Goal: Task Accomplishment & Management: Manage account settings

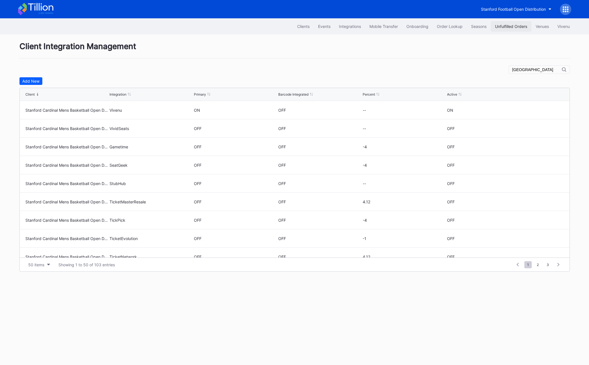
scroll to position [261, 0]
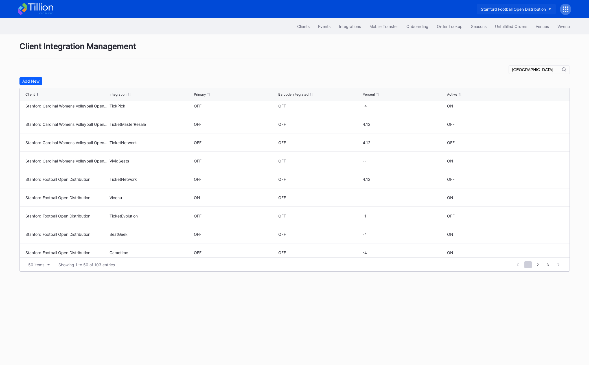
click at [533, 7] on div "Stanford Football Open Distribution" at bounding box center [513, 9] width 65 height 5
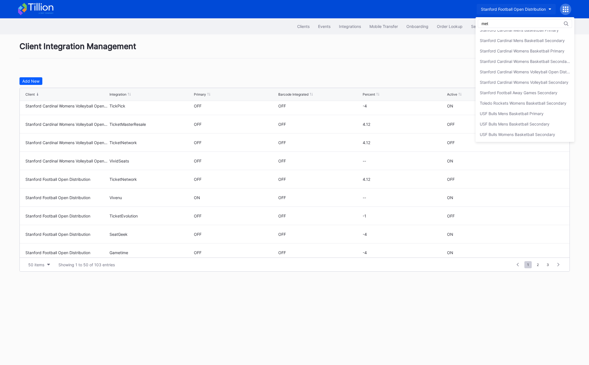
scroll to position [0, 0]
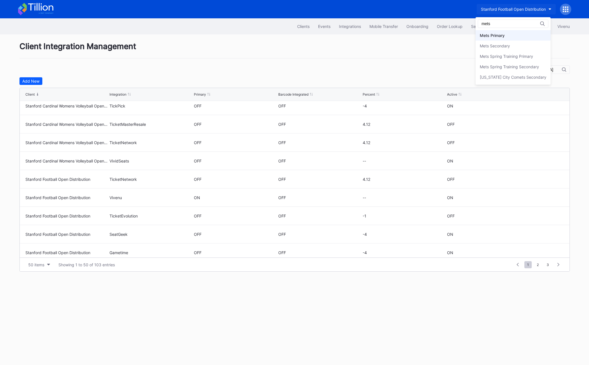
type input "mets"
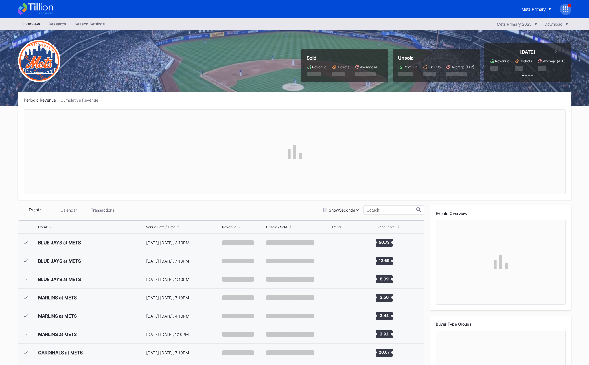
scroll to position [1430, 0]
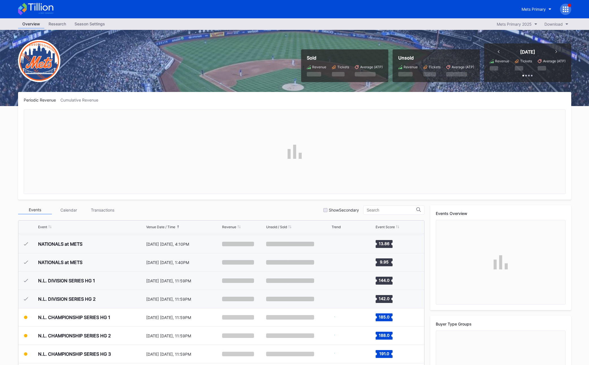
click at [87, 26] on div "Season Settings" at bounding box center [89, 24] width 39 height 8
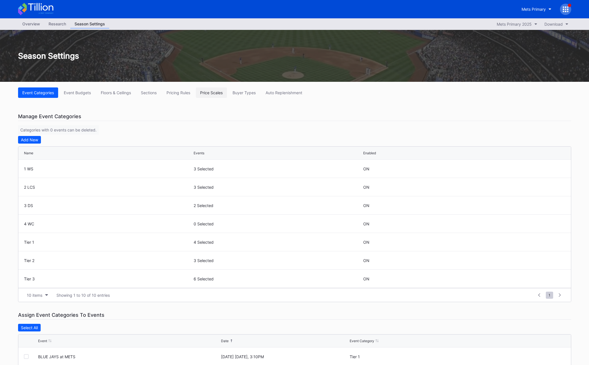
click at [216, 92] on div "Price Scales" at bounding box center [211, 92] width 23 height 5
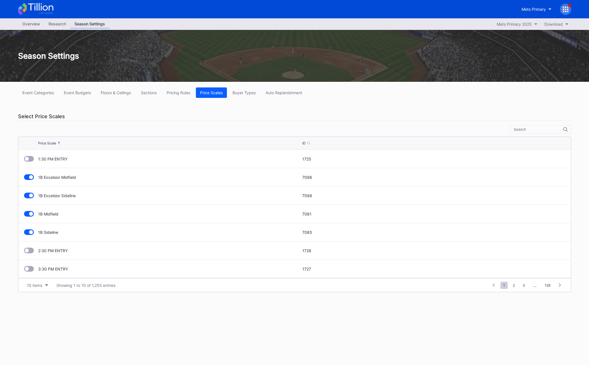
click at [356, 112] on div "Select Price Scales" at bounding box center [294, 116] width 553 height 9
click at [204, 118] on div "Select Price Scales" at bounding box center [294, 116] width 553 height 9
click at [561, 11] on div at bounding box center [565, 9] width 11 height 11
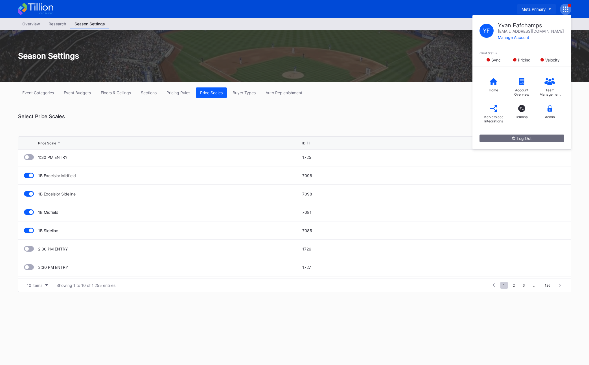
click at [535, 10] on div "Mets Primary" at bounding box center [534, 9] width 24 height 5
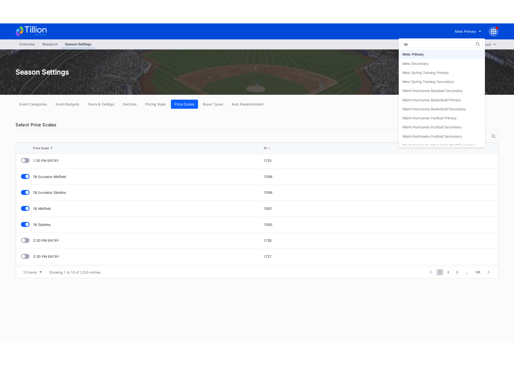
scroll to position [0, 0]
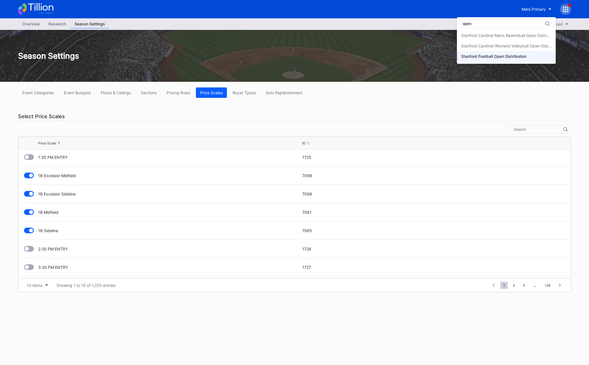
type input "open"
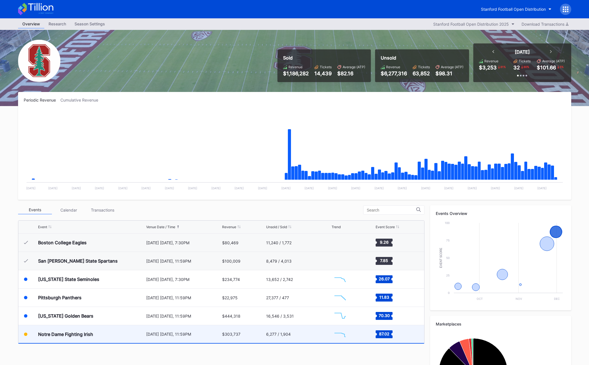
click at [235, 331] on div "$303,737" at bounding box center [243, 335] width 43 height 18
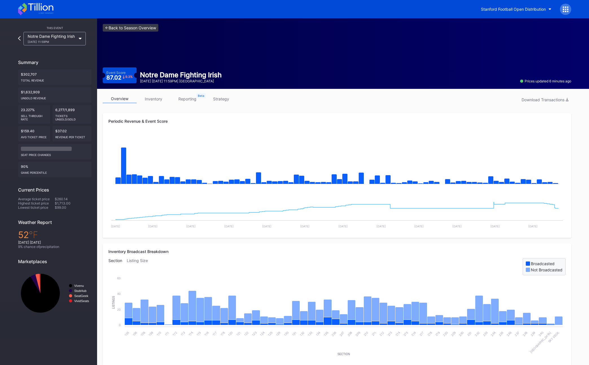
click at [135, 29] on link "<- Back to Season Overview" at bounding box center [131, 28] width 56 height 8
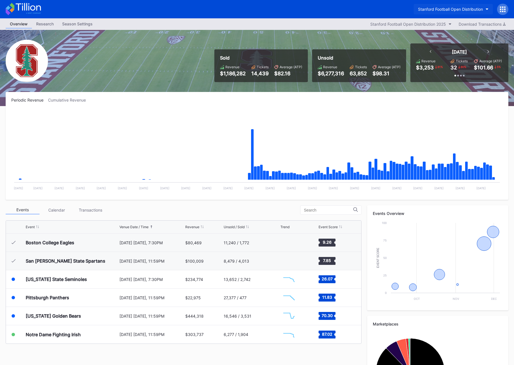
click at [450, 7] on div "Stanford Football Open Distribution" at bounding box center [450, 9] width 65 height 5
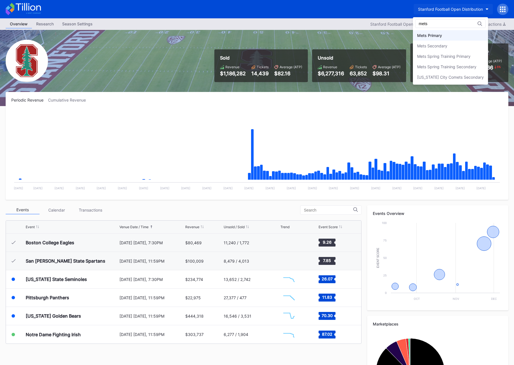
type input "mets"
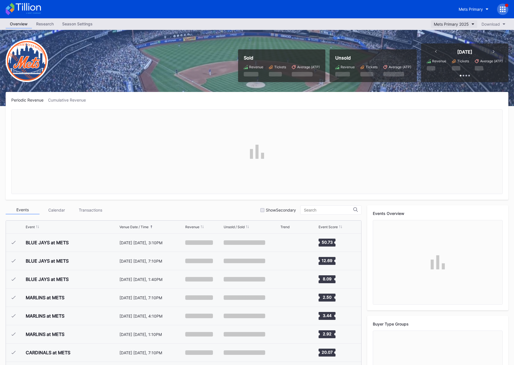
scroll to position [1430, 0]
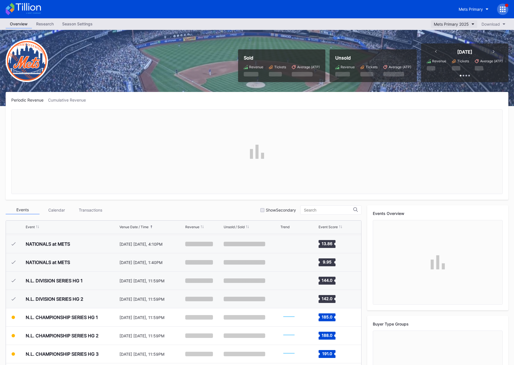
click at [443, 23] on div "Mets Primary 2025" at bounding box center [451, 24] width 35 height 5
click at [131, 81] on div "Sold Revenue Tickets Average (ATP) Unsold Revenue Tickets Average (ATP) Today R…" at bounding box center [257, 68] width 514 height 76
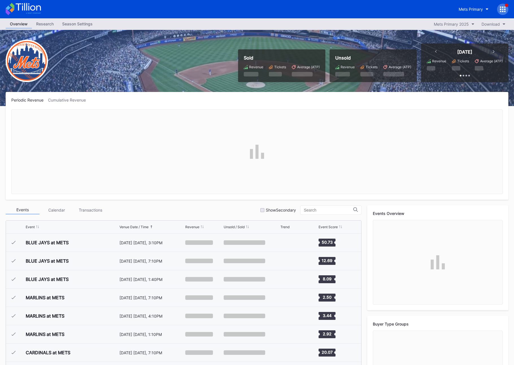
scroll to position [1430, 0]
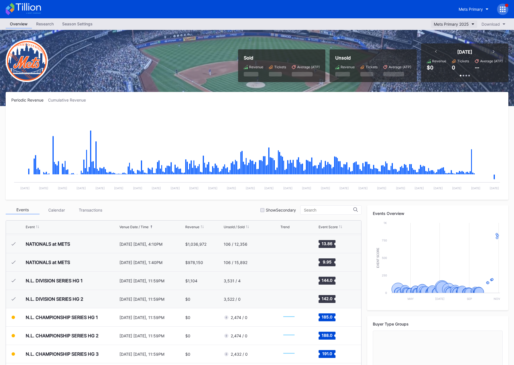
click at [462, 22] on div "Mets Primary 2025" at bounding box center [451, 24] width 35 height 5
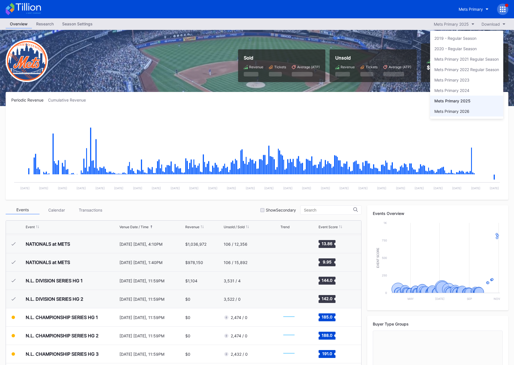
click at [448, 113] on div "Mets Primary 2026" at bounding box center [451, 111] width 35 height 5
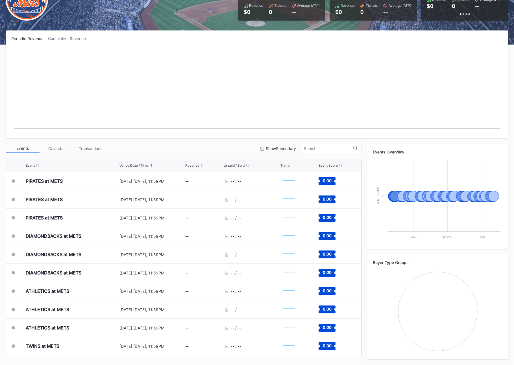
click at [183, 150] on div "Events Calendar Transactions Show Secondary" at bounding box center [184, 148] width 356 height 9
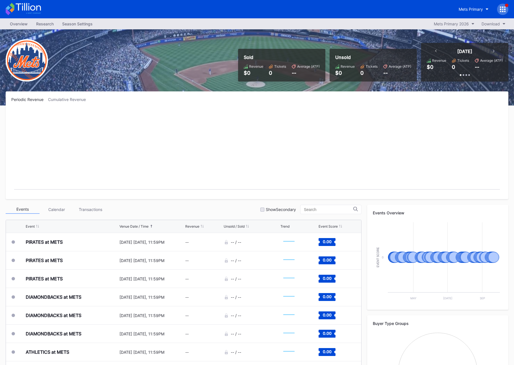
click at [77, 24] on div "Season Settings" at bounding box center [77, 24] width 39 height 8
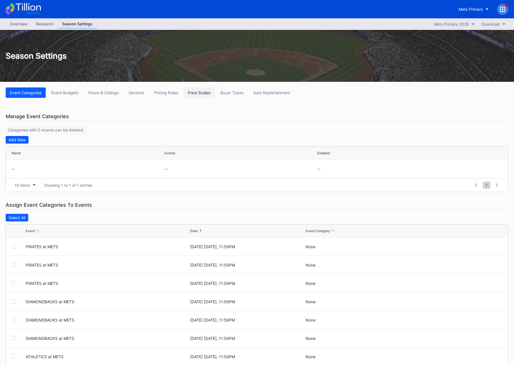
click at [192, 93] on div "Price Scales" at bounding box center [199, 92] width 23 height 5
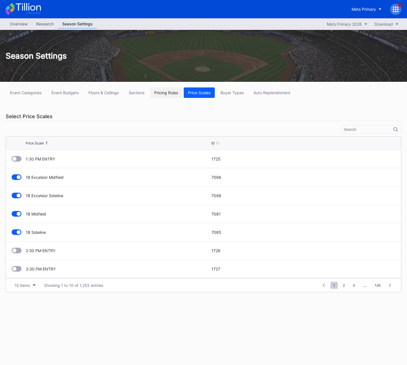
click at [159, 95] on button "Pricing Rules" at bounding box center [166, 93] width 32 height 10
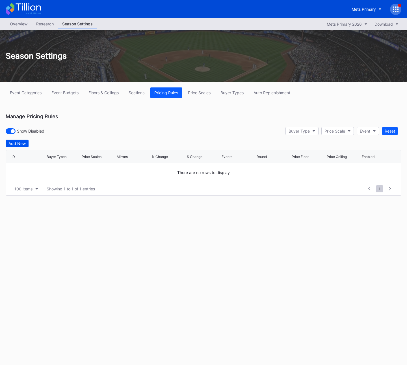
click at [16, 145] on div "Add New" at bounding box center [16, 143] width 17 height 5
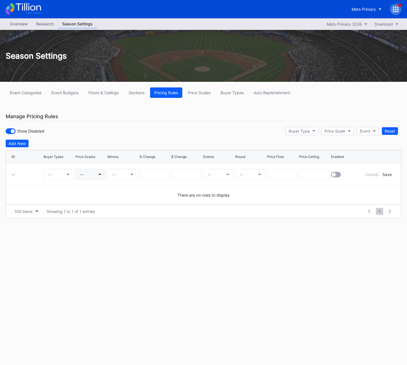
click at [99, 172] on button "--" at bounding box center [90, 174] width 30 height 11
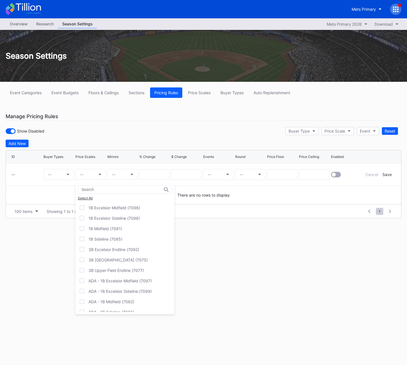
drag, startPoint x: 46, startPoint y: 253, endPoint x: 57, endPoint y: 248, distance: 11.9
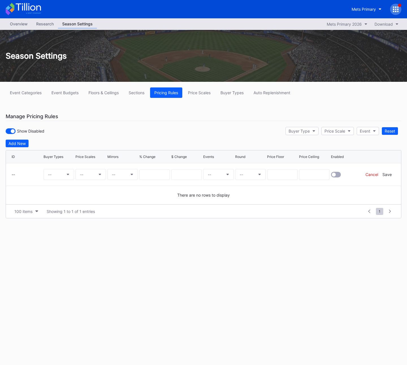
click at [374, 175] on div "Cancel" at bounding box center [371, 174] width 13 height 5
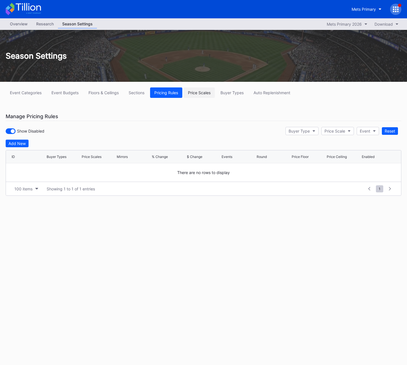
click at [200, 94] on div "Price Scales" at bounding box center [199, 92] width 23 height 5
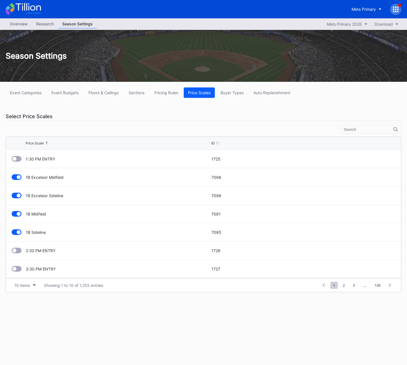
click at [16, 178] on div at bounding box center [17, 178] width 10 height 6
click at [16, 196] on div at bounding box center [17, 196] width 10 height 6
click at [15, 214] on div at bounding box center [17, 214] width 10 height 6
click at [16, 234] on div at bounding box center [17, 233] width 10 height 6
click at [30, 281] on div "10 items Showing 1 to 10 of 1,255 entries 1 ... -1 0 1 2 3 ... 126" at bounding box center [203, 285] width 395 height 14
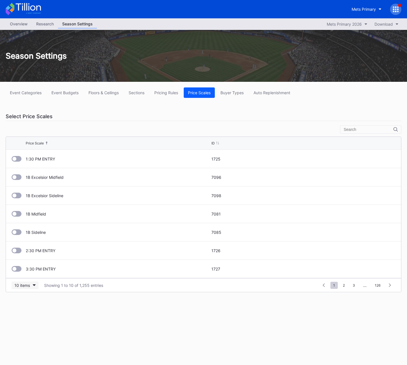
click at [31, 285] on button "10 items" at bounding box center [25, 286] width 27 height 8
click at [33, 332] on div "200 items" at bounding box center [25, 331] width 18 height 5
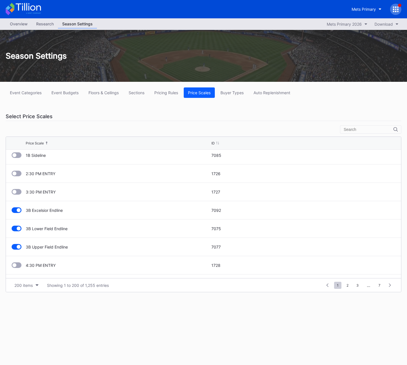
scroll to position [84, 0]
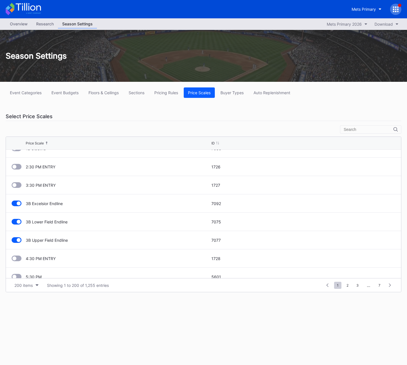
click at [16, 204] on div at bounding box center [17, 204] width 10 height 6
click at [16, 221] on div at bounding box center [17, 222] width 10 height 6
click at [19, 245] on div "3B Upper Field Endline 7077" at bounding box center [203, 240] width 395 height 18
click at [16, 242] on div at bounding box center [17, 240] width 10 height 6
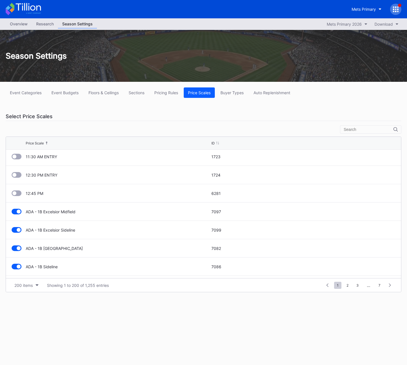
scroll to position [322, 0]
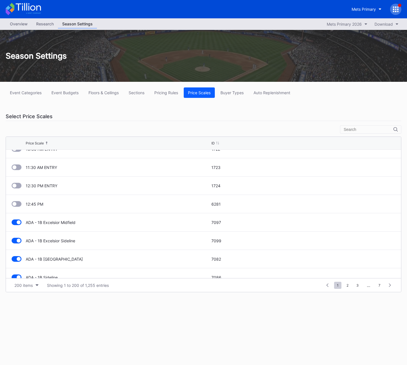
drag, startPoint x: 104, startPoint y: 322, endPoint x: 51, endPoint y: 279, distance: 68.2
click at [103, 321] on div "Overview Research Season Settings Mets Primary 2026 Download Season Settings Ev…" at bounding box center [203, 191] width 407 height 347
click at [14, 221] on div at bounding box center [17, 223] width 10 height 6
click at [18, 243] on div "ADA - 1B Excelsior Sideline 7099" at bounding box center [203, 241] width 395 height 18
click at [16, 241] on div at bounding box center [17, 241] width 10 height 6
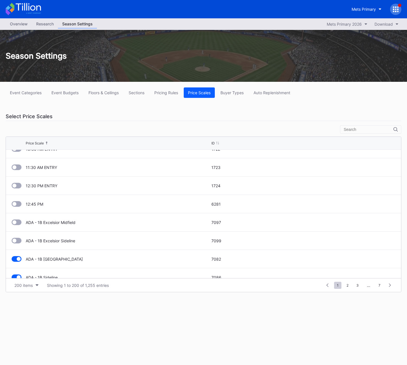
click at [17, 261] on div at bounding box center [17, 259] width 10 height 6
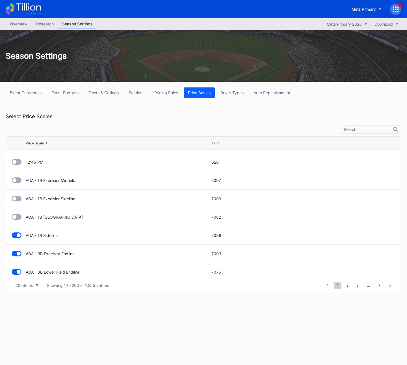
click at [19, 237] on div at bounding box center [19, 236] width 4 height 4
drag, startPoint x: 18, startPoint y: 239, endPoint x: 21, endPoint y: 252, distance: 13.0
click at [18, 239] on div "ADA - 3B Excelsior Endline 7093" at bounding box center [203, 236] width 395 height 18
click at [19, 238] on div at bounding box center [19, 236] width 4 height 4
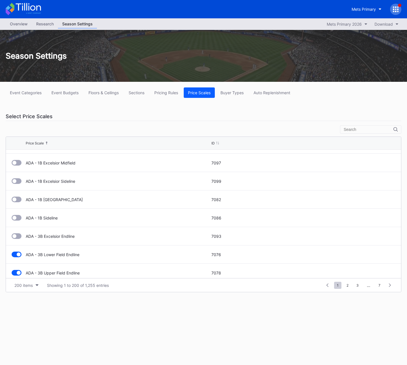
click at [18, 255] on div at bounding box center [19, 255] width 4 height 4
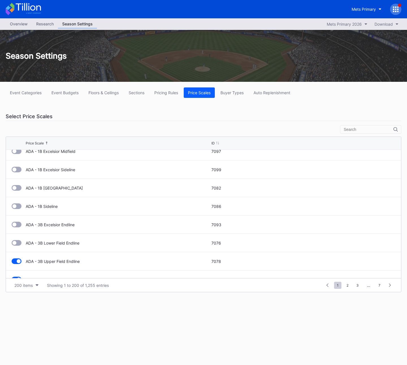
scroll to position [398, 0]
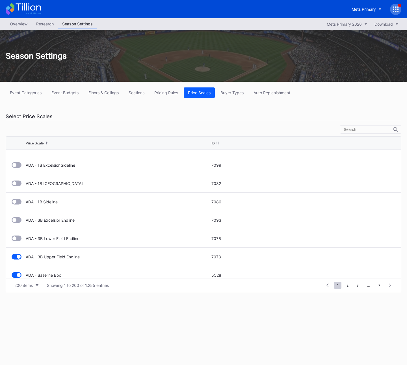
click at [14, 258] on div at bounding box center [17, 257] width 10 height 6
click at [17, 275] on div at bounding box center [19, 275] width 4 height 4
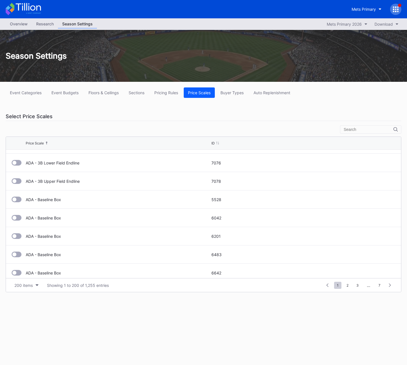
scroll to position [464, 0]
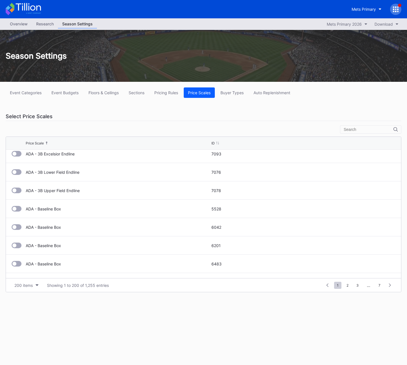
click at [13, 208] on div at bounding box center [14, 209] width 4 height 4
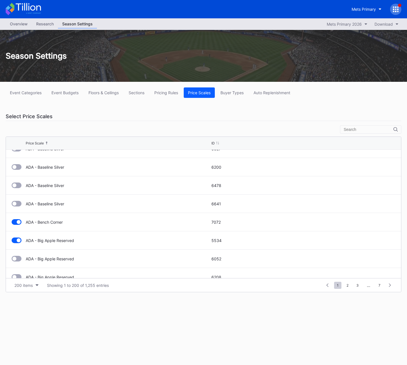
scroll to position [637, 0]
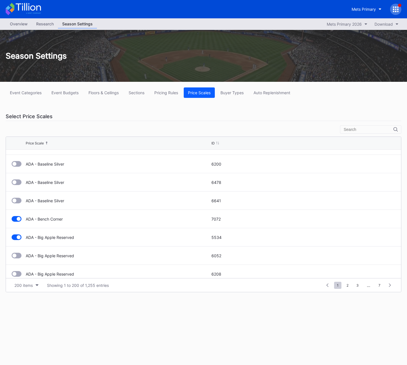
click at [15, 219] on div at bounding box center [17, 219] width 10 height 6
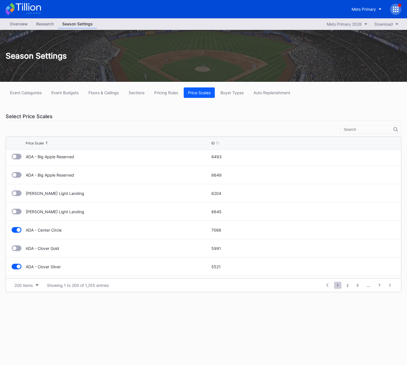
scroll to position [793, 0]
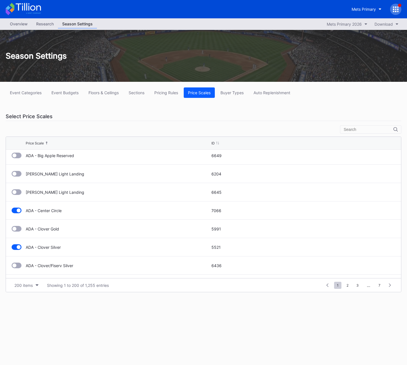
click at [16, 211] on div at bounding box center [17, 211] width 10 height 6
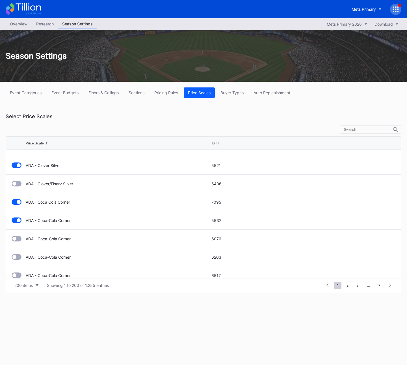
scroll to position [878, 0]
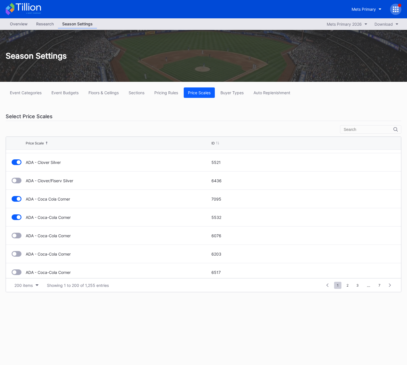
click at [18, 217] on div at bounding box center [19, 217] width 4 height 4
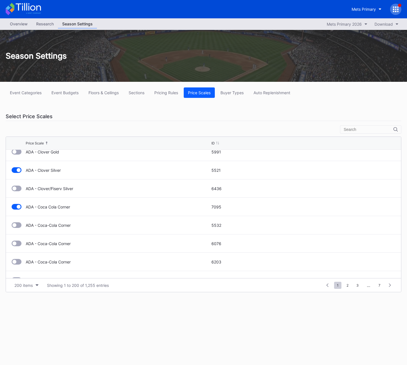
scroll to position [869, 0]
click at [13, 227] on div at bounding box center [14, 226] width 4 height 4
click at [16, 208] on div at bounding box center [17, 208] width 10 height 6
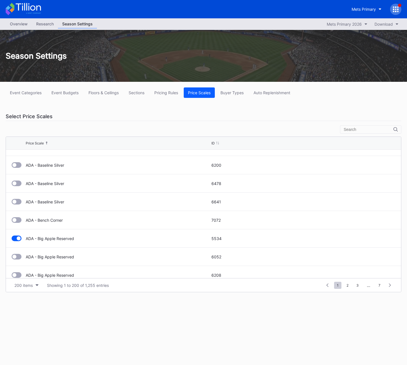
scroll to position [464, 0]
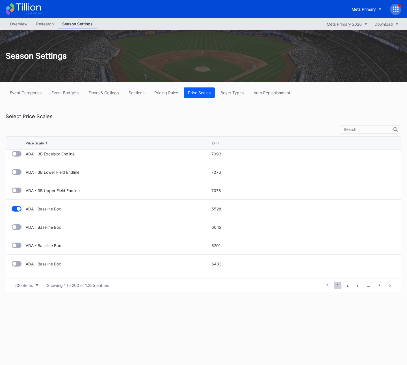
click at [103, 304] on div "Overview Research Season Settings Mets Primary 2026 Download Season Settings Ev…" at bounding box center [203, 191] width 407 height 347
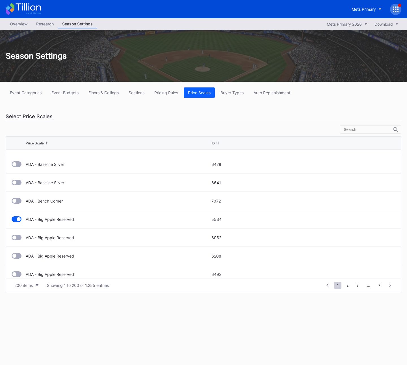
scroll to position [659, 0]
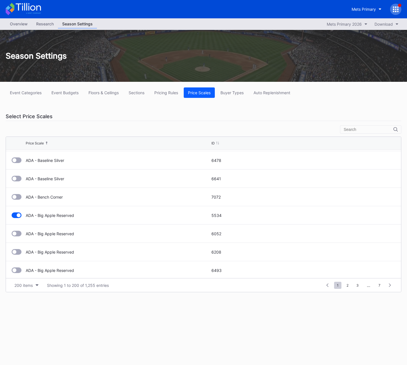
click at [12, 144] on div "Price Scale ID" at bounding box center [203, 143] width 395 height 13
click at [16, 143] on div "Price Scale ID" at bounding box center [203, 143] width 395 height 13
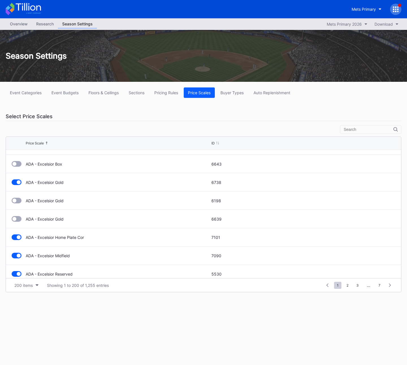
scroll to position [1246, 0]
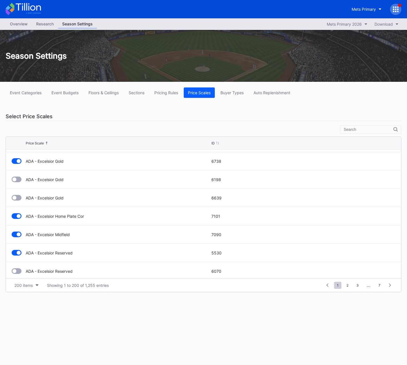
click at [16, 217] on div at bounding box center [17, 216] width 10 height 6
click at [17, 235] on div at bounding box center [19, 235] width 4 height 4
click at [16, 254] on div at bounding box center [17, 253] width 10 height 6
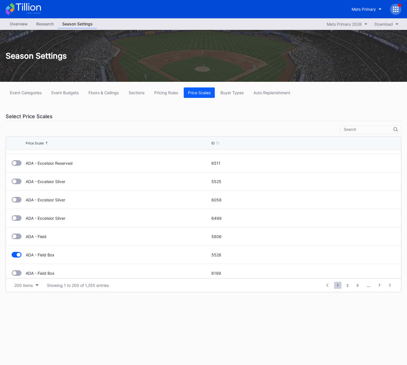
scroll to position [1405, 0]
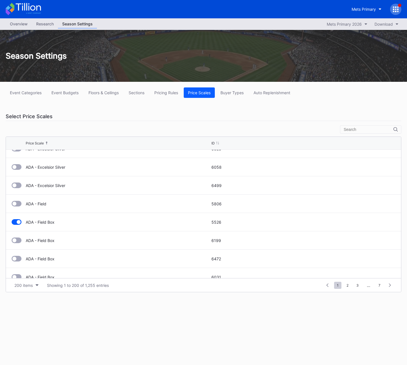
click at [20, 224] on div at bounding box center [17, 222] width 10 height 6
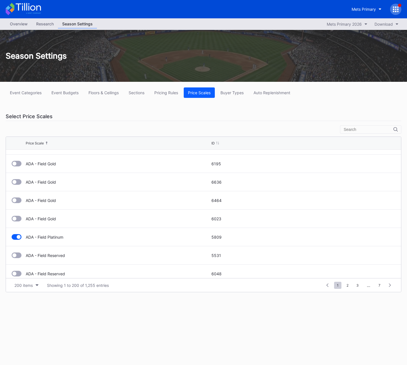
scroll to position [1585, 0]
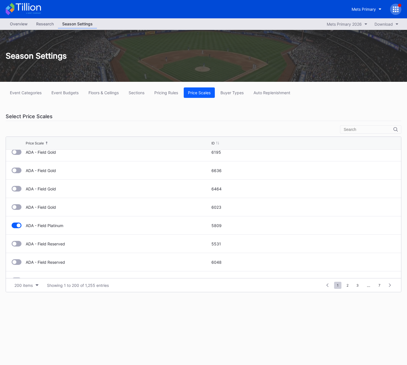
click at [17, 228] on div at bounding box center [17, 226] width 10 height 6
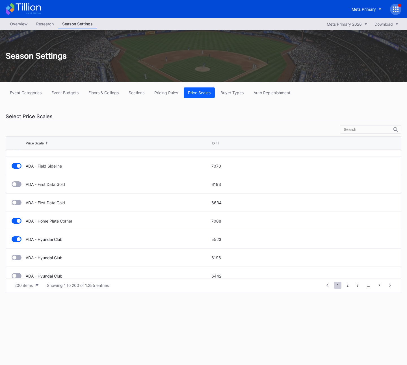
scroll to position [1675, 0]
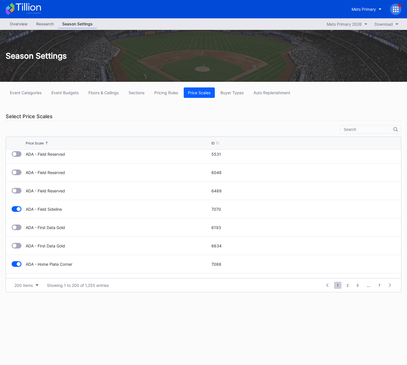
click at [16, 210] on div at bounding box center [17, 209] width 10 height 6
click at [19, 228] on div at bounding box center [19, 227] width 4 height 4
click at [18, 246] on div at bounding box center [19, 245] width 4 height 4
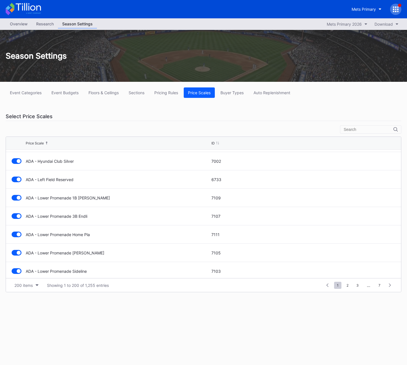
scroll to position [1876, 0]
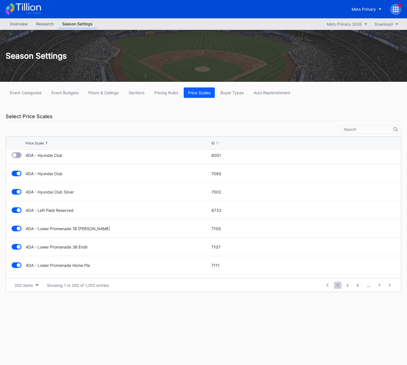
click at [16, 172] on div at bounding box center [17, 174] width 10 height 6
click at [16, 191] on div at bounding box center [17, 192] width 10 height 6
click at [16, 213] on div "ADA - Left Field Reserved 6733" at bounding box center [203, 210] width 395 height 18
drag, startPoint x: 16, startPoint y: 211, endPoint x: 18, endPoint y: 226, distance: 15.1
click at [17, 211] on div at bounding box center [19, 210] width 4 height 4
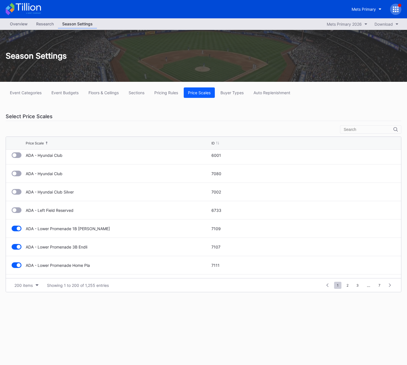
click at [16, 229] on div at bounding box center [17, 229] width 10 height 6
click at [19, 249] on div at bounding box center [19, 247] width 4 height 4
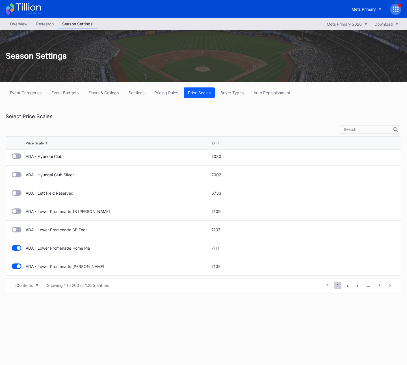
click at [20, 248] on div at bounding box center [19, 248] width 4 height 4
click at [18, 261] on div "ADA - Lower Promenade LF Corne 7105" at bounding box center [203, 266] width 395 height 18
click at [18, 265] on div at bounding box center [19, 266] width 4 height 4
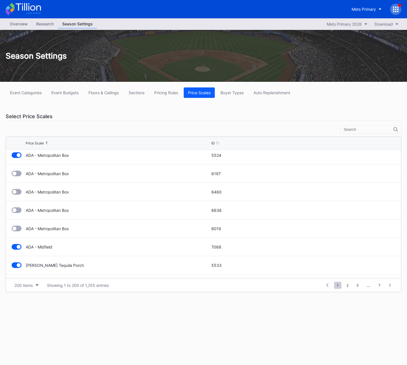
scroll to position [2013, 0]
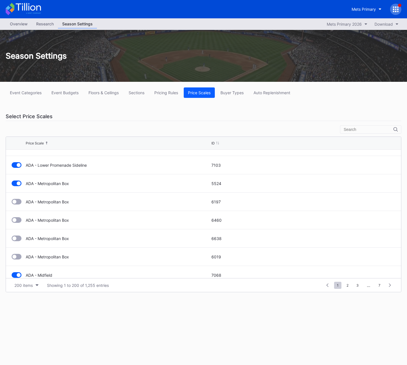
click at [17, 166] on div at bounding box center [19, 165] width 4 height 4
click at [20, 184] on div at bounding box center [19, 184] width 4 height 4
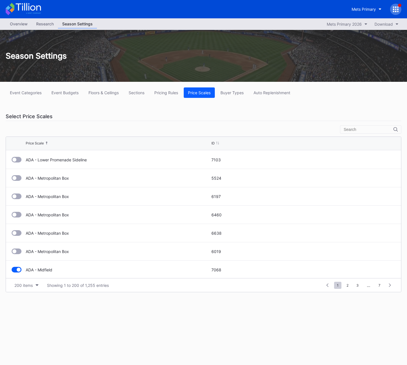
scroll to position [2071, 0]
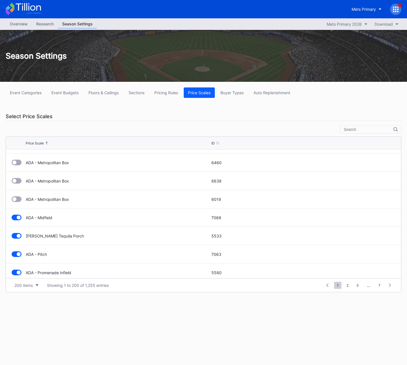
click at [16, 217] on div at bounding box center [17, 218] width 10 height 6
click at [16, 235] on div at bounding box center [17, 236] width 10 height 6
click at [16, 260] on div "ADA - Pitch 7063" at bounding box center [203, 254] width 395 height 18
click at [17, 254] on div at bounding box center [19, 254] width 4 height 4
click at [17, 271] on div at bounding box center [17, 273] width 10 height 6
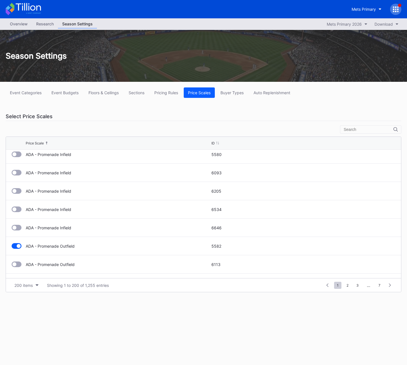
scroll to position [2181, 0]
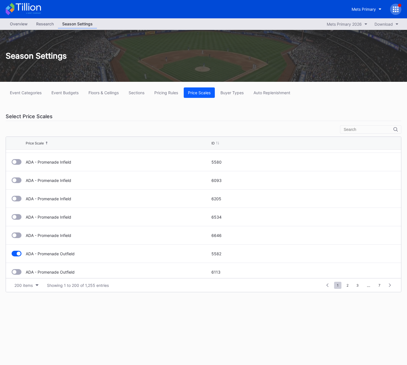
click at [15, 255] on div at bounding box center [17, 254] width 10 height 6
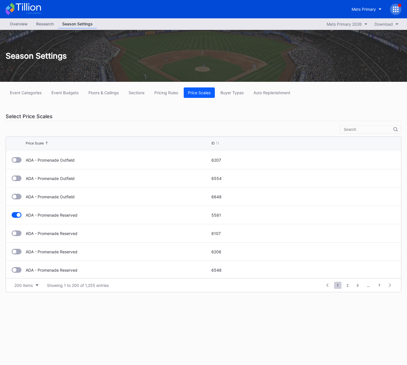
click at [17, 215] on div at bounding box center [19, 215] width 4 height 4
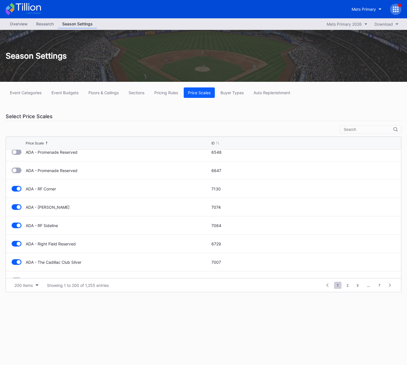
click at [14, 187] on div at bounding box center [17, 189] width 10 height 6
click at [18, 205] on div at bounding box center [17, 207] width 10 height 6
click at [16, 230] on div "ADA - RF Sideline 7084" at bounding box center [203, 226] width 395 height 18
click at [16, 226] on div at bounding box center [17, 226] width 10 height 6
click at [15, 245] on div at bounding box center [17, 244] width 10 height 6
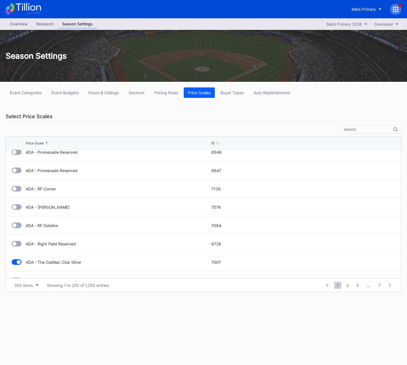
click at [17, 262] on div at bounding box center [19, 262] width 4 height 4
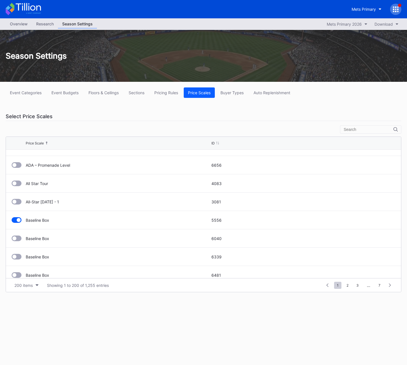
scroll to position [2605, 0]
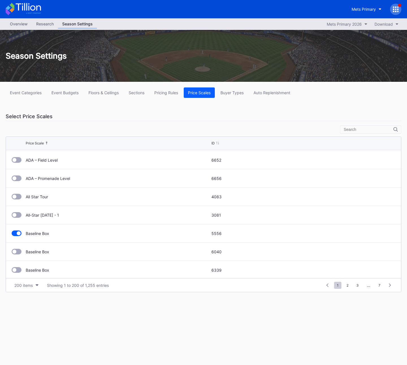
click at [17, 232] on div at bounding box center [17, 234] width 10 height 6
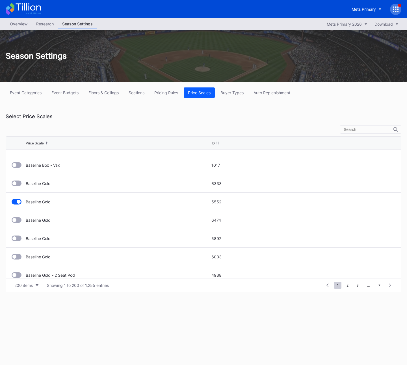
click at [18, 203] on div at bounding box center [19, 202] width 4 height 4
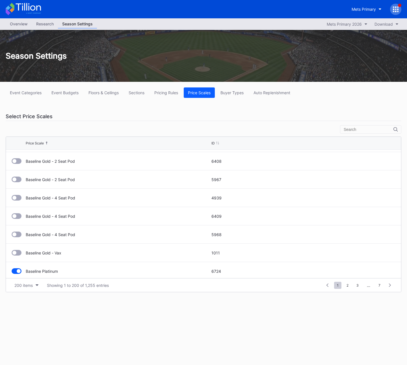
scroll to position [3286, 0]
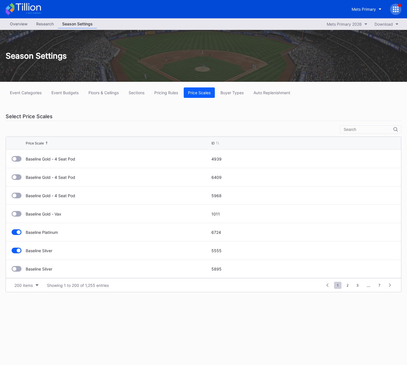
click at [17, 230] on div at bounding box center [17, 233] width 10 height 6
click at [17, 252] on div at bounding box center [19, 251] width 4 height 4
click at [343, 287] on div "1 ... -1 0 1 2 3 ... 7" at bounding box center [358, 286] width 73 height 8
click at [345, 287] on span "2" at bounding box center [347, 285] width 8 height 7
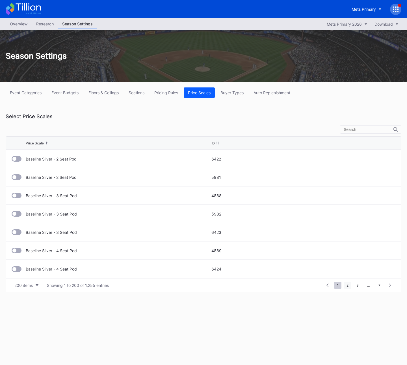
scroll to position [0, 0]
click at [20, 232] on div at bounding box center [19, 232] width 4 height 4
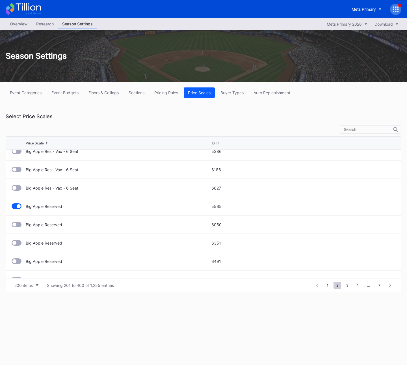
click at [16, 209] on div at bounding box center [17, 207] width 10 height 6
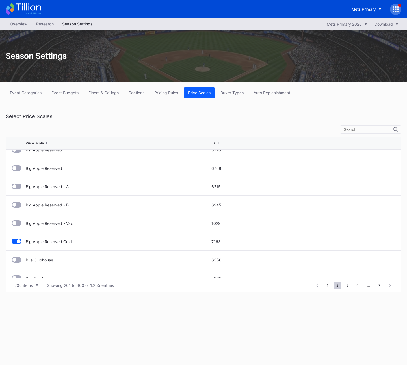
click at [21, 242] on div at bounding box center [19, 242] width 14 height 6
click at [15, 242] on div at bounding box center [17, 242] width 10 height 6
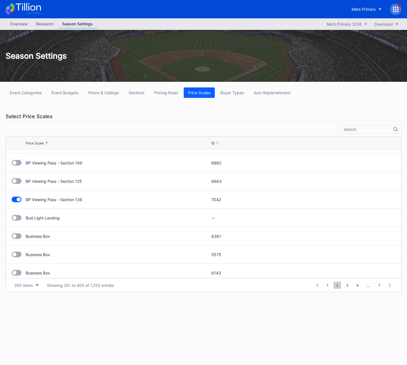
click at [14, 199] on div at bounding box center [17, 200] width 10 height 6
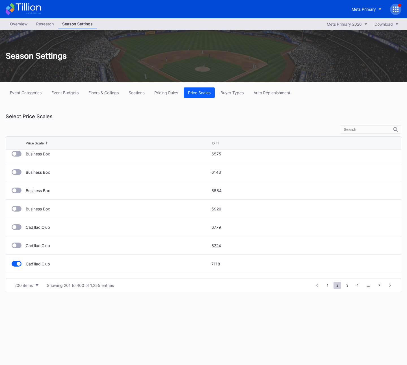
scroll to position [1034, 0]
click at [18, 210] on div at bounding box center [17, 208] width 10 height 6
click at [19, 225] on div at bounding box center [19, 226] width 4 height 4
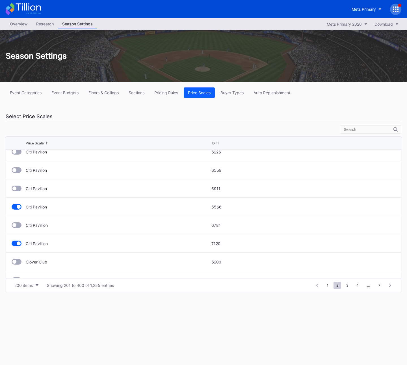
scroll to position [1177, 0]
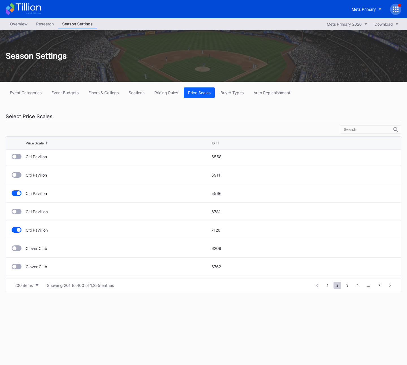
click at [19, 193] on div at bounding box center [19, 193] width 4 height 4
click at [18, 225] on div "Citi Pavillion 7120" at bounding box center [203, 230] width 395 height 18
click at [18, 228] on div at bounding box center [17, 230] width 10 height 6
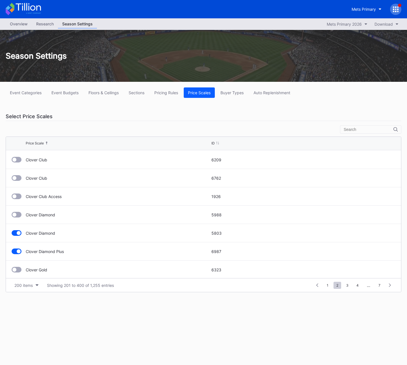
scroll to position [1293, 0]
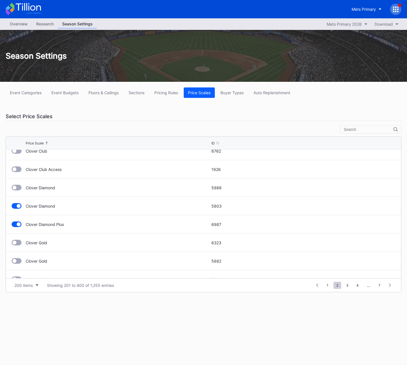
click at [19, 205] on div at bounding box center [19, 206] width 4 height 4
click at [18, 226] on div at bounding box center [19, 225] width 4 height 4
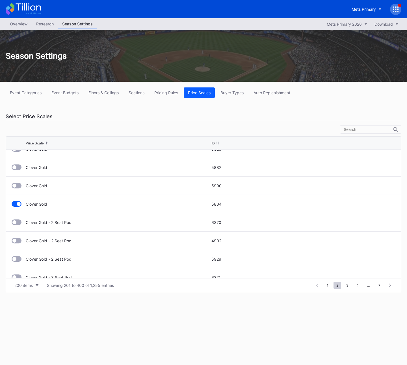
scroll to position [1386, 0]
click at [18, 206] on div at bounding box center [17, 205] width 10 height 6
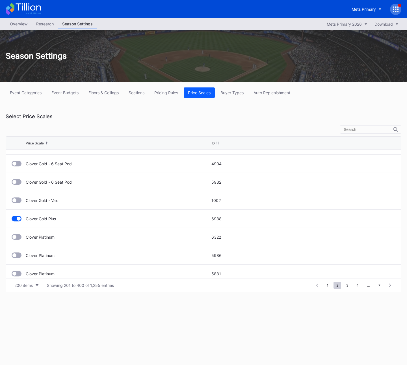
click at [15, 217] on div at bounding box center [17, 219] width 10 height 6
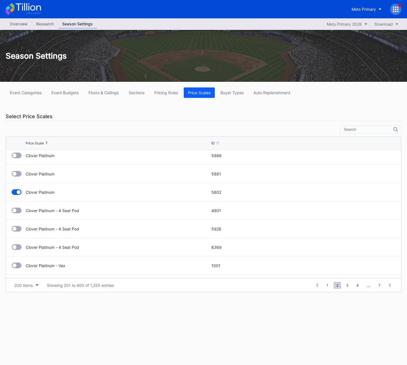
click at [14, 193] on div at bounding box center [17, 192] width 10 height 6
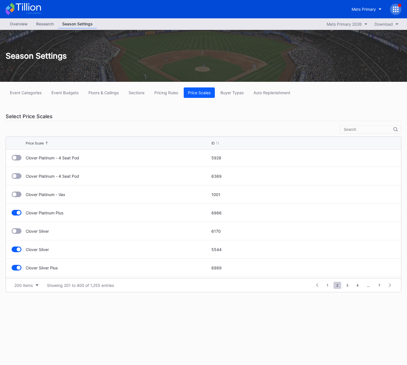
scroll to position [1805, 0]
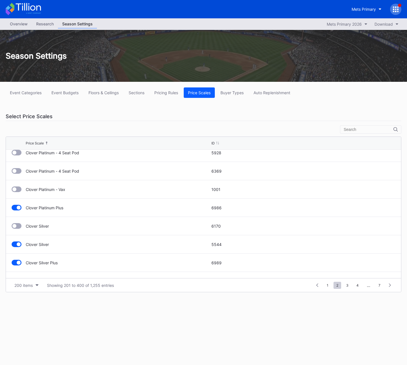
click at [19, 206] on div at bounding box center [19, 208] width 4 height 4
click at [18, 241] on div "Clover Silver 5544" at bounding box center [203, 245] width 395 height 18
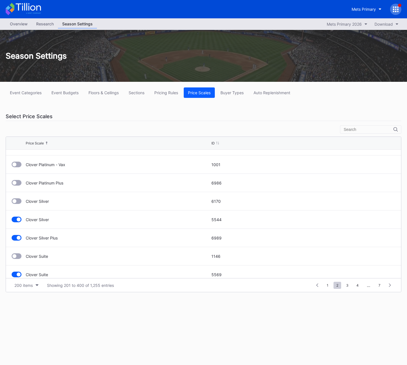
scroll to position [1839, 0]
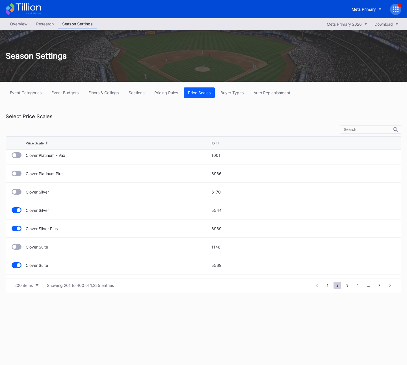
click at [21, 213] on div at bounding box center [17, 211] width 10 height 6
click at [18, 225] on div "Clover Silver Plus 6989" at bounding box center [203, 229] width 395 height 18
click at [19, 227] on div at bounding box center [19, 229] width 4 height 4
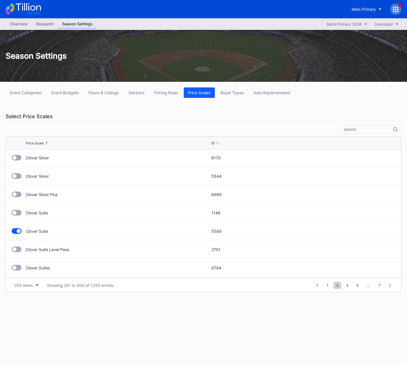
scroll to position [1897, 0]
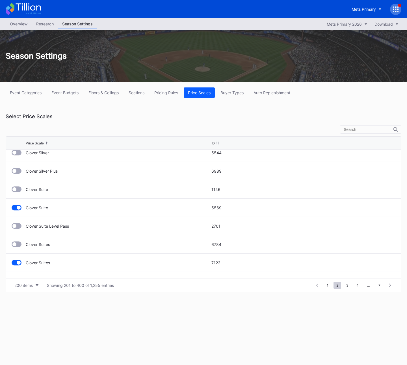
click at [18, 211] on div "Clover Suite 5569" at bounding box center [203, 208] width 395 height 18
click at [17, 207] on div at bounding box center [19, 208] width 4 height 4
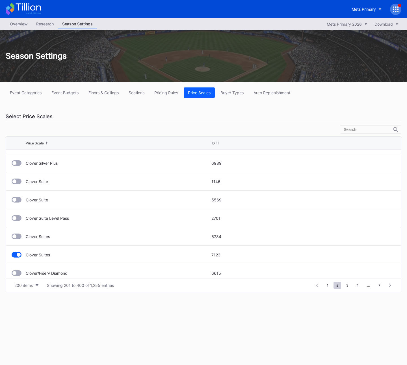
scroll to position [1924, 0]
click at [18, 234] on div at bounding box center [17, 236] width 10 height 6
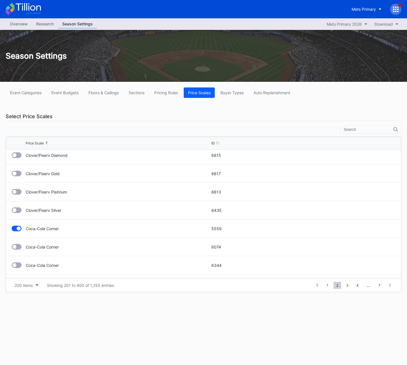
click at [18, 231] on div "Coca-Cola Corner 5559" at bounding box center [203, 229] width 395 height 18
click at [17, 229] on div at bounding box center [19, 229] width 4 height 4
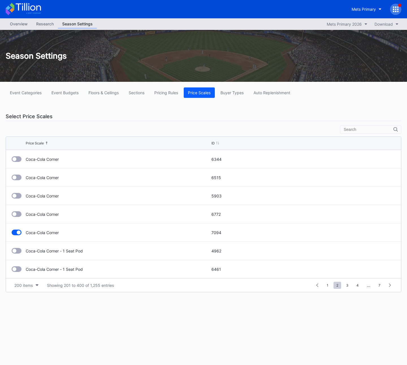
click at [18, 232] on div at bounding box center [19, 233] width 4 height 4
click at [19, 214] on div at bounding box center [19, 215] width 4 height 4
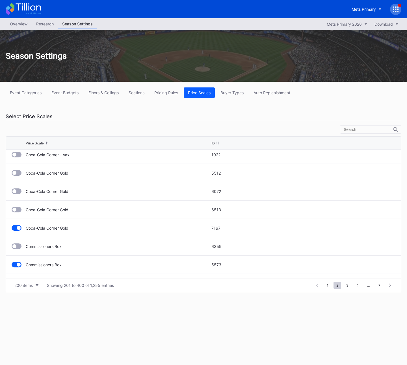
click at [18, 227] on div at bounding box center [19, 228] width 4 height 4
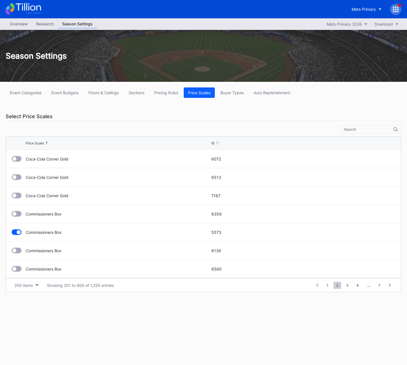
click at [18, 231] on div at bounding box center [19, 232] width 4 height 4
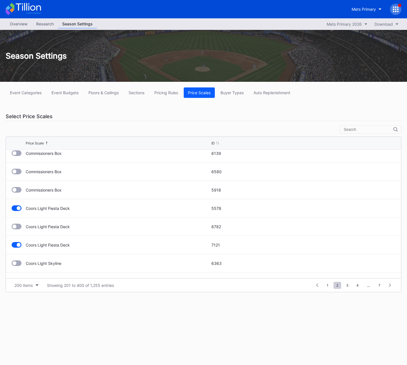
click at [17, 208] on div at bounding box center [19, 208] width 4 height 4
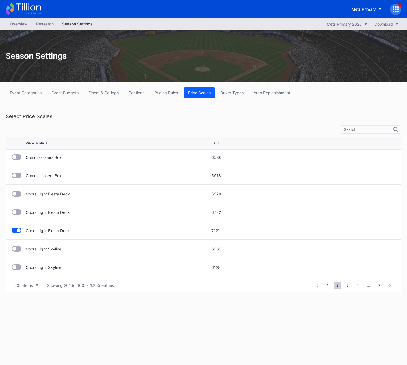
click at [13, 228] on div at bounding box center [17, 231] width 10 height 6
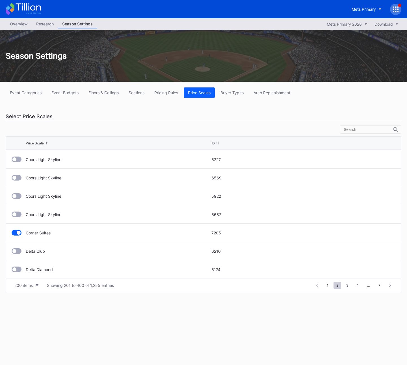
scroll to position [2866, 0]
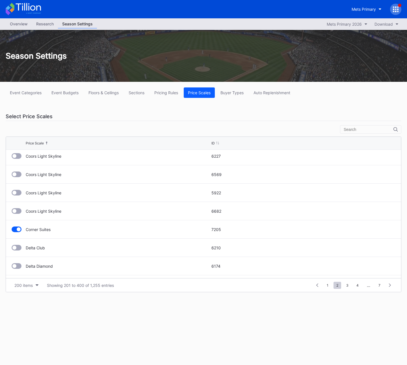
click at [18, 228] on div at bounding box center [19, 230] width 4 height 4
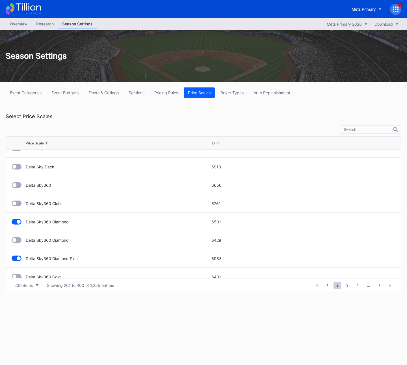
scroll to position [3524, 0]
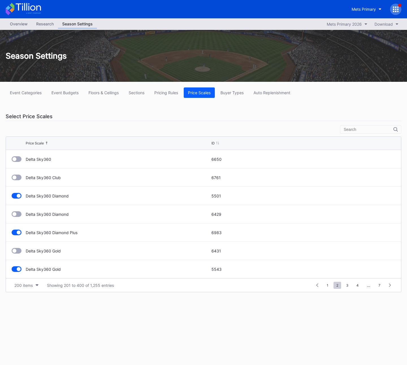
click at [17, 195] on div at bounding box center [19, 196] width 4 height 4
click at [17, 229] on div "Delta Sky360 Diamond Plus 6983" at bounding box center [203, 233] width 395 height 18
click at [18, 230] on div at bounding box center [17, 233] width 10 height 6
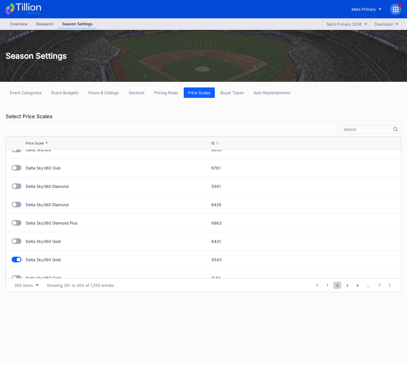
scroll to position [3543, 0]
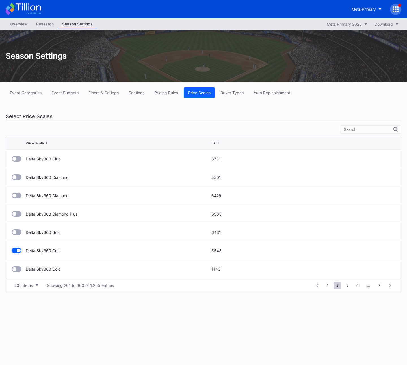
click at [19, 250] on div at bounding box center [19, 251] width 4 height 4
click at [346, 287] on span "3" at bounding box center [347, 285] width 8 height 7
click at [16, 159] on div at bounding box center [17, 159] width 10 height 6
click at [17, 173] on div "Delta Sky360 Platinum 5541" at bounding box center [203, 177] width 395 height 18
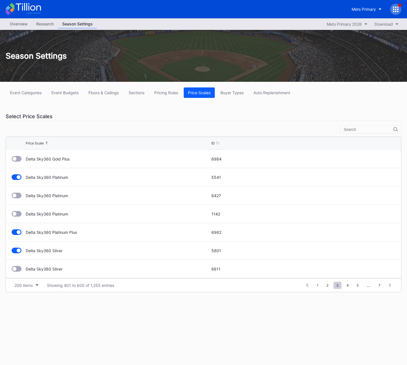
click at [17, 176] on div at bounding box center [19, 177] width 4 height 4
click at [19, 232] on div at bounding box center [19, 232] width 4 height 4
click at [13, 250] on div at bounding box center [17, 251] width 10 height 6
click at [17, 215] on div at bounding box center [17, 214] width 10 height 6
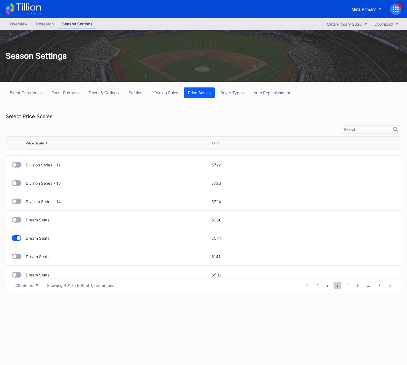
drag, startPoint x: 16, startPoint y: 239, endPoint x: 34, endPoint y: 232, distance: 19.7
click at [16, 239] on div at bounding box center [17, 239] width 10 height 6
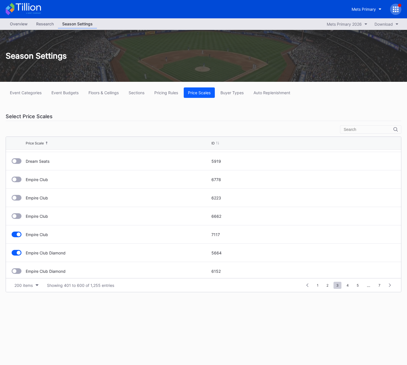
scroll to position [450, 0]
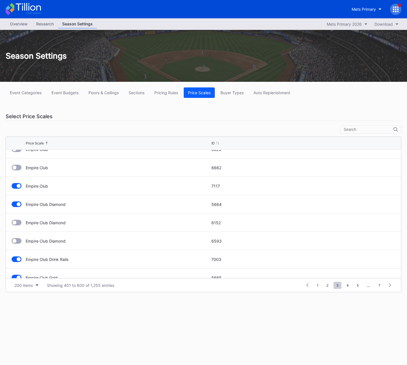
click at [18, 189] on div at bounding box center [17, 186] width 10 height 6
click at [16, 208] on div "Empire Club Diamond 5664" at bounding box center [203, 204] width 395 height 18
click at [18, 204] on div at bounding box center [19, 204] width 4 height 4
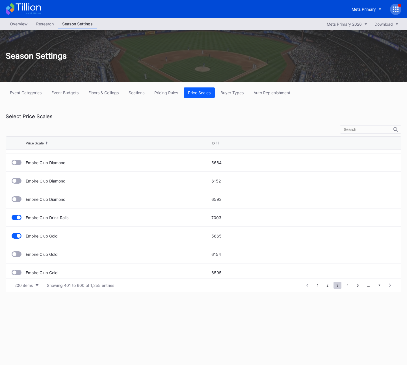
scroll to position [492, 0]
click at [17, 220] on div at bounding box center [17, 217] width 10 height 6
click at [15, 234] on div at bounding box center [17, 236] width 10 height 6
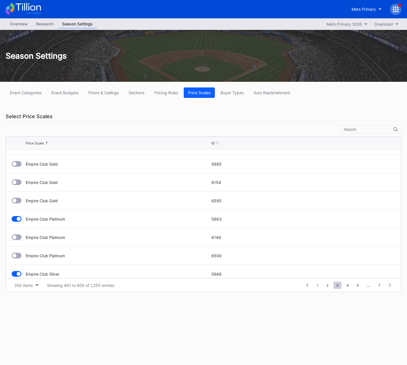
scroll to position [595, 0]
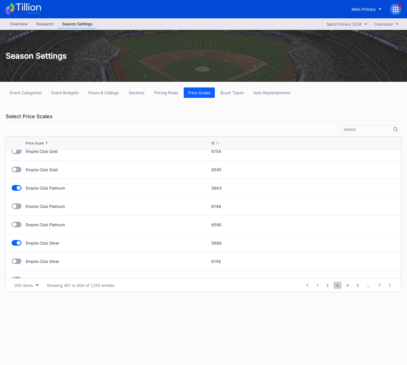
click at [19, 188] on div at bounding box center [19, 188] width 4 height 4
click at [20, 242] on div at bounding box center [19, 243] width 4 height 4
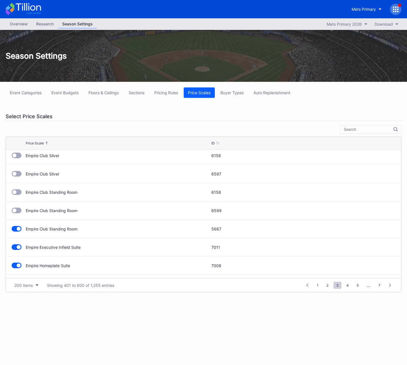
click at [18, 229] on div at bounding box center [19, 229] width 4 height 4
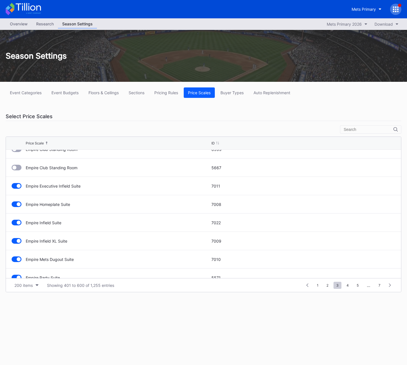
scroll to position [762, 0]
click at [17, 187] on div at bounding box center [19, 187] width 4 height 4
click at [17, 204] on div at bounding box center [19, 205] width 4 height 4
click at [15, 224] on div at bounding box center [17, 224] width 10 height 6
click at [14, 240] on div at bounding box center [17, 242] width 10 height 6
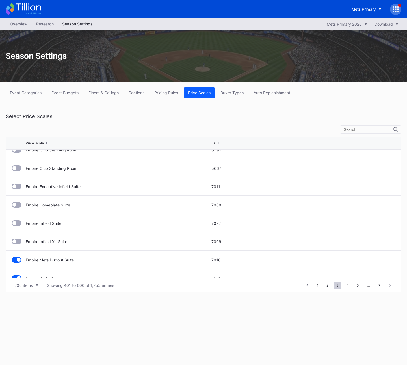
click at [16, 261] on div at bounding box center [17, 260] width 10 height 6
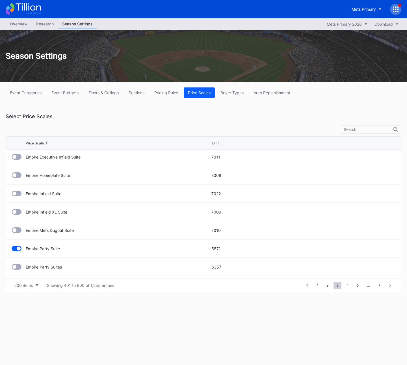
click at [17, 249] on div at bounding box center [19, 249] width 4 height 4
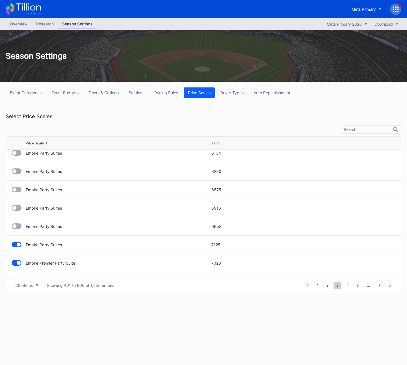
click at [18, 243] on div at bounding box center [19, 245] width 4 height 4
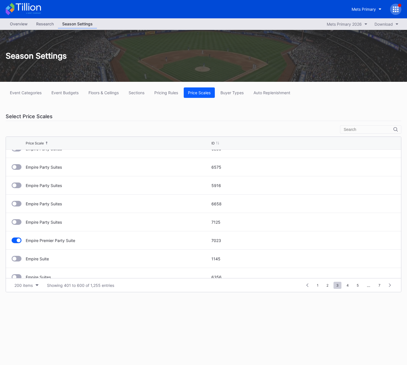
scroll to position [1029, 0]
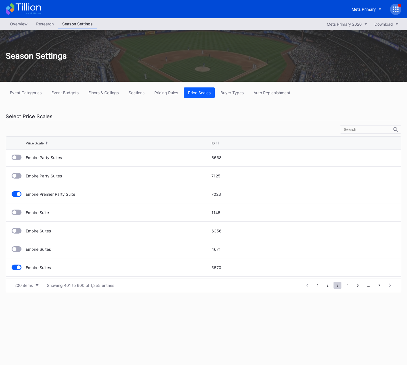
click at [15, 195] on div at bounding box center [17, 194] width 10 height 6
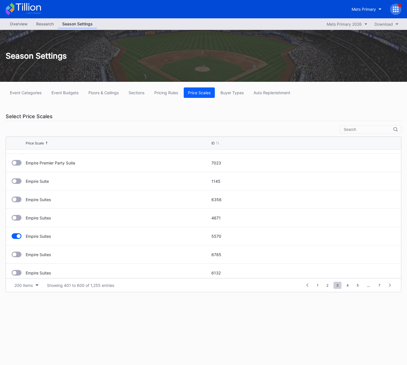
click at [16, 235] on div at bounding box center [17, 237] width 10 height 6
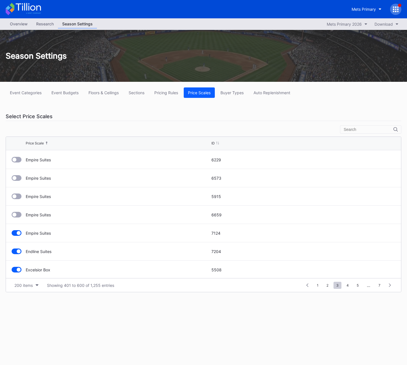
click at [21, 234] on div at bounding box center [17, 233] width 10 height 6
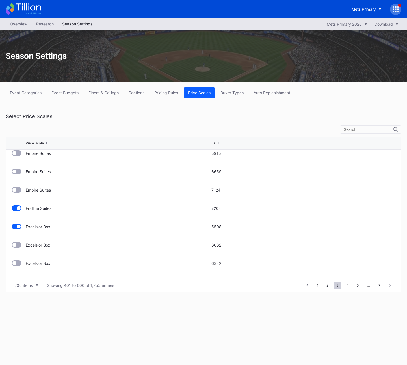
scroll to position [1245, 0]
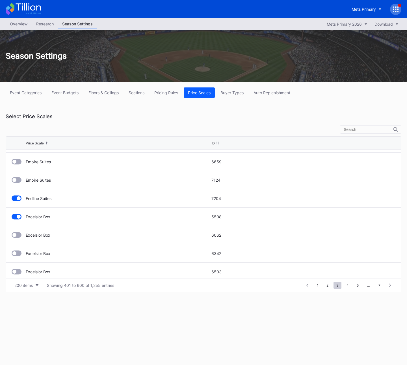
click at [19, 201] on div at bounding box center [17, 199] width 10 height 6
click at [18, 219] on div at bounding box center [17, 217] width 10 height 6
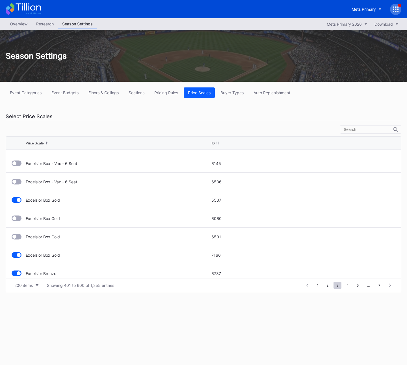
click at [18, 200] on div at bounding box center [19, 200] width 4 height 4
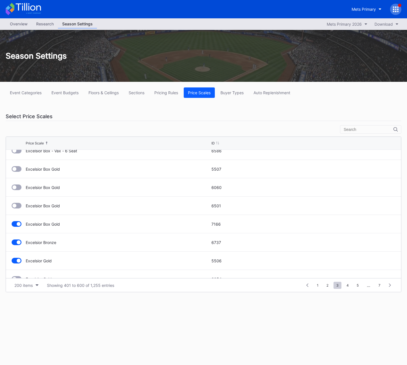
scroll to position [2097, 0]
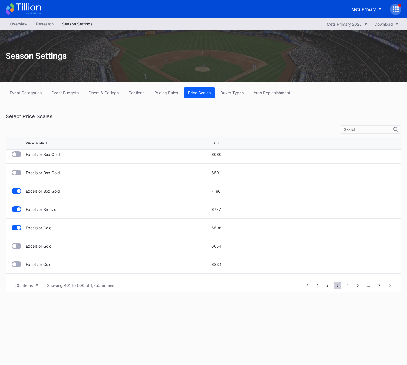
click at [19, 191] on div at bounding box center [19, 191] width 4 height 4
click at [17, 210] on div at bounding box center [19, 210] width 4 height 4
click at [19, 227] on div at bounding box center [19, 228] width 4 height 4
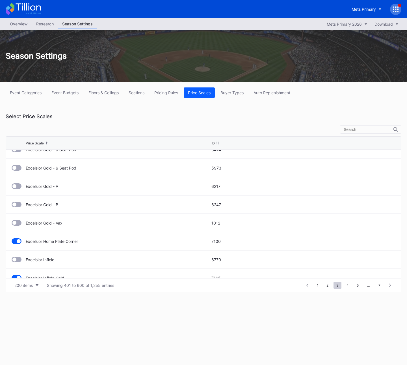
scroll to position [2542, 0]
click at [18, 206] on div at bounding box center [19, 205] width 4 height 4
click at [15, 239] on div "Excelsior Infield Gold 7165" at bounding box center [203, 242] width 395 height 18
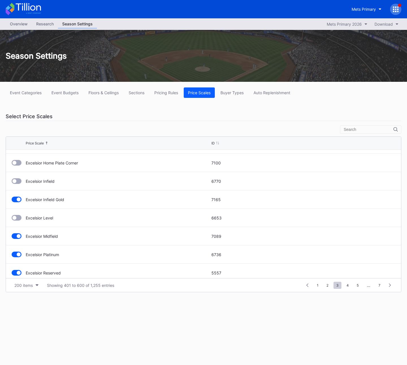
click at [18, 201] on div at bounding box center [19, 200] width 4 height 4
click at [17, 234] on div at bounding box center [17, 237] width 10 height 6
drag, startPoint x: 15, startPoint y: 252, endPoint x: 17, endPoint y: 265, distance: 12.8
click at [15, 253] on div at bounding box center [17, 255] width 10 height 6
click at [17, 270] on div "Excelsior Reserved 5557" at bounding box center [203, 273] width 395 height 18
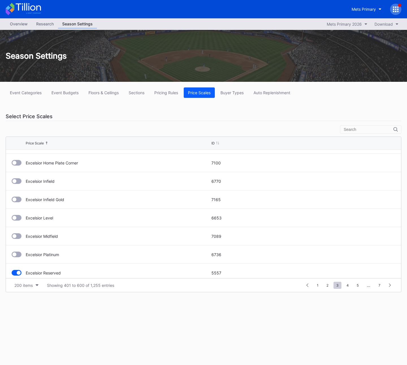
click at [18, 271] on div at bounding box center [19, 273] width 4 height 4
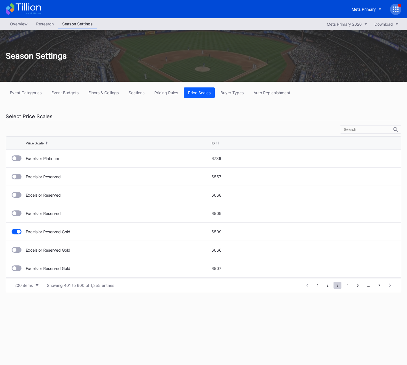
scroll to position [2742, 0]
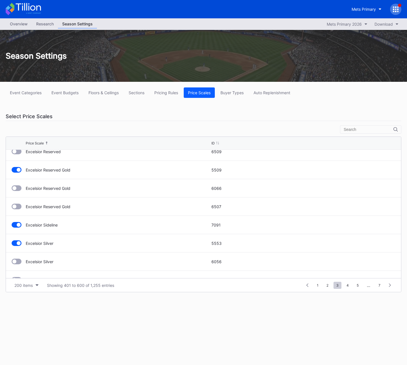
click at [16, 167] on div "Excelsior Reserved Gold 5509" at bounding box center [203, 170] width 395 height 18
click at [17, 175] on div "Excelsior Reserved Gold 5509" at bounding box center [203, 170] width 395 height 18
click at [15, 172] on div at bounding box center [17, 170] width 10 height 6
click at [14, 222] on div "Excelsior Sideline 7091" at bounding box center [203, 225] width 395 height 18
click at [14, 224] on div at bounding box center [17, 225] width 10 height 6
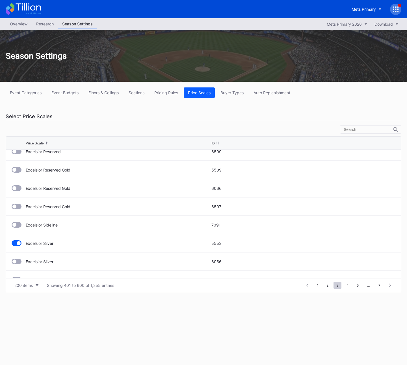
click at [17, 246] on div at bounding box center [17, 244] width 10 height 6
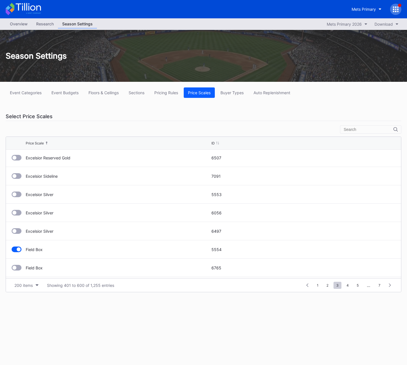
scroll to position [2802, 0]
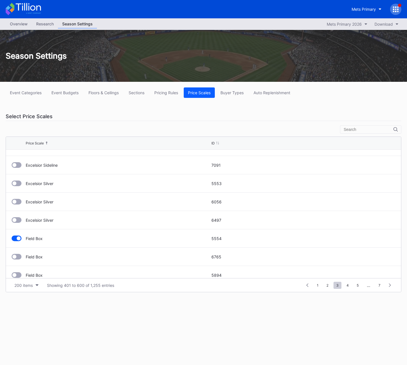
click at [14, 237] on div at bounding box center [17, 239] width 10 height 6
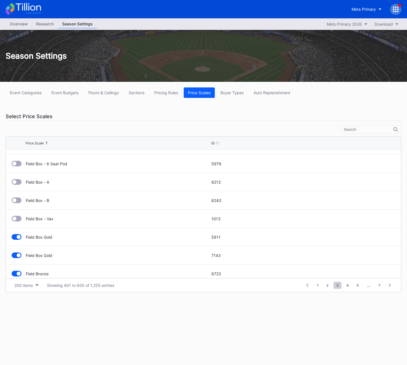
scroll to position [3334, 0]
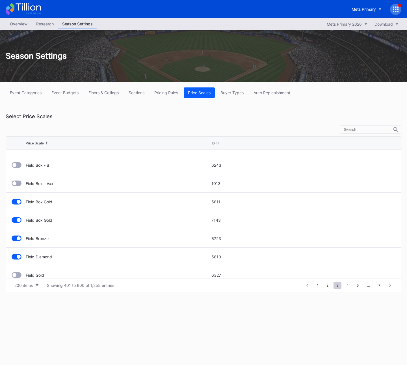
click at [19, 202] on div at bounding box center [19, 202] width 4 height 4
click at [18, 219] on div at bounding box center [19, 220] width 4 height 4
click at [17, 238] on div at bounding box center [19, 239] width 4 height 4
click at [17, 257] on div at bounding box center [19, 257] width 4 height 4
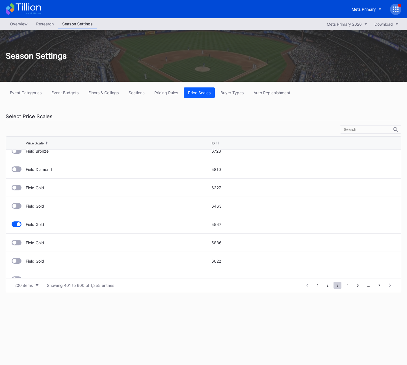
scroll to position [3442, 0]
click at [16, 204] on div at bounding box center [17, 205] width 10 height 6
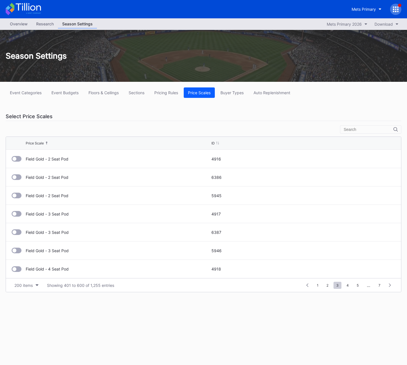
scroll to position [3539, 0]
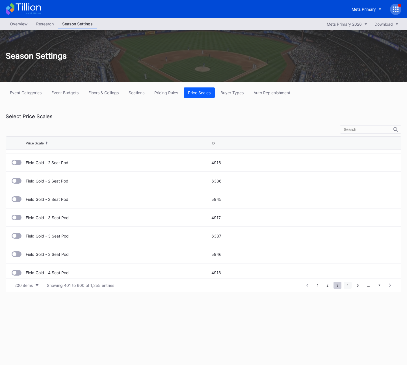
click at [348, 286] on span "4" at bounding box center [347, 285] width 8 height 7
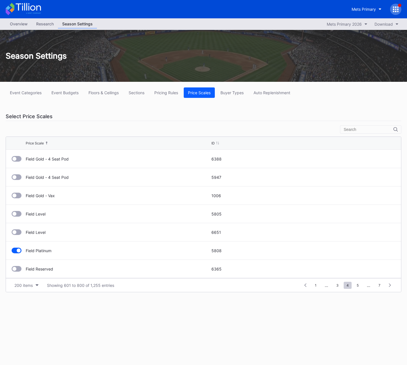
click at [19, 252] on div at bounding box center [17, 251] width 10 height 6
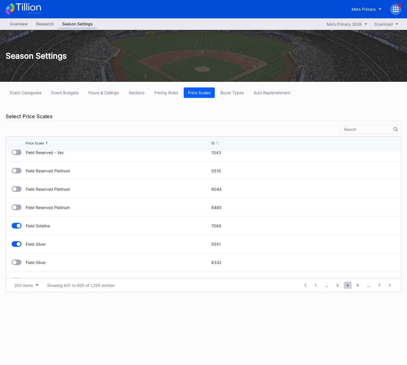
scroll to position [538, 0]
click at [19, 225] on div at bounding box center [19, 227] width 4 height 4
click at [20, 244] on div at bounding box center [19, 245] width 4 height 4
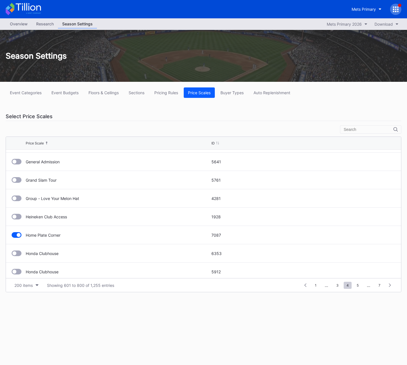
scroll to position [989, 0]
click at [19, 215] on div at bounding box center [19, 216] width 4 height 4
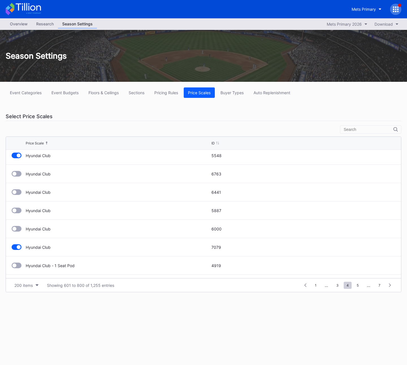
scroll to position [1105, 0]
click at [17, 195] on div at bounding box center [17, 192] width 10 height 6
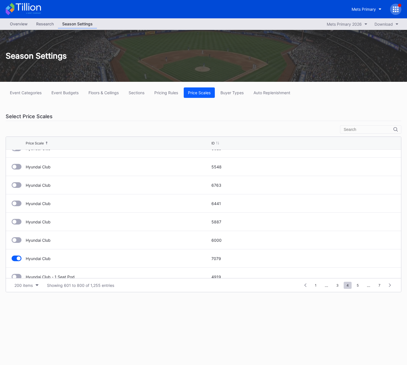
scroll to position [1164, 0]
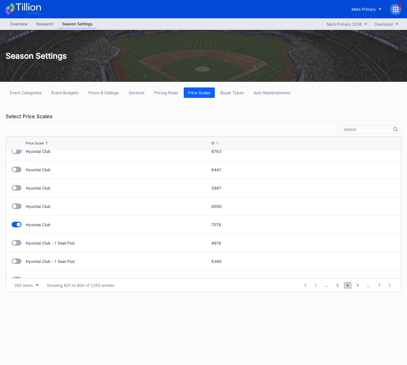
click at [15, 225] on div at bounding box center [17, 225] width 10 height 6
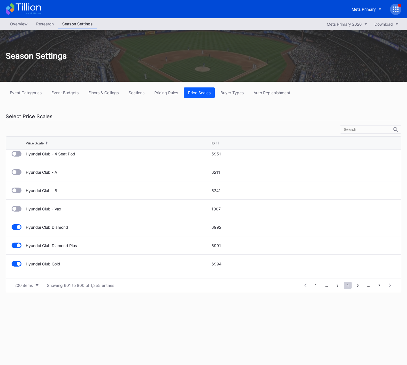
click at [20, 226] on div at bounding box center [19, 227] width 4 height 4
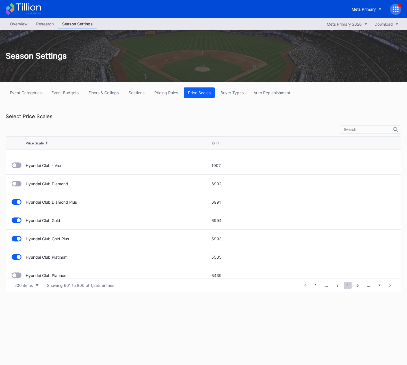
scroll to position [1504, 0]
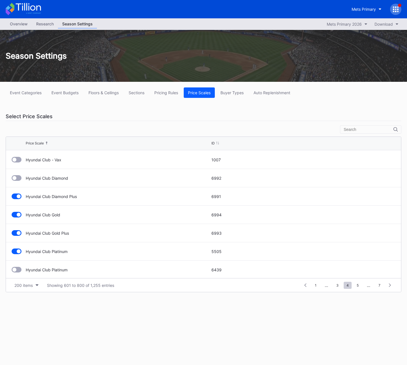
click at [17, 196] on div at bounding box center [19, 197] width 4 height 4
click at [19, 213] on div at bounding box center [17, 215] width 10 height 6
click at [18, 232] on div at bounding box center [19, 233] width 4 height 4
click at [19, 251] on div at bounding box center [19, 252] width 4 height 4
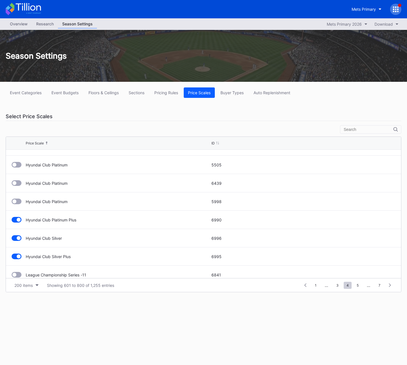
scroll to position [1592, 0]
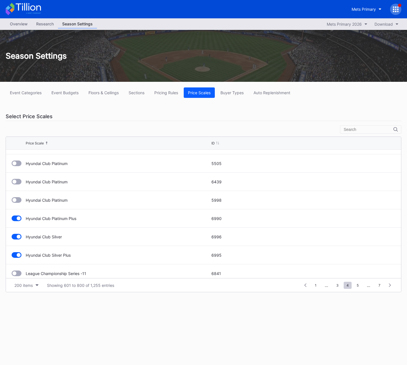
click at [17, 217] on div at bounding box center [17, 219] width 10 height 6
click at [19, 238] on div at bounding box center [19, 237] width 4 height 4
click at [17, 253] on div at bounding box center [17, 255] width 10 height 6
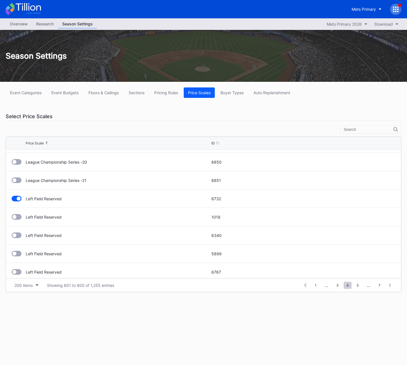
scroll to position [1856, 0]
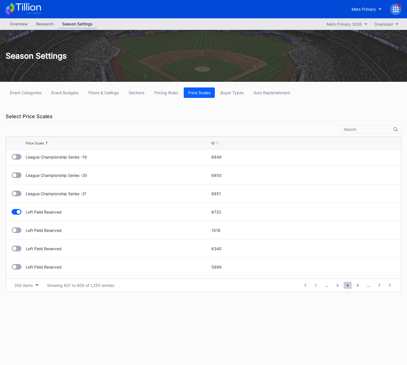
click at [16, 208] on div "Left Field Reserved 6732" at bounding box center [203, 212] width 395 height 18
click at [19, 212] on div at bounding box center [19, 212] width 4 height 4
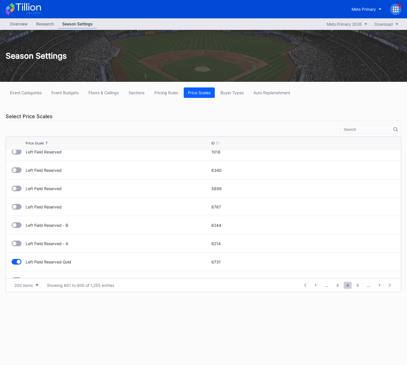
scroll to position [1972, 0]
click at [16, 225] on div at bounding box center [17, 225] width 10 height 6
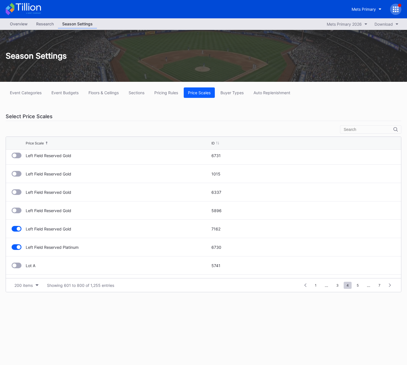
scroll to position [2041, 0]
click at [13, 234] on div "Left Field Reserved Gold 7162" at bounding box center [203, 228] width 395 height 18
click at [15, 229] on div at bounding box center [17, 229] width 10 height 6
click at [16, 246] on div at bounding box center [17, 247] width 10 height 6
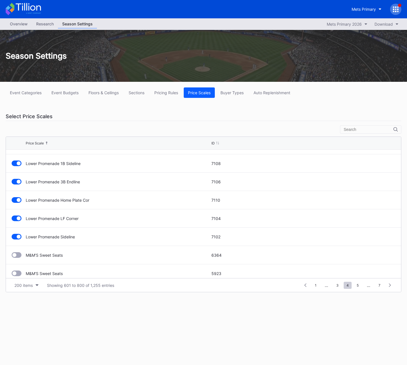
scroll to position [2133, 0]
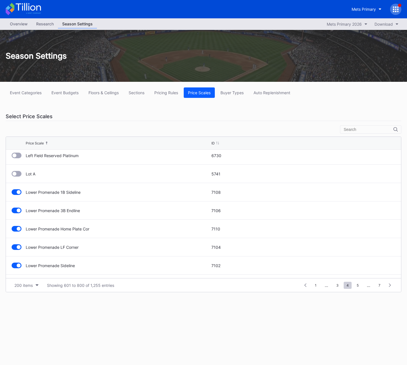
click at [15, 192] on div at bounding box center [17, 192] width 10 height 6
drag, startPoint x: 19, startPoint y: 209, endPoint x: 22, endPoint y: 216, distance: 7.7
click at [19, 209] on div at bounding box center [19, 211] width 4 height 4
click at [17, 227] on div at bounding box center [19, 229] width 4 height 4
click at [15, 247] on div at bounding box center [17, 248] width 10 height 6
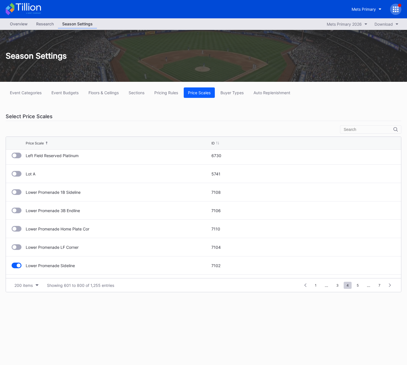
click at [17, 267] on div at bounding box center [19, 266] width 4 height 4
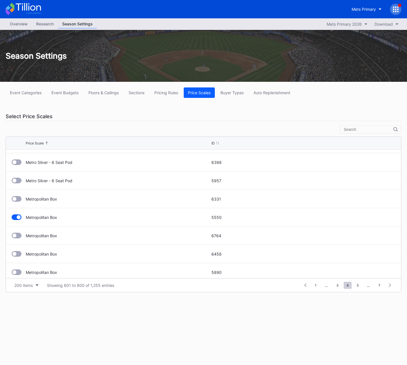
scroll to position [3289, 0]
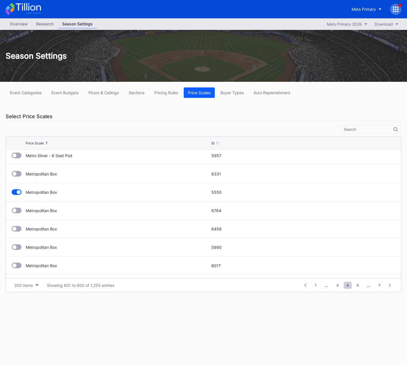
click at [12, 193] on div at bounding box center [17, 192] width 10 height 6
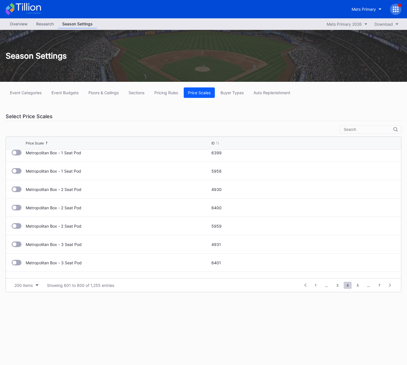
scroll to position [3543, 0]
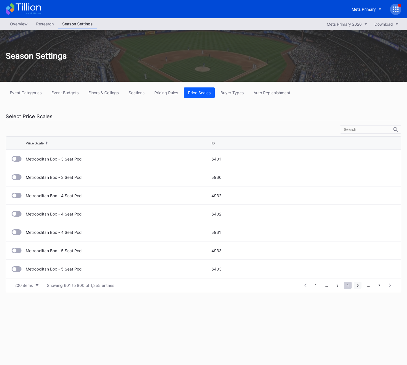
click at [355, 286] on span "5" at bounding box center [358, 285] width 8 height 7
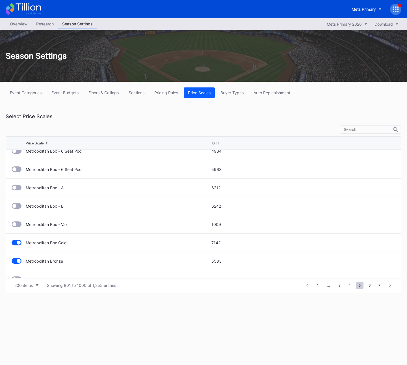
click at [16, 244] on div at bounding box center [17, 243] width 10 height 6
click at [18, 259] on div at bounding box center [17, 261] width 10 height 6
click at [18, 242] on div at bounding box center [19, 243] width 4 height 4
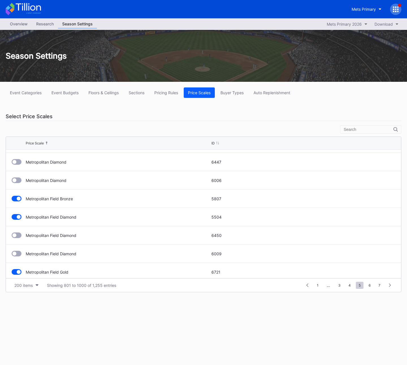
scroll to position [273, 0]
click at [20, 200] on div at bounding box center [17, 199] width 10 height 6
click at [16, 220] on div at bounding box center [17, 217] width 10 height 6
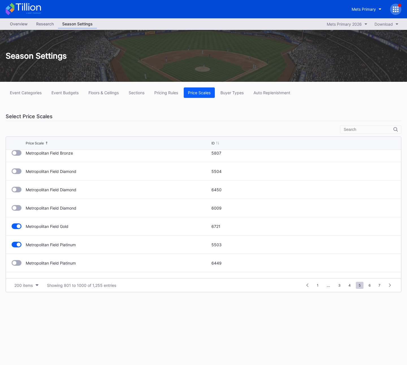
scroll to position [317, 0]
click at [15, 228] on div at bounding box center [17, 227] width 10 height 6
drag, startPoint x: 16, startPoint y: 245, endPoint x: 24, endPoint y: 239, distance: 10.5
click at [16, 245] on div at bounding box center [17, 246] width 10 height 6
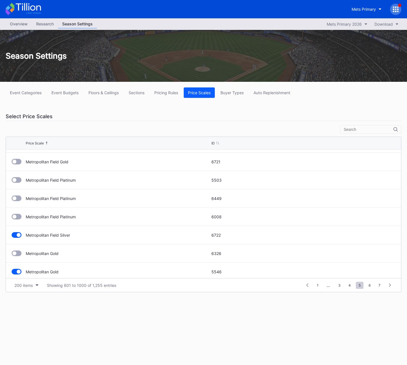
click at [14, 236] on div at bounding box center [17, 235] width 10 height 6
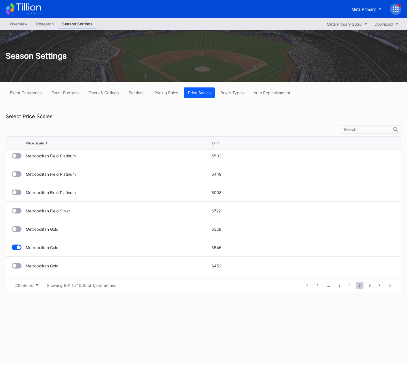
scroll to position [427, 0]
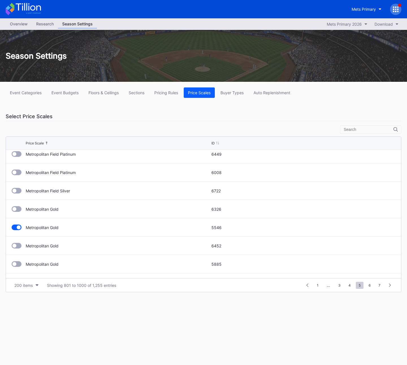
click at [23, 228] on div at bounding box center [19, 228] width 14 height 6
click at [12, 228] on div at bounding box center [17, 228] width 10 height 6
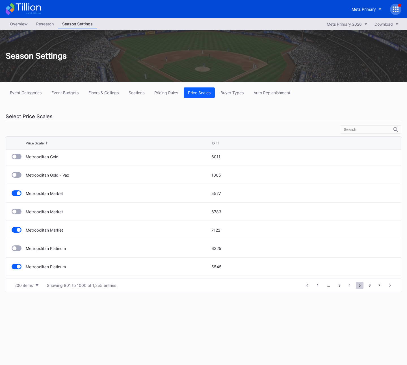
scroll to position [504, 0]
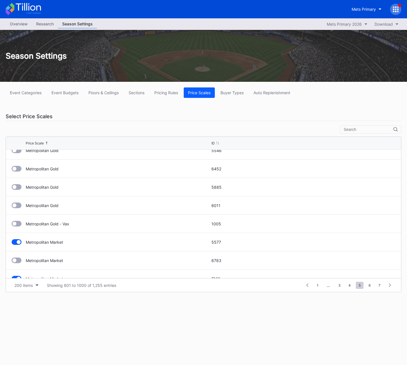
click at [15, 239] on div "Metropolitan Market 5577" at bounding box center [203, 242] width 395 height 18
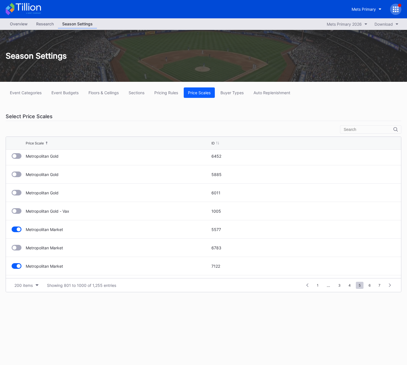
scroll to position [508, 0]
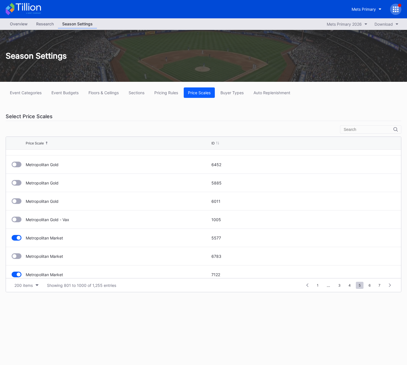
click at [19, 237] on div at bounding box center [19, 238] width 4 height 4
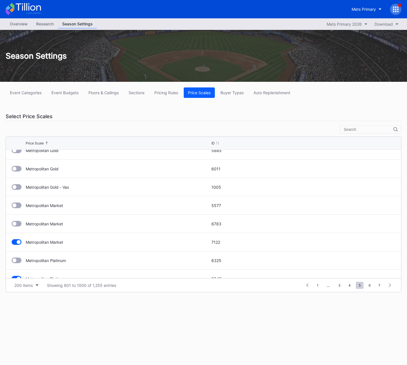
scroll to position [544, 0]
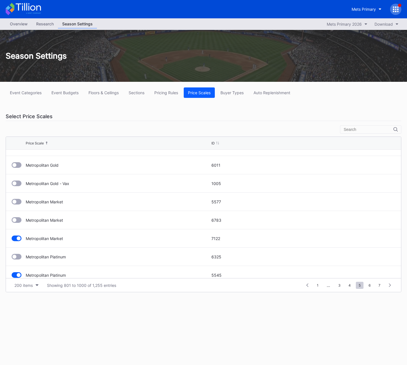
click at [15, 238] on div at bounding box center [17, 239] width 10 height 6
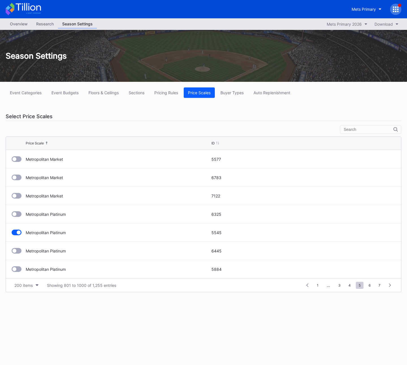
scroll to position [609, 0]
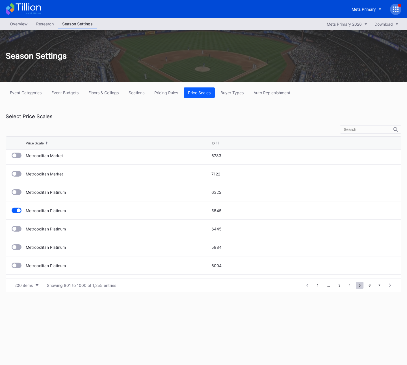
click at [17, 210] on div at bounding box center [19, 211] width 4 height 4
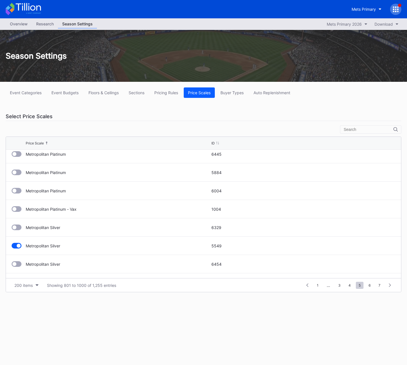
scroll to position [720, 0]
click at [17, 210] on div at bounding box center [19, 210] width 4 height 4
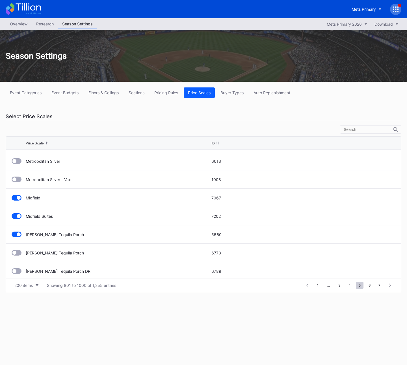
click at [20, 199] on div at bounding box center [17, 198] width 10 height 6
click at [19, 217] on div at bounding box center [19, 216] width 4 height 4
click at [15, 237] on div at bounding box center [17, 235] width 10 height 6
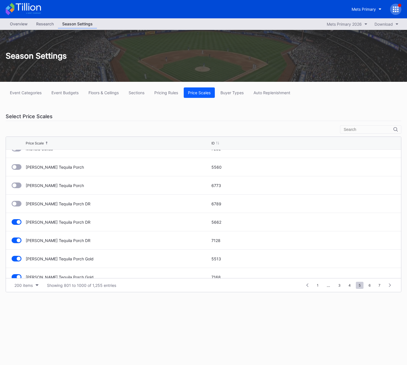
scroll to position [916, 0]
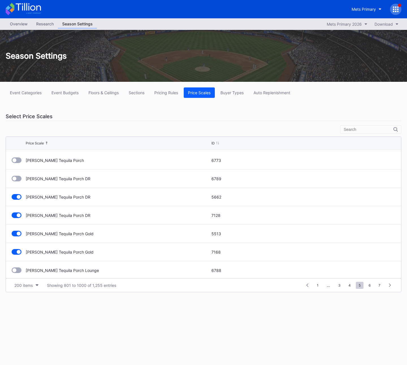
click at [21, 198] on div at bounding box center [17, 197] width 10 height 6
click at [19, 217] on div at bounding box center [19, 215] width 4 height 4
click at [13, 233] on div at bounding box center [17, 234] width 10 height 6
click at [14, 251] on div at bounding box center [17, 252] width 10 height 6
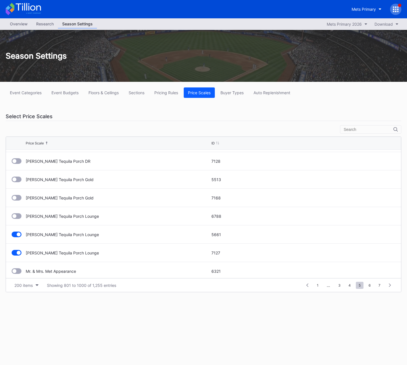
scroll to position [970, 0]
click at [6, 234] on div "Milagro Tequila Porch Lounge 5661" at bounding box center [203, 235] width 395 height 18
click at [14, 237] on div at bounding box center [17, 236] width 10 height 6
click at [17, 252] on div at bounding box center [17, 254] width 10 height 6
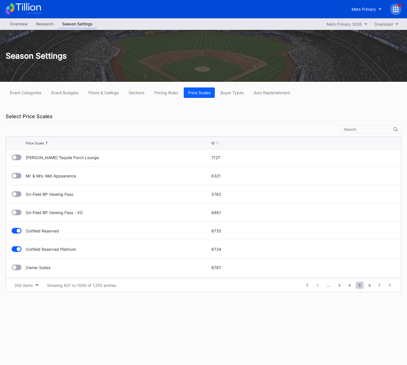
scroll to position [1065, 0]
click at [21, 234] on div at bounding box center [17, 232] width 10 height 6
click at [16, 249] on div at bounding box center [17, 251] width 10 height 6
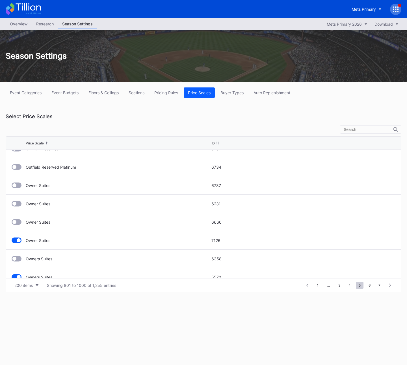
scroll to position [1175, 0]
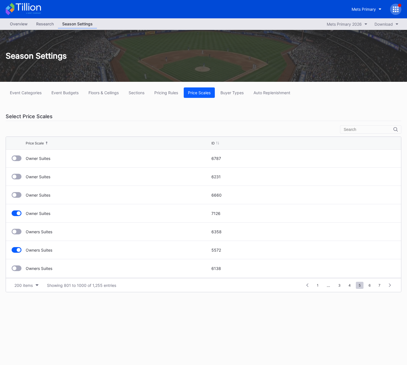
click at [18, 212] on div at bounding box center [19, 214] width 4 height 4
click at [17, 248] on div at bounding box center [17, 250] width 10 height 6
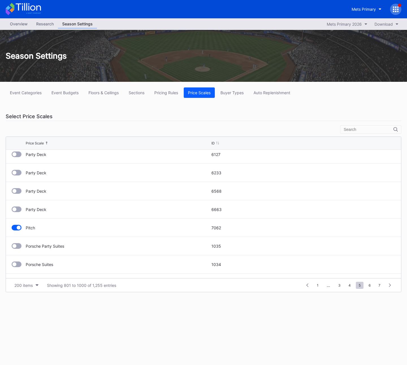
click at [16, 229] on div at bounding box center [17, 228] width 10 height 6
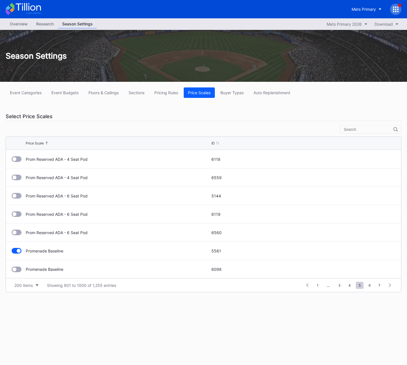
drag, startPoint x: 19, startPoint y: 253, endPoint x: 26, endPoint y: 250, distance: 7.6
click at [19, 253] on div at bounding box center [17, 251] width 10 height 6
click at [369, 286] on span "6" at bounding box center [369, 285] width 8 height 7
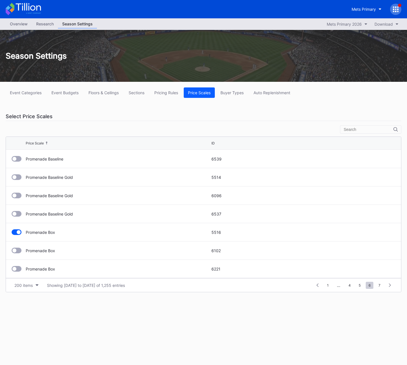
click at [14, 233] on div at bounding box center [17, 233] width 10 height 6
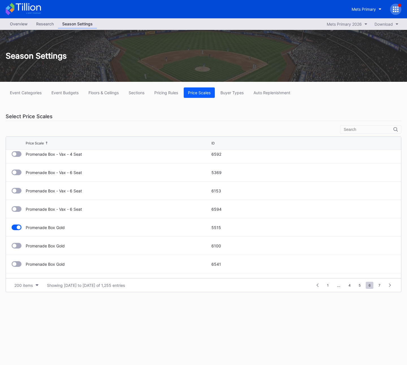
scroll to position [728, 0]
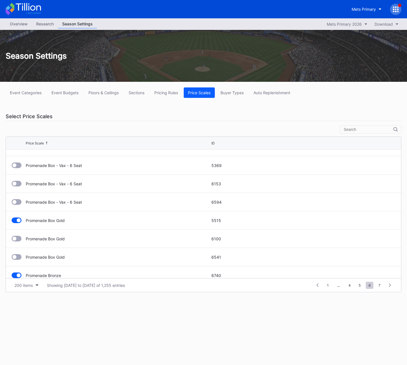
click at [17, 221] on div at bounding box center [19, 221] width 4 height 4
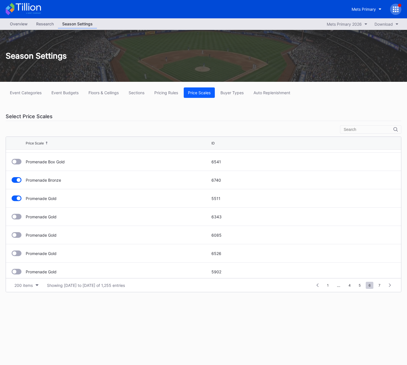
drag, startPoint x: 16, startPoint y: 182, endPoint x: 19, endPoint y: 194, distance: 13.1
click at [16, 182] on div at bounding box center [17, 180] width 10 height 6
click at [16, 198] on div at bounding box center [17, 199] width 10 height 6
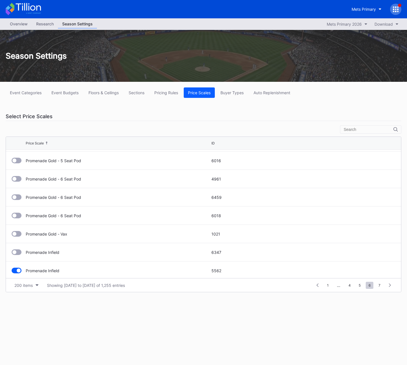
scroll to position [1226, 0]
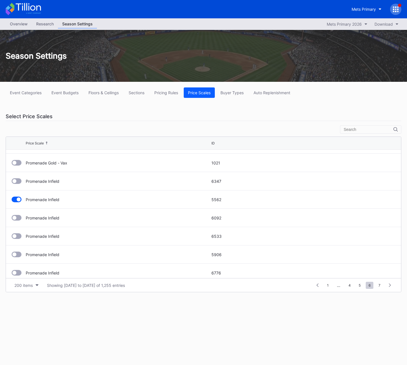
click at [18, 199] on div at bounding box center [19, 200] width 4 height 4
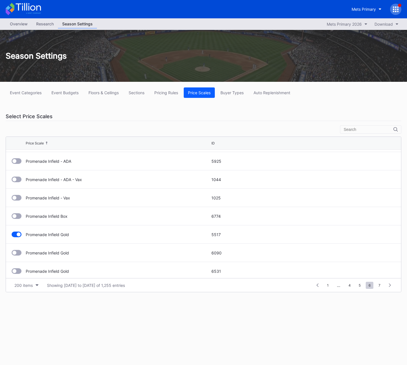
click at [19, 234] on div at bounding box center [19, 235] width 4 height 4
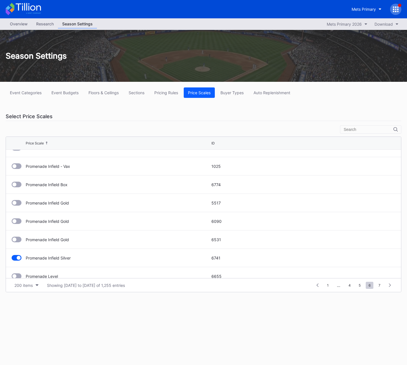
scroll to position [1761, 0]
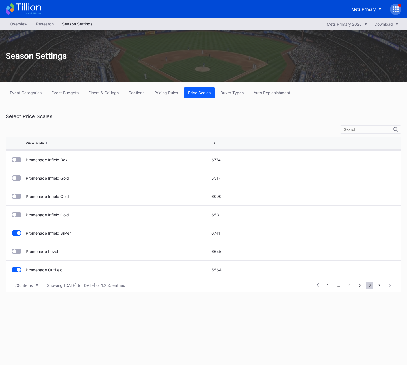
click at [19, 234] on div at bounding box center [19, 233] width 4 height 4
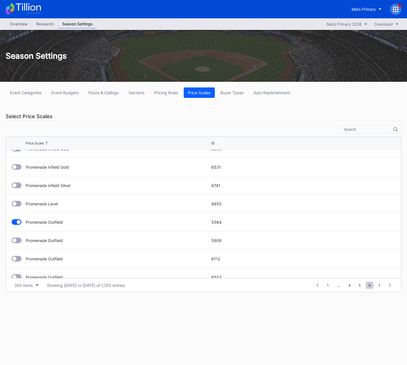
click at [19, 223] on div at bounding box center [19, 222] width 4 height 4
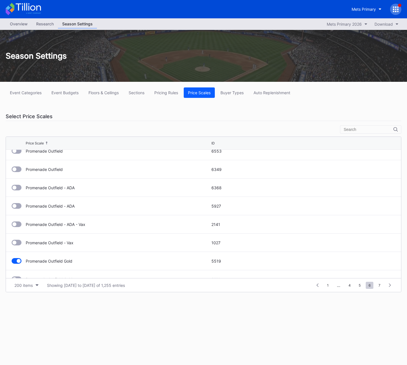
scroll to position [1960, 0]
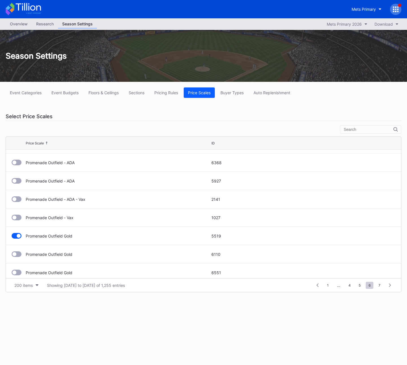
click at [14, 236] on div at bounding box center [17, 236] width 10 height 6
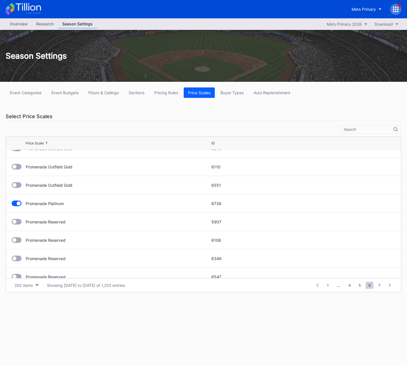
scroll to position [2045, 0]
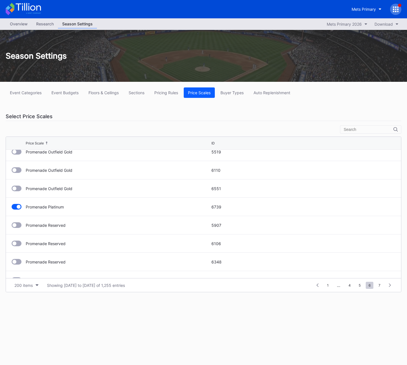
drag, startPoint x: 17, startPoint y: 207, endPoint x: 36, endPoint y: 215, distance: 20.4
click at [17, 207] on div at bounding box center [19, 207] width 4 height 4
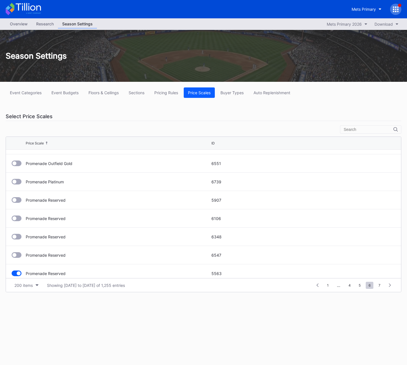
scroll to position [2106, 0]
click at [14, 236] on div at bounding box center [17, 237] width 10 height 6
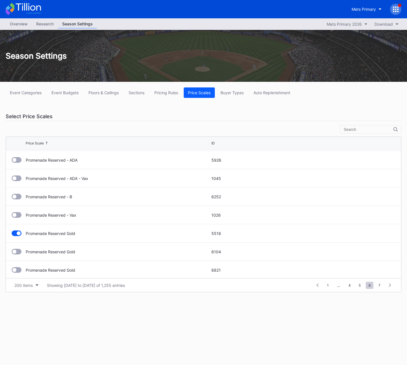
click at [18, 232] on div at bounding box center [19, 234] width 4 height 4
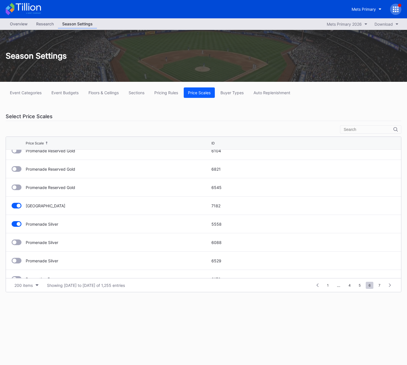
scroll to position [2383, 0]
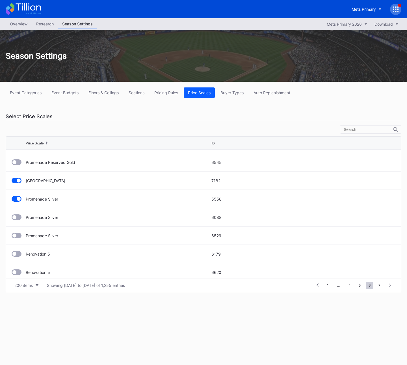
click at [11, 175] on div "Promenade Reserved Upper 7182" at bounding box center [203, 181] width 395 height 18
click at [19, 185] on div "Promenade Reserved Upper 7182" at bounding box center [203, 181] width 395 height 18
click at [16, 181] on div at bounding box center [17, 181] width 10 height 6
click at [19, 200] on div at bounding box center [19, 199] width 4 height 4
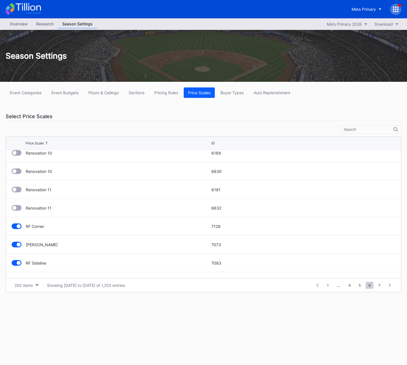
scroll to position [2691, 0]
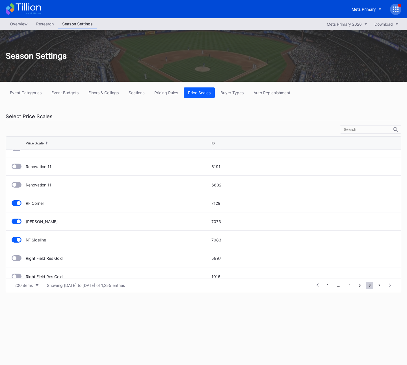
click at [19, 204] on div at bounding box center [19, 203] width 4 height 4
click at [17, 220] on div at bounding box center [17, 222] width 10 height 6
click at [20, 238] on div at bounding box center [17, 240] width 10 height 6
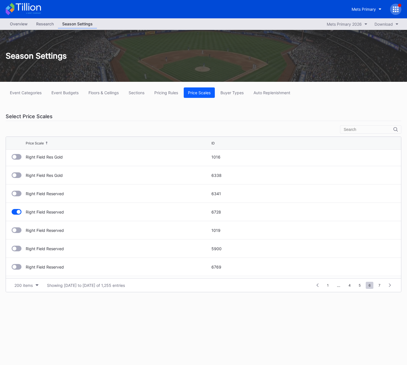
click at [15, 213] on div at bounding box center [17, 212] width 10 height 6
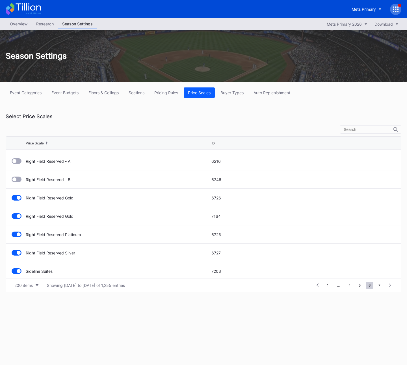
scroll to position [2935, 0]
click at [15, 199] on div at bounding box center [17, 198] width 10 height 6
click at [18, 215] on div at bounding box center [19, 216] width 4 height 4
click at [15, 234] on div at bounding box center [17, 235] width 10 height 6
click at [16, 253] on div at bounding box center [17, 253] width 10 height 6
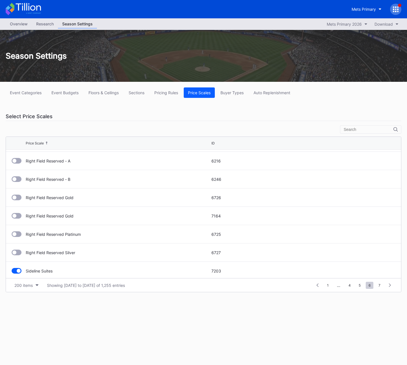
click at [21, 273] on div at bounding box center [19, 271] width 14 height 6
click at [18, 271] on div at bounding box center [19, 271] width 4 height 4
click at [17, 217] on div at bounding box center [19, 217] width 4 height 4
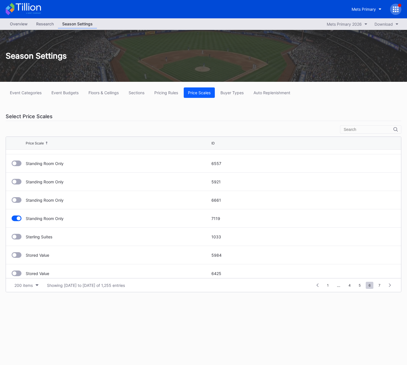
click at [19, 218] on div at bounding box center [19, 219] width 4 height 4
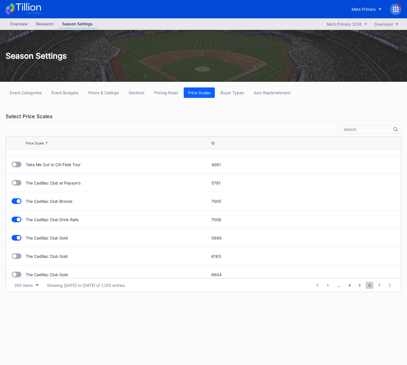
click at [18, 200] on div at bounding box center [19, 201] width 4 height 4
click at [21, 217] on div at bounding box center [17, 220] width 10 height 6
click at [16, 233] on div "The Cadillac Club Gold 5669" at bounding box center [203, 238] width 395 height 18
click at [15, 239] on div at bounding box center [17, 238] width 10 height 6
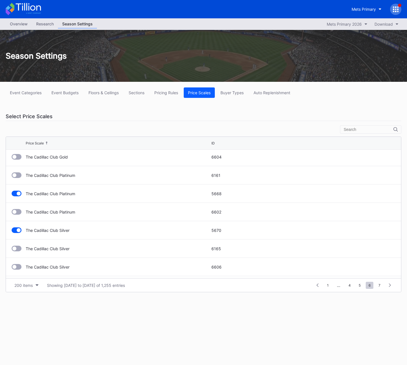
scroll to position [3407, 0]
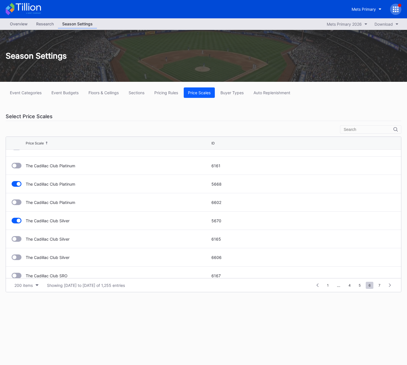
click at [16, 178] on div "The Cadillac Club Platinum 5668" at bounding box center [203, 184] width 395 height 18
click at [17, 184] on div at bounding box center [19, 184] width 4 height 4
click at [16, 218] on div at bounding box center [17, 221] width 10 height 6
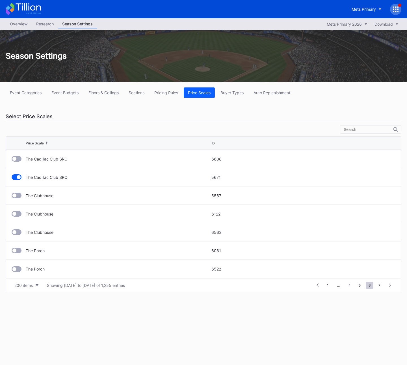
scroll to position [3494, 0]
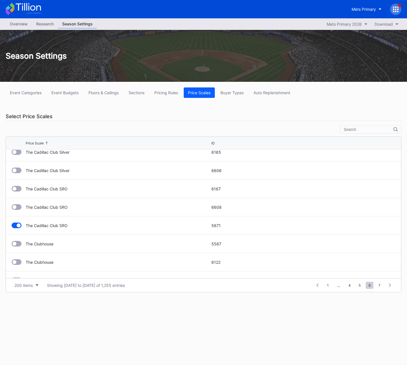
click at [11, 228] on div "The Cadillac Club SRO 5671" at bounding box center [203, 226] width 395 height 18
click at [18, 225] on div at bounding box center [19, 226] width 4 height 4
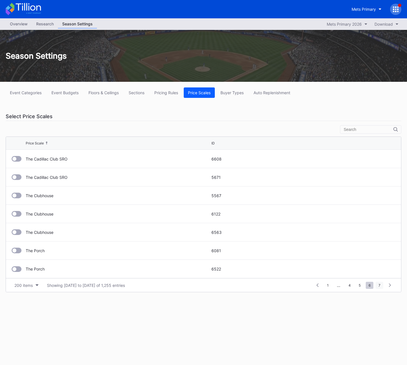
click at [382, 284] on span "7" at bounding box center [379, 285] width 8 height 7
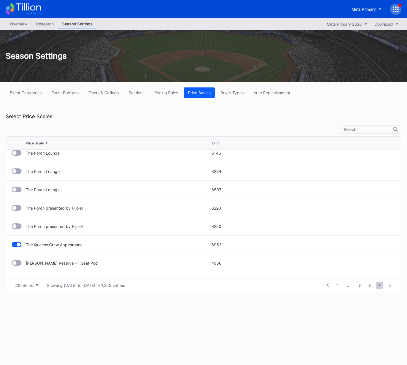
scroll to position [148, 0]
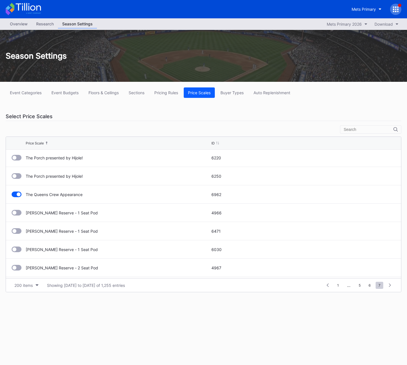
click at [18, 197] on div at bounding box center [17, 195] width 10 height 6
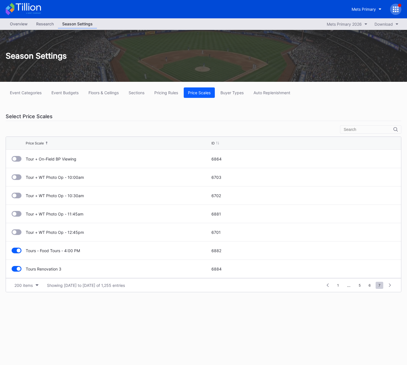
scroll to position [662, 0]
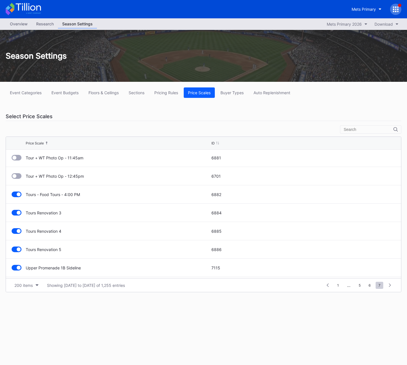
drag, startPoint x: 18, startPoint y: 196, endPoint x: 23, endPoint y: 204, distance: 8.6
click at [18, 196] on div at bounding box center [19, 195] width 4 height 4
click at [21, 211] on div at bounding box center [17, 213] width 10 height 6
drag, startPoint x: 19, startPoint y: 223, endPoint x: 20, endPoint y: 232, distance: 9.1
click at [19, 223] on div "Tours Renovation 4 6885" at bounding box center [203, 231] width 395 height 18
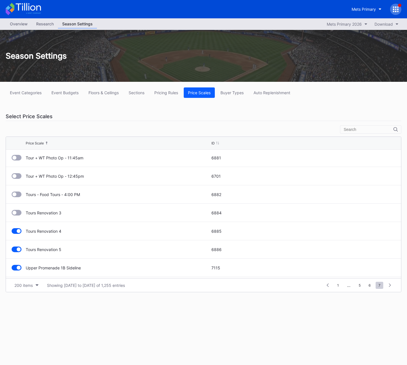
click at [20, 232] on div at bounding box center [19, 231] width 4 height 4
click at [21, 253] on div "Tours Renovation 5 6886" at bounding box center [203, 250] width 395 height 18
click at [18, 248] on div at bounding box center [19, 250] width 4 height 4
drag, startPoint x: 12, startPoint y: 268, endPoint x: 29, endPoint y: 259, distance: 19.7
click at [12, 268] on div at bounding box center [17, 268] width 10 height 6
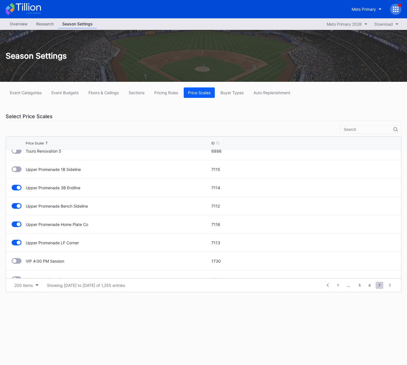
scroll to position [742, 0]
click at [18, 206] on div at bounding box center [19, 206] width 4 height 4
click at [16, 222] on div at bounding box center [17, 224] width 10 height 6
click at [18, 241] on div at bounding box center [19, 243] width 4 height 4
click at [20, 260] on div at bounding box center [19, 261] width 4 height 4
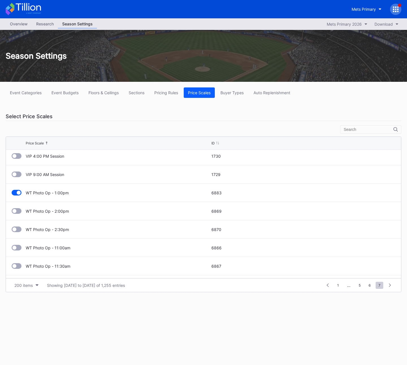
scroll to position [860, 0]
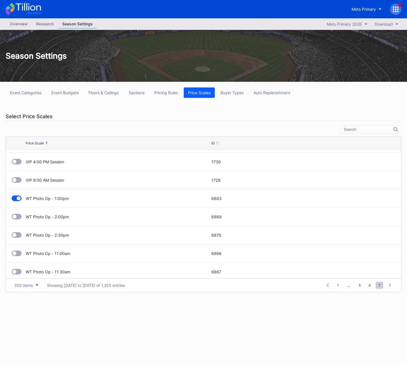
click at [16, 199] on div at bounding box center [17, 199] width 10 height 6
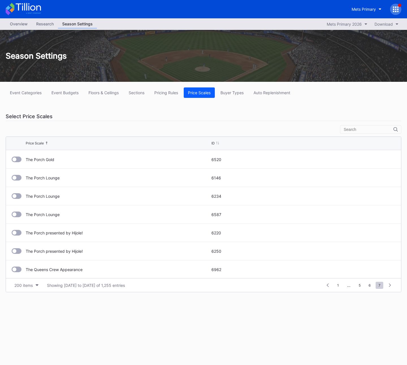
scroll to position [0, 0]
click at [120, 328] on div "Overview Research Season Settings Mets Primary 2026 Download Season Settings Ev…" at bounding box center [203, 191] width 407 height 347
click at [354, 132] on input "text" at bounding box center [368, 129] width 50 height 5
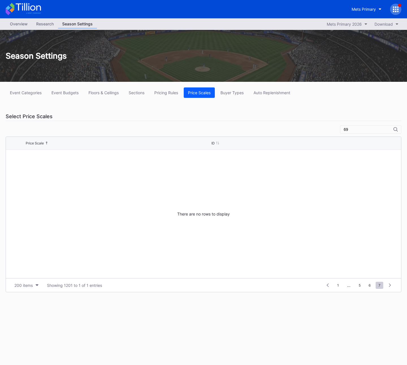
type input "6"
type input "D"
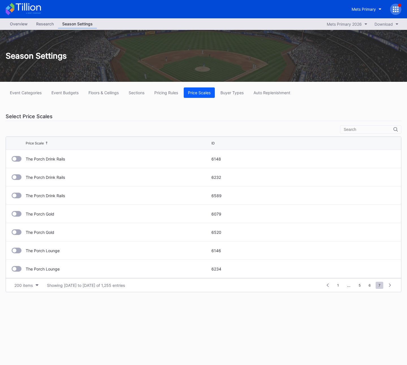
click at [334, 286] on div "1 ... 5 6 7 8 9 ... 7" at bounding box center [358, 286] width 73 height 8
click at [335, 285] on span "1" at bounding box center [337, 285] width 7 height 7
click at [322, 288] on div "1 ... -1 0 1 2 3 ... 7" at bounding box center [358, 286] width 73 height 8
click at [326, 285] on icon at bounding box center [327, 285] width 2 height 3
drag, startPoint x: 261, startPoint y: 121, endPoint x: 284, endPoint y: 126, distance: 23.1
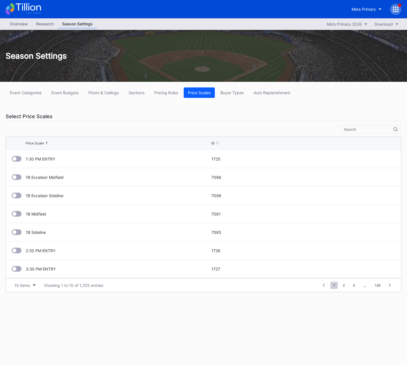
click at [261, 121] on div "Select Price Scales" at bounding box center [203, 116] width 395 height 9
click at [163, 90] on div "Pricing Rules" at bounding box center [166, 92] width 24 height 5
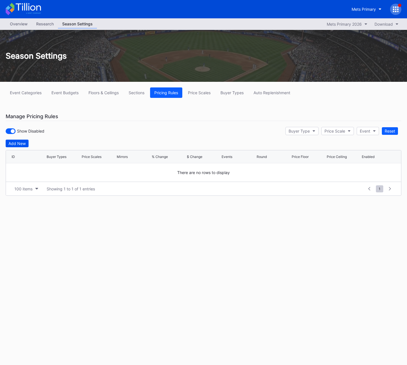
click at [24, 143] on div "Add New" at bounding box center [16, 143] width 17 height 5
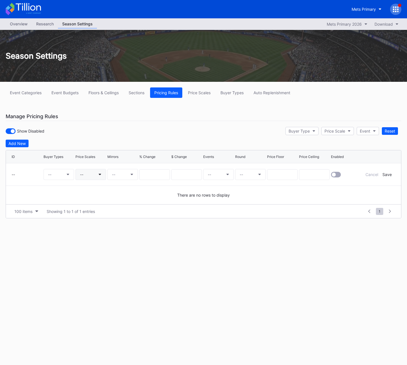
click at [91, 173] on button "--" at bounding box center [90, 174] width 30 height 11
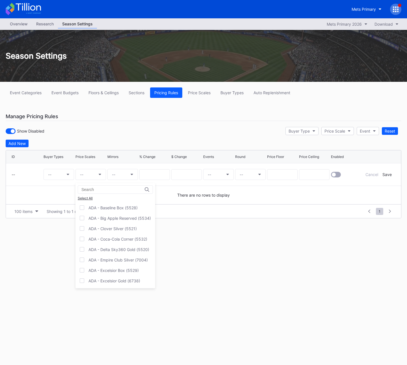
click at [99, 189] on input at bounding box center [105, 190] width 49 height 5
click at [92, 190] on input at bounding box center [105, 190] width 49 height 5
type input "S"
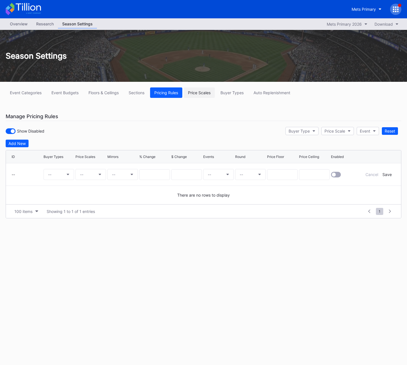
click at [202, 91] on div "Price Scales" at bounding box center [199, 92] width 23 height 5
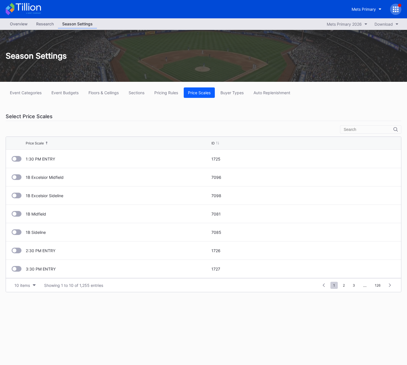
click at [73, 121] on div "Event Categories Event Budgets Floors & Ceilings Sections Pricing Rules Price S…" at bounding box center [203, 190] width 407 height 216
click at [95, 118] on div "Select Price Scales" at bounding box center [203, 116] width 395 height 9
click at [165, 91] on div "Pricing Rules" at bounding box center [166, 92] width 24 height 5
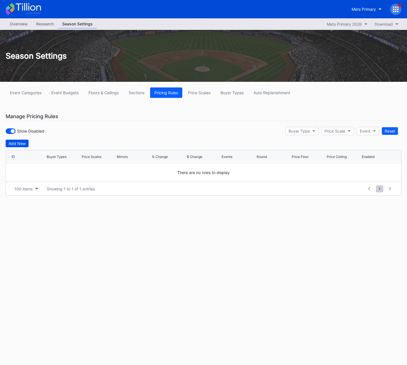
click at [17, 146] on div "Add New" at bounding box center [16, 143] width 17 height 5
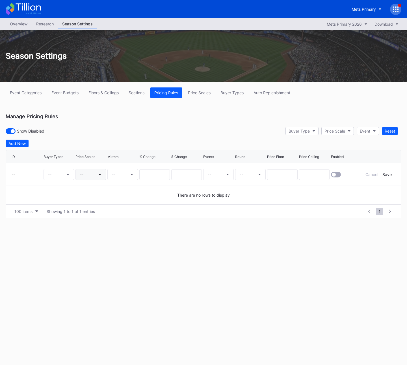
click at [96, 173] on button "--" at bounding box center [90, 174] width 30 height 11
click at [199, 97] on button "Price Scales" at bounding box center [199, 93] width 31 height 10
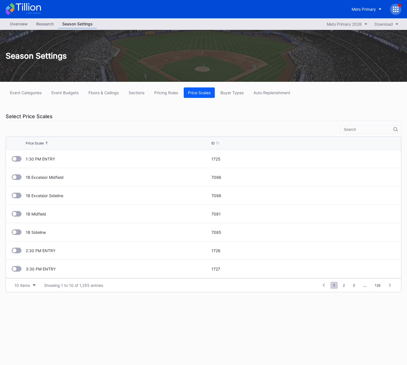
click at [373, 124] on div "Event Categories Event Budgets Floors & Ceilings Sections Pricing Rules Price S…" at bounding box center [203, 190] width 407 height 216
click at [369, 131] on input "text" at bounding box center [368, 129] width 50 height 5
type input "5"
click at [321, 287] on div at bounding box center [323, 286] width 9 height 8
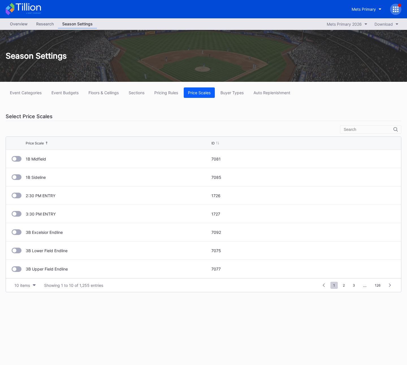
drag, startPoint x: 89, startPoint y: 306, endPoint x: 9, endPoint y: 281, distance: 84.2
click at [77, 298] on div "Overview Research Season Settings Mets Primary 2026 Download Season Settings Ev…" at bounding box center [203, 191] width 407 height 347
click at [25, 287] on div "10 items" at bounding box center [22, 285] width 16 height 5
click at [28, 331] on div "200 items" at bounding box center [25, 331] width 18 height 5
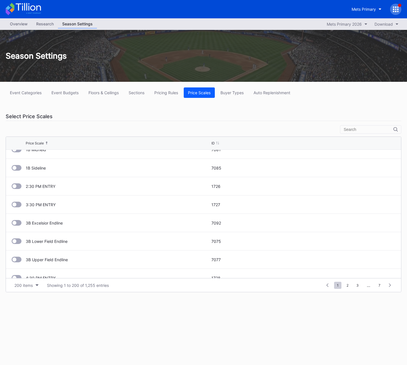
scroll to position [0, 0]
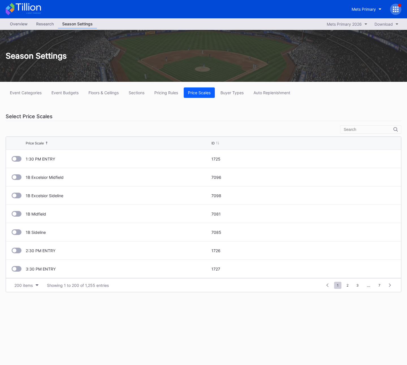
click at [363, 128] on input "text" at bounding box center [368, 129] width 50 height 5
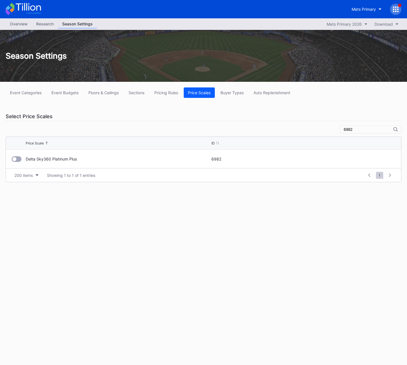
click at [18, 158] on div at bounding box center [17, 159] width 10 height 6
click at [359, 126] on div "6982" at bounding box center [370, 129] width 61 height 8
click at [361, 129] on input "6982" at bounding box center [368, 129] width 50 height 5
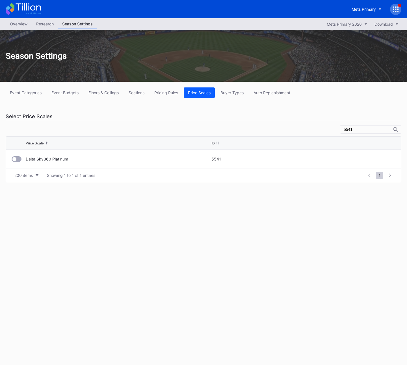
click at [15, 160] on div at bounding box center [14, 159] width 4 height 4
click at [354, 130] on input "5541" at bounding box center [368, 129] width 50 height 5
drag, startPoint x: 13, startPoint y: 159, endPoint x: 77, endPoint y: 150, distance: 63.9
click at [13, 159] on div at bounding box center [14, 159] width 4 height 4
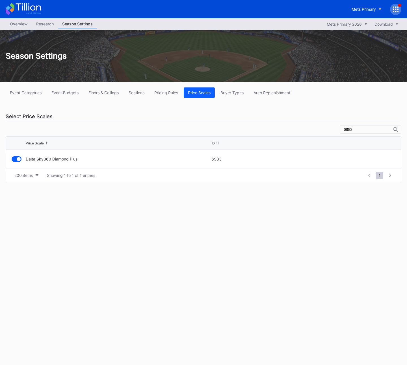
click at [357, 130] on input "6983" at bounding box center [368, 129] width 50 height 5
click at [15, 159] on div at bounding box center [14, 159] width 4 height 4
click at [356, 131] on input "5501" at bounding box center [368, 129] width 50 height 5
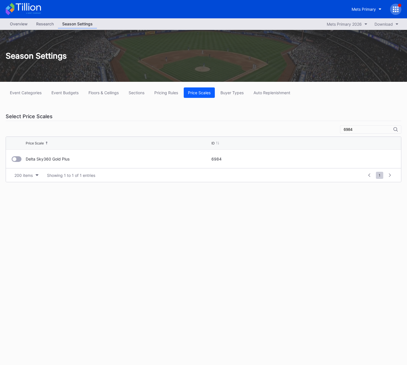
click at [16, 159] on div at bounding box center [14, 159] width 4 height 4
drag, startPoint x: 341, startPoint y: 128, endPoint x: 350, endPoint y: 128, distance: 9.0
click at [341, 128] on div "Event Categories Event Budgets Floors & Ceilings Sections Pricing Rules Price S…" at bounding box center [203, 135] width 407 height 106
click at [356, 129] on input "6984" at bounding box center [368, 129] width 50 height 5
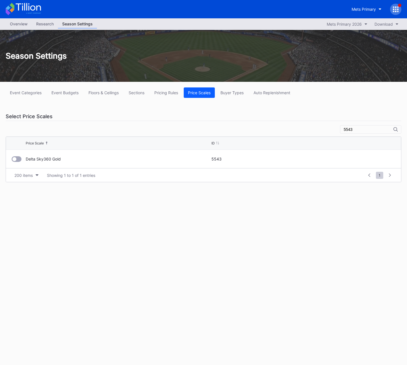
drag, startPoint x: 19, startPoint y: 161, endPoint x: 25, endPoint y: 160, distance: 5.8
click at [19, 161] on div at bounding box center [17, 159] width 10 height 6
click at [356, 129] on input "5543" at bounding box center [368, 129] width 50 height 5
click at [16, 160] on div at bounding box center [17, 159] width 10 height 6
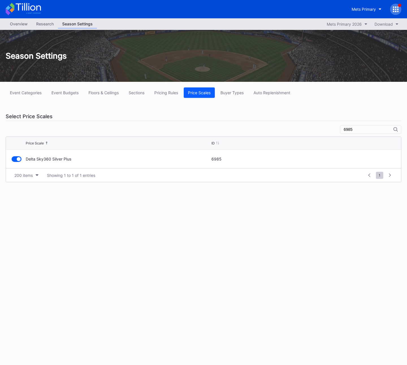
click at [358, 129] on input "6985" at bounding box center [368, 129] width 50 height 5
click at [14, 160] on div at bounding box center [14, 159] width 4 height 4
click at [354, 129] on input "5801" at bounding box center [368, 129] width 50 height 5
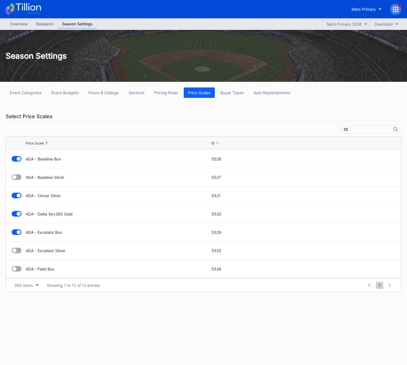
type input "5"
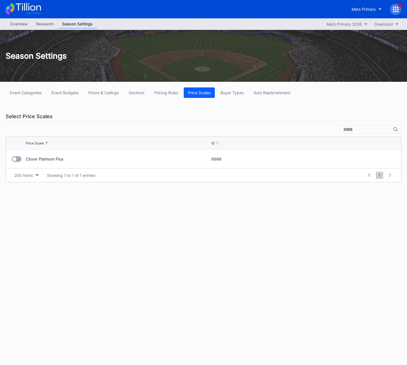
click at [13, 159] on div at bounding box center [14, 159] width 4 height 4
click at [357, 130] on input "6986" at bounding box center [368, 129] width 50 height 5
click at [15, 161] on div at bounding box center [17, 159] width 10 height 6
click at [354, 130] on input "5802" at bounding box center [368, 129] width 50 height 5
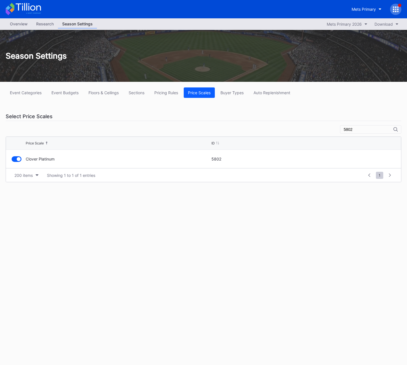
click at [354, 130] on input "5802" at bounding box center [368, 129] width 50 height 5
click at [14, 159] on div at bounding box center [14, 159] width 4 height 4
click at [357, 130] on input "6987" at bounding box center [368, 129] width 50 height 5
click at [18, 160] on div at bounding box center [17, 159] width 10 height 6
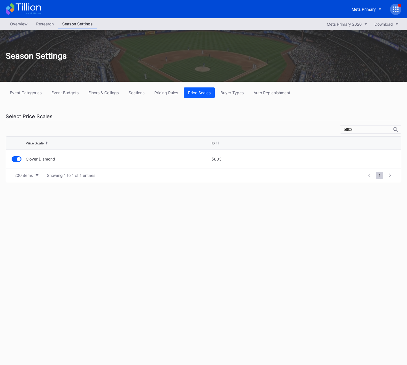
click at [358, 130] on input "5803" at bounding box center [368, 129] width 50 height 5
click at [17, 161] on div at bounding box center [17, 159] width 10 height 6
click at [355, 128] on input "6988" at bounding box center [368, 129] width 50 height 5
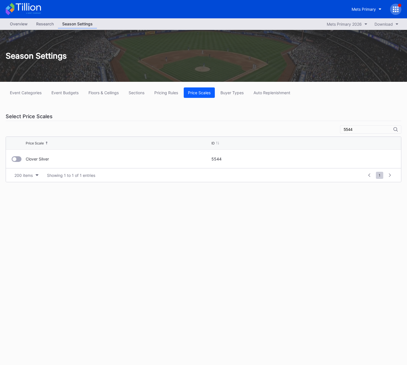
click at [18, 161] on div at bounding box center [17, 159] width 10 height 6
click at [355, 130] on input "5544" at bounding box center [368, 129] width 50 height 5
click at [356, 129] on input "5521" at bounding box center [368, 129] width 50 height 5
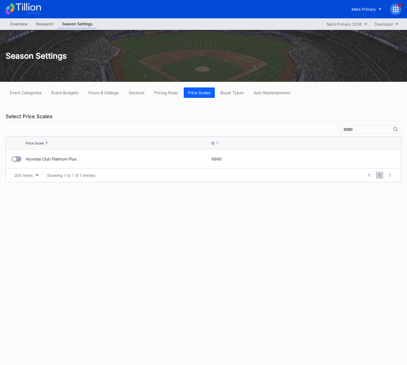
click at [17, 158] on div at bounding box center [17, 159] width 10 height 6
click at [359, 130] on input "6990" at bounding box center [368, 129] width 50 height 5
click at [17, 161] on div at bounding box center [17, 159] width 10 height 6
click at [358, 131] on input "5505" at bounding box center [368, 129] width 50 height 5
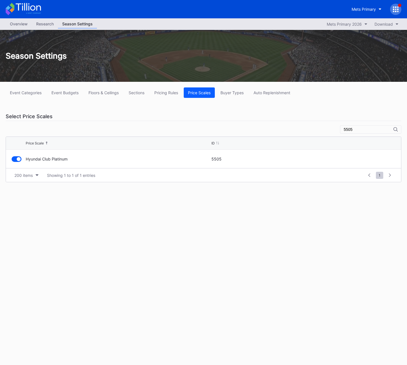
click at [358, 131] on input "5505" at bounding box center [368, 129] width 50 height 5
click at [13, 159] on div at bounding box center [14, 159] width 4 height 4
click at [363, 131] on input "6991" at bounding box center [368, 129] width 50 height 5
click at [18, 158] on div at bounding box center [17, 159] width 10 height 6
click at [366, 130] on input "6992" at bounding box center [368, 129] width 50 height 5
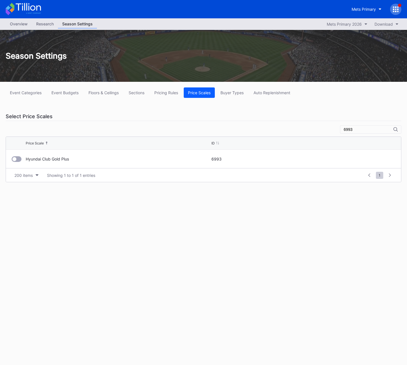
click at [15, 159] on div at bounding box center [14, 159] width 4 height 4
click at [363, 131] on input "6993" at bounding box center [368, 129] width 50 height 5
click at [15, 159] on div at bounding box center [14, 159] width 4 height 4
click at [365, 130] on input "6994" at bounding box center [368, 129] width 50 height 5
click at [14, 160] on div at bounding box center [14, 159] width 4 height 4
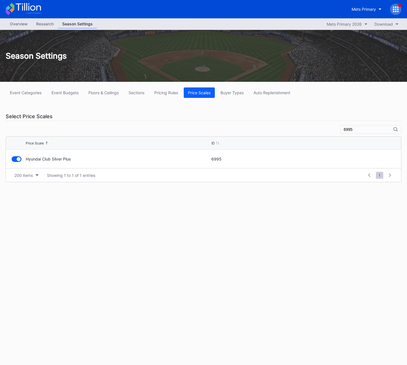
click at [363, 128] on input "6995" at bounding box center [368, 129] width 50 height 5
click at [19, 160] on div at bounding box center [17, 159] width 10 height 6
click at [354, 130] on input "6996" at bounding box center [368, 129] width 50 height 5
click at [18, 159] on div at bounding box center [17, 159] width 10 height 6
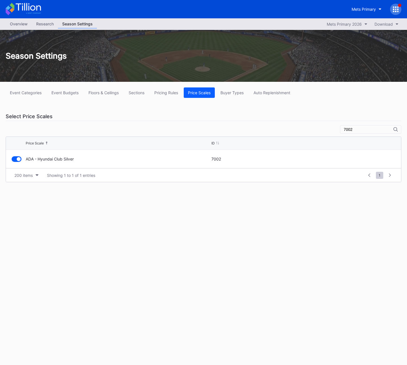
click at [361, 129] on input "7002" at bounding box center [368, 129] width 50 height 5
click at [16, 158] on div at bounding box center [17, 159] width 10 height 6
click at [356, 129] on input "5545" at bounding box center [368, 129] width 50 height 5
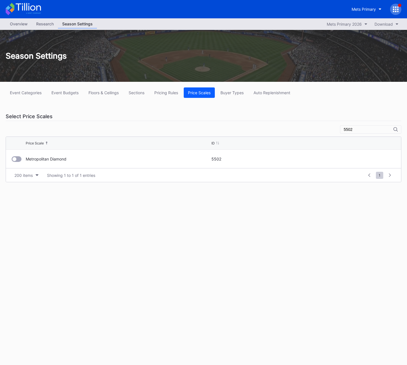
click at [17, 159] on div at bounding box center [17, 159] width 10 height 6
click at [373, 129] on input "5502" at bounding box center [368, 129] width 50 height 5
click at [14, 159] on div at bounding box center [14, 159] width 4 height 4
click at [369, 128] on input "5503" at bounding box center [368, 129] width 50 height 5
click at [16, 159] on div at bounding box center [14, 159] width 4 height 4
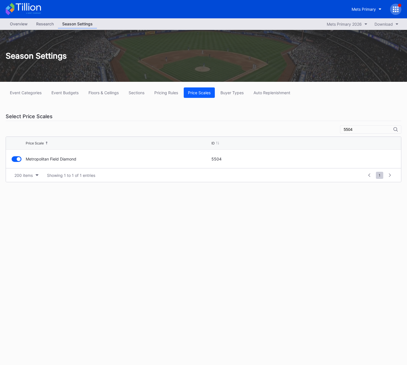
click at [363, 127] on input "5504" at bounding box center [368, 129] width 50 height 5
click at [17, 160] on div at bounding box center [17, 159] width 10 height 6
click at [355, 129] on input "5546" at bounding box center [368, 129] width 50 height 5
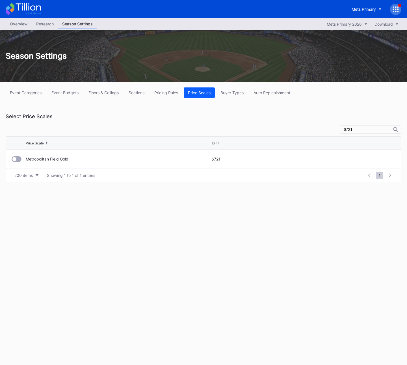
drag, startPoint x: 18, startPoint y: 161, endPoint x: 53, endPoint y: 159, distance: 35.6
click at [17, 161] on div at bounding box center [17, 159] width 10 height 6
click at [359, 130] on input "6721" at bounding box center [368, 129] width 50 height 5
click at [16, 160] on div at bounding box center [14, 159] width 4 height 4
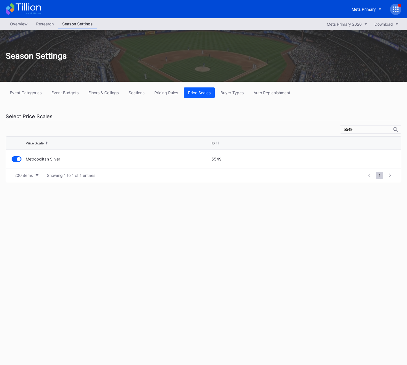
click at [359, 130] on input "5549" at bounding box center [368, 129] width 50 height 5
click at [14, 160] on div at bounding box center [14, 159] width 4 height 4
click at [354, 130] on input "6722" at bounding box center [368, 129] width 50 height 5
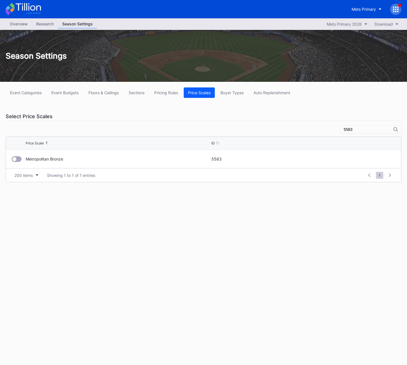
click at [18, 161] on div at bounding box center [17, 159] width 10 height 6
click at [361, 129] on input "5583" at bounding box center [368, 129] width 50 height 5
click at [355, 130] on input "5807" at bounding box center [368, 129] width 50 height 5
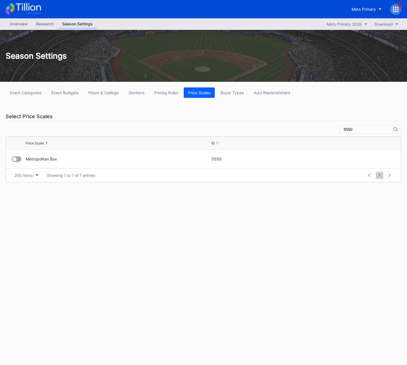
click at [16, 161] on div at bounding box center [17, 159] width 10 height 6
click at [358, 129] on input "5550" at bounding box center [368, 129] width 50 height 5
click at [20, 160] on div at bounding box center [17, 159] width 10 height 6
click at [358, 130] on input "5524" at bounding box center [368, 129] width 50 height 5
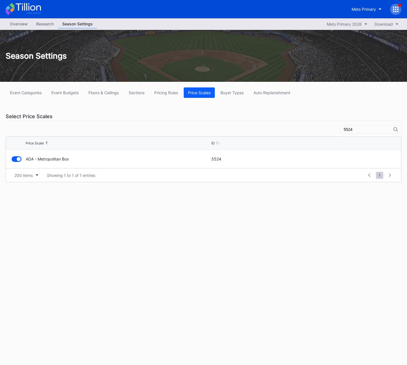
click at [358, 130] on input "5524" at bounding box center [368, 129] width 50 height 5
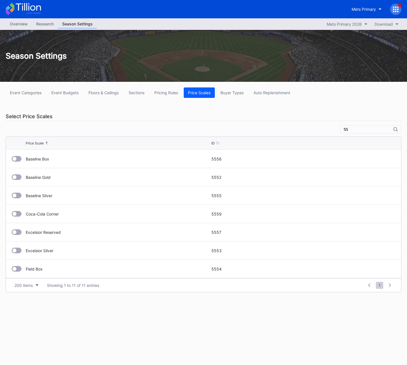
type input "5"
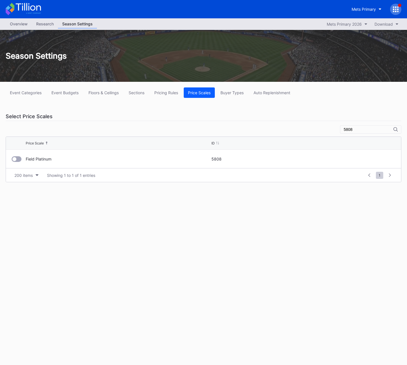
click at [18, 159] on div at bounding box center [17, 159] width 10 height 6
click at [365, 131] on input "5808" at bounding box center [368, 129] width 50 height 5
click at [19, 161] on div at bounding box center [17, 159] width 10 height 6
click at [363, 131] on input "5809" at bounding box center [368, 129] width 50 height 5
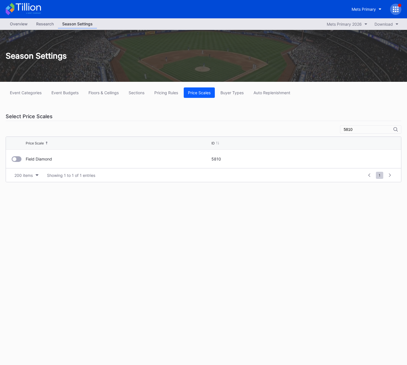
click at [16, 160] on div at bounding box center [14, 159] width 4 height 4
click at [365, 131] on input "5810" at bounding box center [368, 129] width 50 height 5
click at [15, 159] on div at bounding box center [14, 159] width 4 height 4
click at [357, 130] on input "5547" at bounding box center [368, 129] width 50 height 5
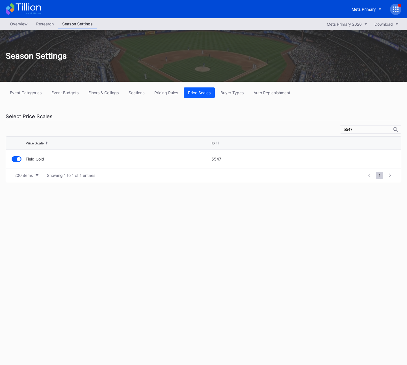
click at [357, 130] on input "5547" at bounding box center [368, 129] width 50 height 5
click at [16, 159] on div at bounding box center [14, 159] width 4 height 4
click at [355, 130] on input "5811" at bounding box center [368, 129] width 50 height 5
click at [14, 161] on div at bounding box center [14, 159] width 4 height 4
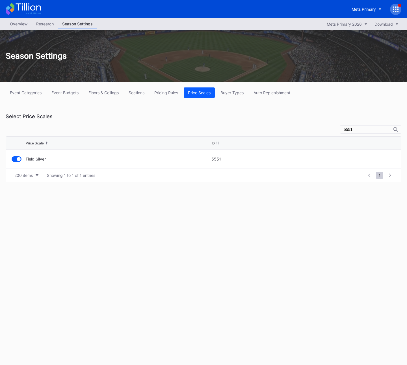
click at [358, 130] on input "5551" at bounding box center [368, 129] width 50 height 5
click at [12, 160] on div at bounding box center [17, 159] width 10 height 6
click at [355, 129] on input "6723" at bounding box center [368, 129] width 50 height 5
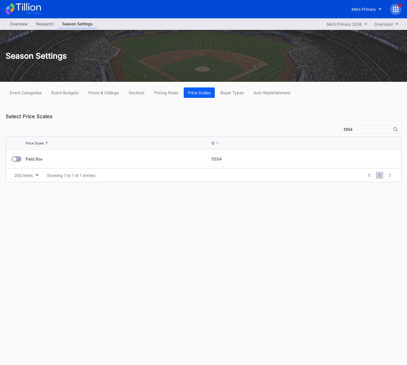
click at [14, 161] on div at bounding box center [14, 159] width 4 height 4
click at [358, 129] on input "5554" at bounding box center [368, 129] width 50 height 5
click at [16, 158] on div at bounding box center [14, 159] width 4 height 4
click at [358, 130] on input "5526" at bounding box center [368, 129] width 50 height 5
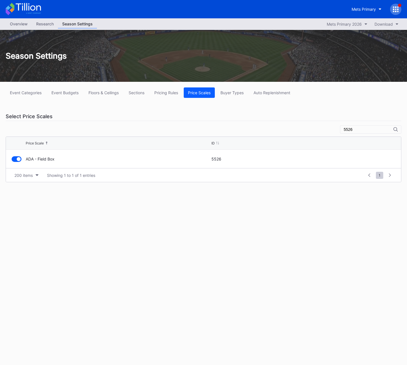
click at [358, 130] on input "5526" at bounding box center [368, 129] width 50 height 5
click at [15, 161] on div at bounding box center [17, 159] width 10 height 6
click at [360, 130] on input "6724" at bounding box center [368, 129] width 50 height 5
click at [20, 161] on div at bounding box center [17, 159] width 10 height 6
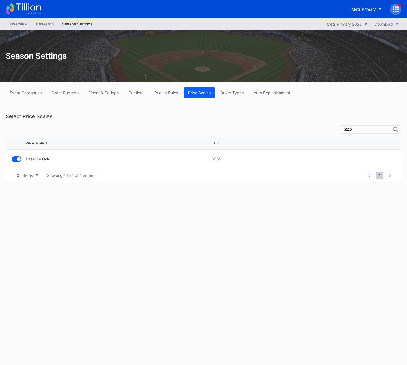
click at [362, 130] on input "5552" at bounding box center [368, 129] width 50 height 5
click at [15, 159] on div at bounding box center [14, 159] width 4 height 4
click at [367, 131] on input "5555" at bounding box center [368, 129] width 50 height 5
drag, startPoint x: 15, startPoint y: 161, endPoint x: 42, endPoint y: 154, distance: 27.2
click at [15, 161] on div at bounding box center [17, 159] width 10 height 6
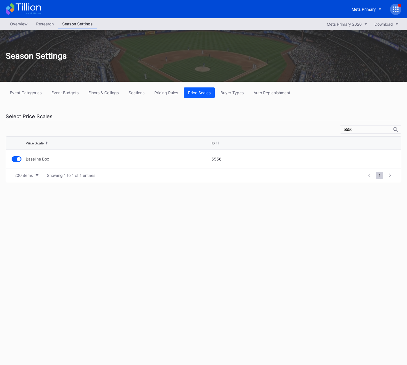
click at [364, 127] on div "5556" at bounding box center [370, 129] width 61 height 8
click at [365, 130] on input "5556" at bounding box center [368, 129] width 50 height 5
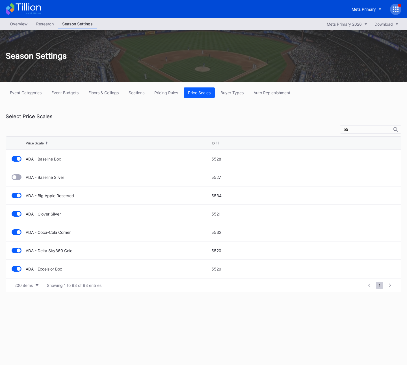
type input "5"
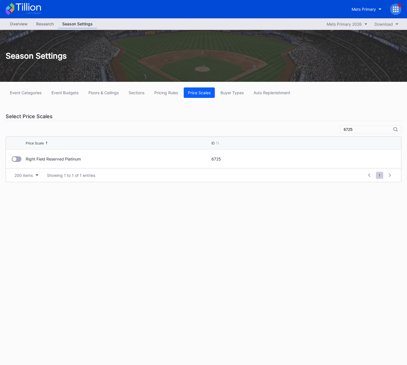
click at [17, 160] on div at bounding box center [17, 159] width 10 height 6
click at [359, 130] on input "6725" at bounding box center [368, 129] width 50 height 5
click at [362, 130] on input "6725" at bounding box center [368, 129] width 50 height 5
click at [17, 158] on div at bounding box center [17, 159] width 10 height 6
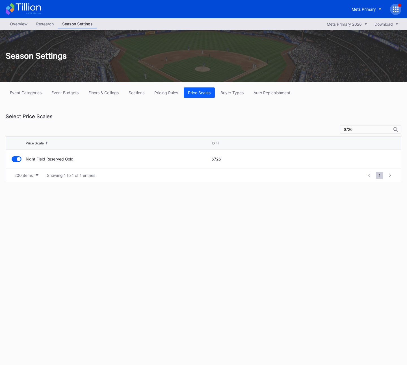
click at [365, 127] on div "6726" at bounding box center [370, 129] width 61 height 8
click at [366, 129] on input "6726" at bounding box center [368, 129] width 50 height 5
click at [18, 159] on div at bounding box center [17, 159] width 10 height 6
click at [376, 129] on input "6727" at bounding box center [368, 129] width 50 height 5
click at [13, 160] on div at bounding box center [14, 159] width 4 height 4
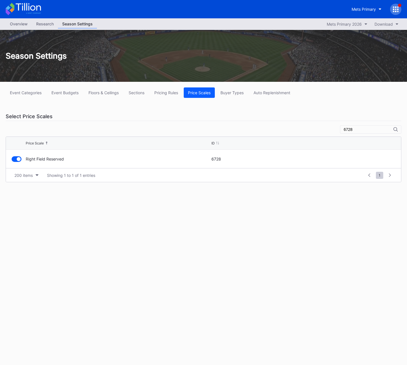
click at [367, 130] on input "6728" at bounding box center [368, 129] width 50 height 5
click at [12, 158] on div at bounding box center [17, 159] width 10 height 6
click at [368, 131] on input "6729" at bounding box center [368, 129] width 50 height 5
click at [13, 161] on div at bounding box center [17, 159] width 10 height 6
click at [364, 132] on input "6730" at bounding box center [368, 129] width 50 height 5
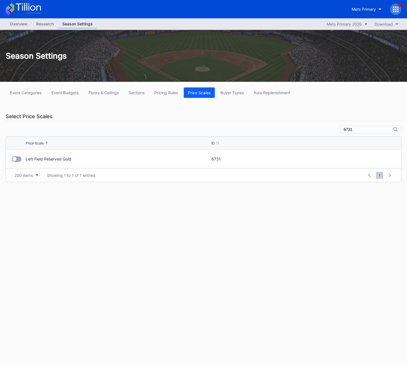
click at [16, 159] on div at bounding box center [14, 159] width 4 height 4
click at [362, 130] on input "6731" at bounding box center [368, 129] width 50 height 5
click at [15, 160] on div at bounding box center [14, 159] width 4 height 4
click at [372, 130] on input "6732" at bounding box center [368, 129] width 50 height 5
click at [363, 129] on input "6733" at bounding box center [368, 129] width 50 height 5
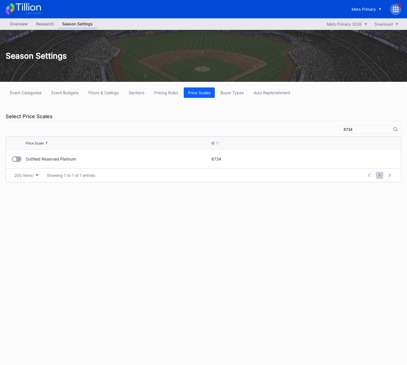
click at [17, 159] on div at bounding box center [17, 159] width 10 height 6
click at [361, 130] on input "6734" at bounding box center [368, 129] width 50 height 5
click at [368, 129] on input "6734" at bounding box center [368, 129] width 50 height 5
click at [18, 160] on div at bounding box center [17, 159] width 10 height 6
click at [368, 128] on input "6735" at bounding box center [368, 129] width 50 height 5
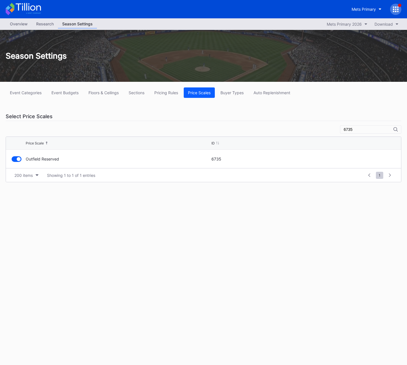
click at [354, 130] on input "6735" at bounding box center [368, 129] width 50 height 5
click at [19, 161] on div at bounding box center [17, 159] width 10 height 6
click at [363, 130] on input "5565" at bounding box center [368, 129] width 50 height 5
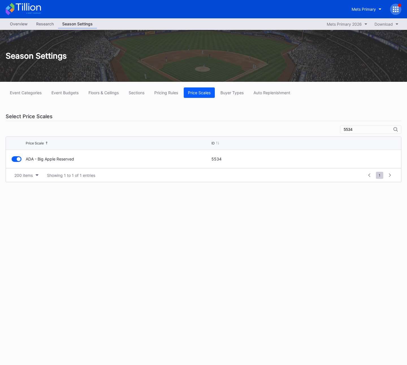
click at [357, 130] on input "5534" at bounding box center [368, 129] width 50 height 5
click at [17, 157] on div at bounding box center [17, 159] width 10 height 6
click at [358, 130] on input "6736" at bounding box center [368, 129] width 50 height 5
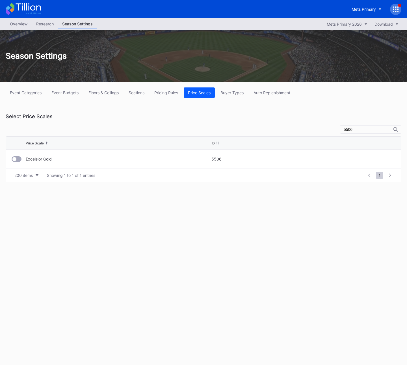
click at [16, 160] on div at bounding box center [17, 159] width 10 height 6
drag, startPoint x: 361, startPoint y: 130, endPoint x: 365, endPoint y: 129, distance: 4.6
click at [361, 130] on input "5506" at bounding box center [368, 129] width 50 height 5
click at [360, 129] on input "5506" at bounding box center [368, 129] width 50 height 5
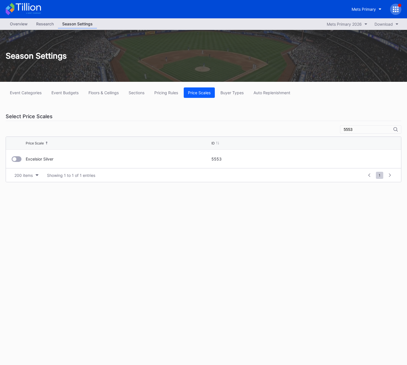
click at [22, 159] on div at bounding box center [19, 159] width 14 height 6
click at [17, 160] on div at bounding box center [17, 159] width 10 height 6
click at [355, 134] on div "5553" at bounding box center [370, 129] width 61 height 8
click at [355, 132] on div "5553" at bounding box center [370, 129] width 61 height 8
click at [355, 132] on input "5553" at bounding box center [368, 129] width 50 height 5
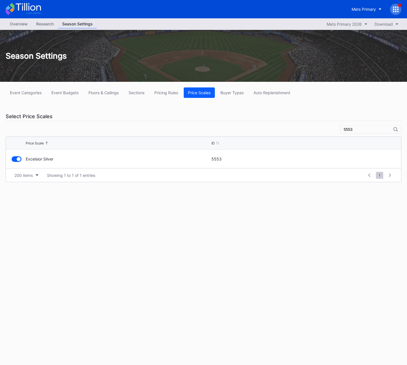
click at [356, 130] on input "5553" at bounding box center [368, 129] width 50 height 5
click at [13, 159] on div at bounding box center [14, 159] width 4 height 4
click at [358, 130] on input "6737" at bounding box center [368, 129] width 50 height 5
click at [370, 131] on input "6737" at bounding box center [368, 129] width 50 height 5
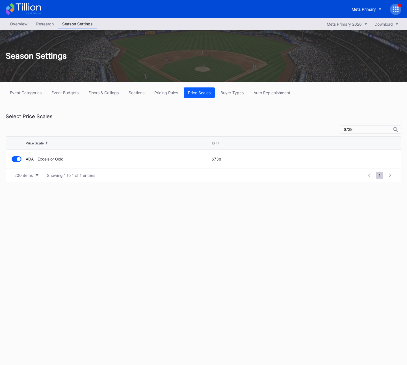
click at [364, 129] on input "6738" at bounding box center [368, 129] width 50 height 5
click at [12, 160] on div at bounding box center [17, 159] width 10 height 6
click at [366, 130] on input "5507" at bounding box center [368, 129] width 50 height 5
click at [14, 158] on div at bounding box center [14, 159] width 4 height 4
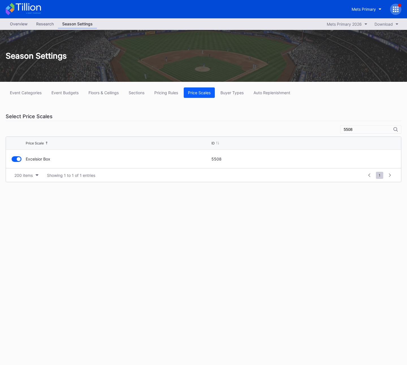
click at [363, 129] on input "5508" at bounding box center [368, 129] width 50 height 5
click at [355, 130] on input "5508" at bounding box center [368, 129] width 50 height 5
click at [18, 160] on div at bounding box center [17, 159] width 10 height 6
click at [355, 130] on input "5509" at bounding box center [368, 129] width 50 height 5
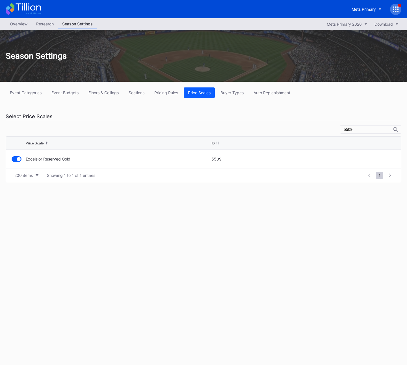
click at [355, 130] on input "5509" at bounding box center [368, 129] width 50 height 5
click at [14, 158] on div at bounding box center [14, 159] width 4 height 4
click at [355, 129] on input "5557" at bounding box center [368, 129] width 50 height 5
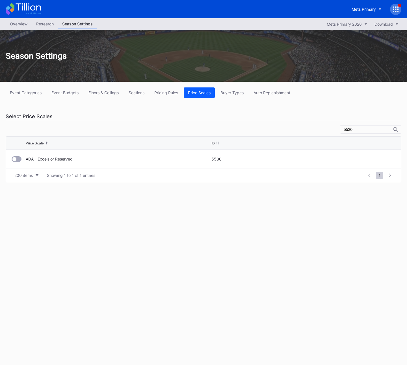
click at [11, 160] on div "ADA - Excelsior Reserved 5530" at bounding box center [203, 159] width 395 height 18
click at [15, 160] on div at bounding box center [14, 159] width 4 height 4
click at [358, 129] on input "5530" at bounding box center [368, 129] width 50 height 5
click at [17, 160] on div at bounding box center [17, 159] width 10 height 6
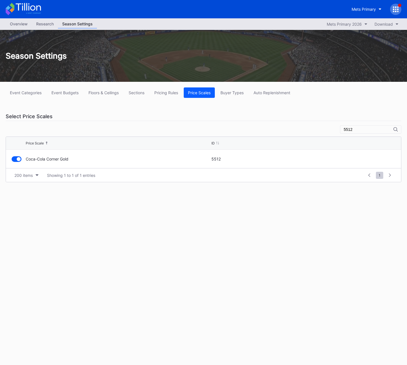
click at [356, 128] on input "5512" at bounding box center [368, 129] width 50 height 5
click at [13, 160] on div at bounding box center [14, 159] width 4 height 4
click at [356, 130] on input "5559" at bounding box center [368, 129] width 50 height 5
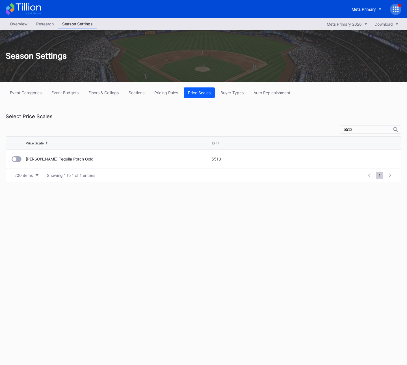
click at [18, 159] on div at bounding box center [17, 159] width 10 height 6
click at [358, 129] on input "5513" at bounding box center [368, 129] width 50 height 5
click at [20, 161] on div at bounding box center [17, 159] width 10 height 6
click at [354, 129] on input "5560" at bounding box center [368, 129] width 50 height 5
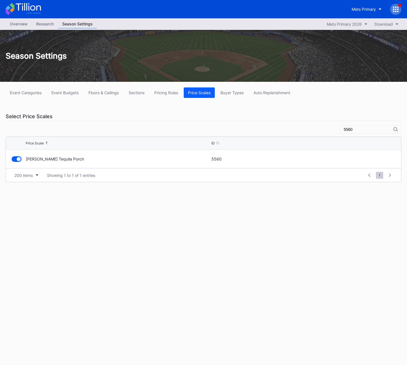
click at [354, 129] on input "5560" at bounding box center [368, 129] width 50 height 5
click at [20, 161] on div at bounding box center [17, 159] width 10 height 6
click at [354, 132] on input "5533" at bounding box center [368, 129] width 50 height 5
click at [16, 159] on div at bounding box center [14, 159] width 4 height 4
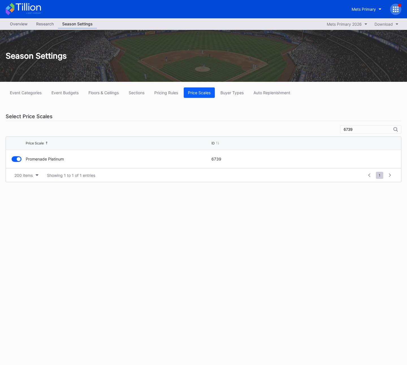
click at [372, 128] on input "6739" at bounding box center [368, 129] width 50 height 5
click at [18, 160] on div at bounding box center [17, 159] width 10 height 6
click at [355, 128] on input "5511" at bounding box center [368, 129] width 50 height 5
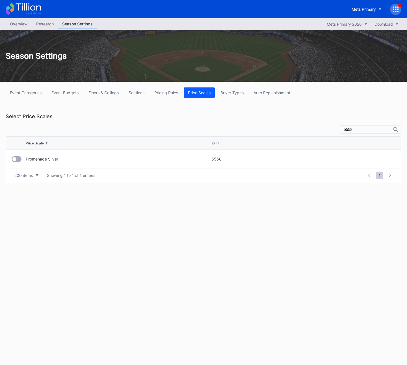
drag, startPoint x: 17, startPoint y: 160, endPoint x: 87, endPoint y: 152, distance: 70.4
click at [17, 160] on div at bounding box center [17, 159] width 10 height 6
click at [359, 130] on input "5558" at bounding box center [368, 129] width 50 height 5
click at [18, 157] on div at bounding box center [17, 159] width 10 height 6
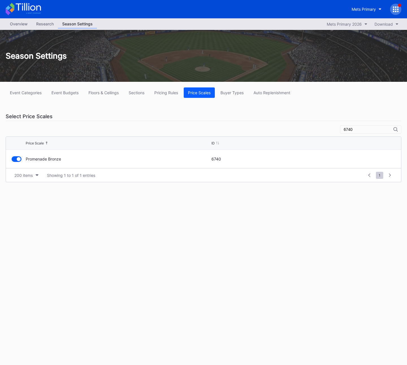
click at [354, 130] on input "6740" at bounding box center [368, 129] width 50 height 5
click at [13, 160] on div at bounding box center [14, 159] width 4 height 4
click at [355, 129] on input "5517" at bounding box center [368, 129] width 50 height 5
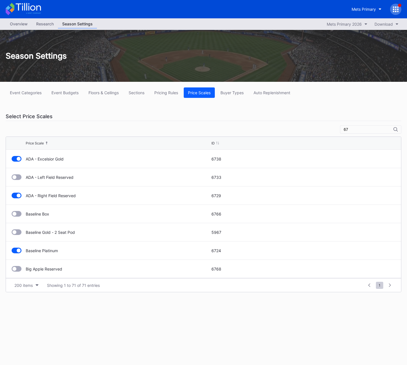
type input "6"
type input "5"
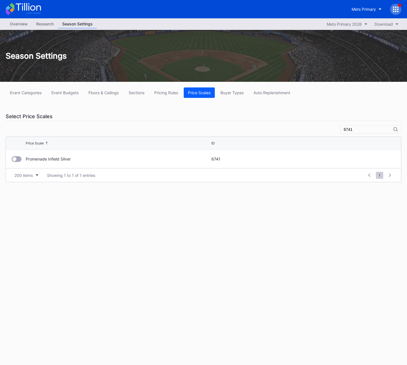
click at [16, 160] on div at bounding box center [14, 159] width 4 height 4
click at [357, 130] on input "6741" at bounding box center [368, 129] width 50 height 5
drag, startPoint x: 18, startPoint y: 160, endPoint x: 78, endPoint y: 159, distance: 60.4
click at [18, 160] on div at bounding box center [17, 159] width 10 height 6
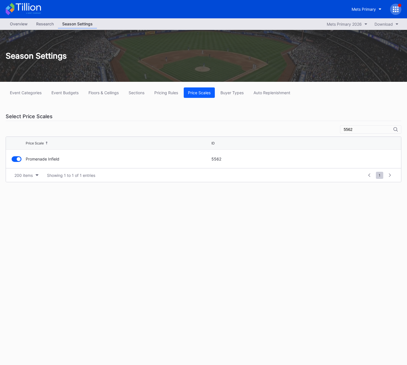
click at [357, 130] on input "5562" at bounding box center [368, 129] width 50 height 5
click at [19, 158] on div at bounding box center [17, 159] width 10 height 6
click at [355, 130] on input "5580" at bounding box center [368, 129] width 50 height 5
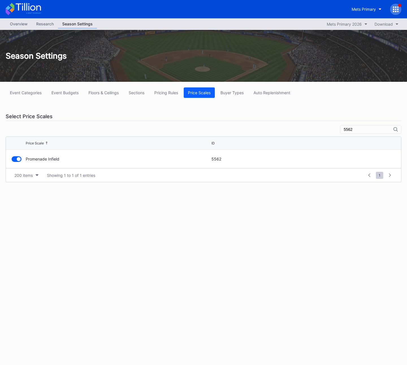
click at [353, 129] on input "5562" at bounding box center [368, 129] width 50 height 5
click at [20, 161] on div at bounding box center [17, 159] width 10 height 6
click at [357, 130] on input "5561" at bounding box center [368, 129] width 50 height 5
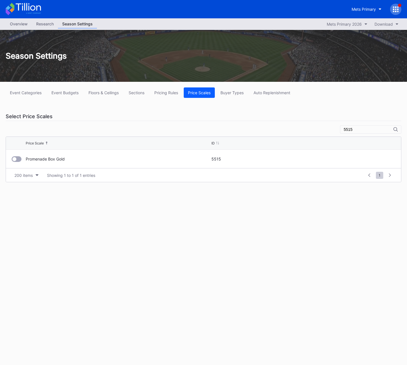
click at [19, 158] on div at bounding box center [17, 159] width 10 height 6
click at [355, 130] on input "55515" at bounding box center [368, 129] width 50 height 5
click at [14, 160] on div at bounding box center [14, 159] width 4 height 4
click at [365, 128] on input "5516" at bounding box center [368, 129] width 50 height 5
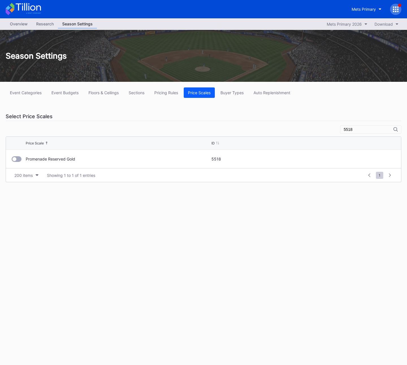
click at [17, 158] on div at bounding box center [17, 159] width 10 height 6
click at [355, 130] on input "5518" at bounding box center [368, 129] width 50 height 5
click at [21, 161] on div at bounding box center [17, 159] width 10 height 6
click at [359, 130] on input "5563" at bounding box center [368, 129] width 50 height 5
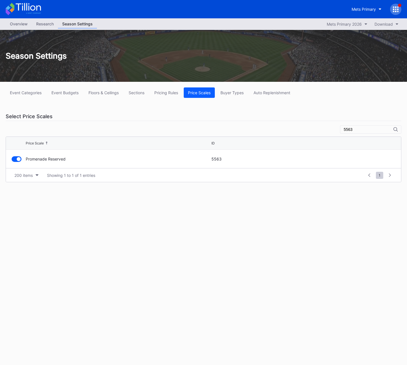
click at [359, 130] on input "5563" at bounding box center [368, 129] width 50 height 5
click at [12, 160] on div at bounding box center [17, 159] width 10 height 6
click at [353, 130] on input "5581" at bounding box center [368, 129] width 50 height 5
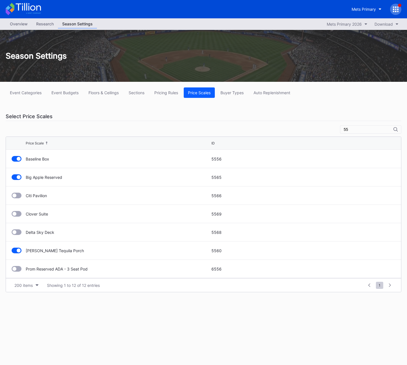
type input "5"
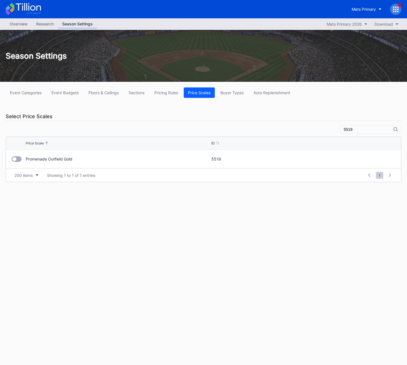
click at [11, 160] on div "Promenade Outfield Gold 5519" at bounding box center [203, 159] width 395 height 18
click at [20, 159] on div at bounding box center [17, 159] width 10 height 6
click at [361, 132] on div "5519" at bounding box center [370, 129] width 61 height 8
click at [360, 131] on input "5519" at bounding box center [368, 129] width 50 height 5
click at [359, 129] on input "5519" at bounding box center [368, 129] width 50 height 5
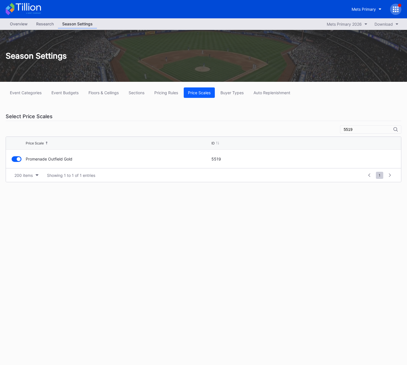
click at [359, 129] on input "5519" at bounding box center [368, 129] width 50 height 5
click at [14, 159] on div at bounding box center [14, 159] width 4 height 4
click at [362, 130] on input "5564" at bounding box center [368, 129] width 50 height 5
click at [21, 160] on div at bounding box center [17, 159] width 10 height 6
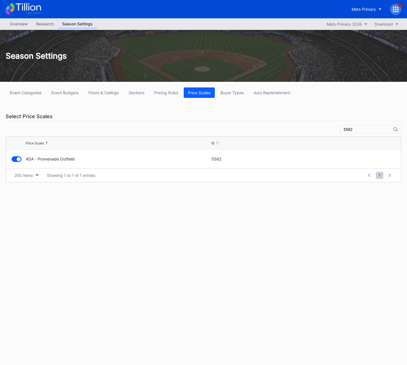
click at [359, 131] on input "5582" at bounding box center [368, 129] width 50 height 5
click at [17, 160] on div at bounding box center [17, 159] width 10 height 6
click at [355, 130] on input "5576" at bounding box center [368, 129] width 50 height 5
drag, startPoint x: 355, startPoint y: 130, endPoint x: 371, endPoint y: 136, distance: 17.2
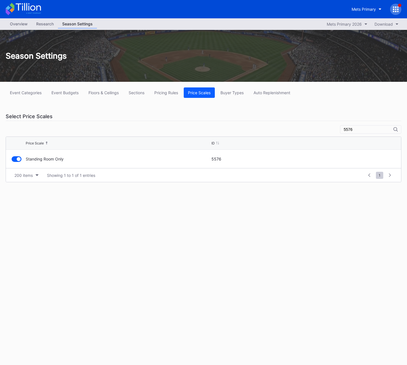
click at [355, 130] on input "5576" at bounding box center [368, 129] width 50 height 5
click at [18, 160] on div at bounding box center [17, 159] width 10 height 6
click at [357, 130] on input "5566" at bounding box center [368, 129] width 50 height 5
click at [21, 162] on div "Coors Light Fiesta Deck 5578" at bounding box center [203, 159] width 395 height 18
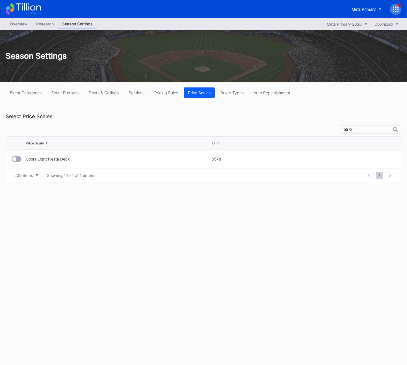
click at [19, 161] on div at bounding box center [17, 159] width 10 height 6
click at [358, 130] on input "5578" at bounding box center [368, 129] width 50 height 5
click at [21, 158] on div at bounding box center [17, 159] width 10 height 6
click at [356, 130] on input "5577" at bounding box center [368, 129] width 50 height 5
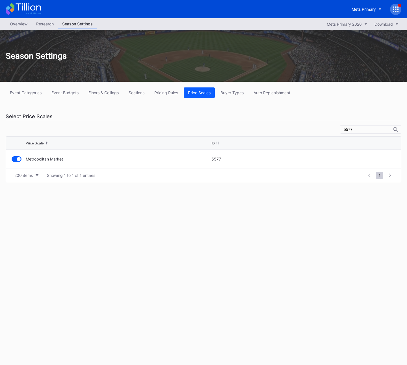
click at [356, 130] on input "5577" at bounding box center [368, 129] width 50 height 5
click at [15, 160] on div at bounding box center [14, 159] width 4 height 4
click at [358, 129] on input "5569" at bounding box center [368, 129] width 50 height 5
click at [14, 158] on div at bounding box center [14, 159] width 4 height 4
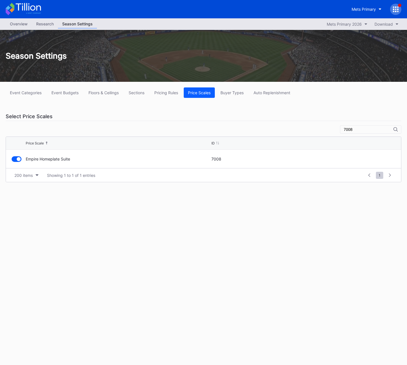
click at [357, 130] on input "7008" at bounding box center [368, 129] width 50 height 5
click at [367, 131] on input "7008" at bounding box center [368, 129] width 50 height 5
click at [16, 157] on div at bounding box center [17, 159] width 10 height 6
click at [361, 129] on input "7009" at bounding box center [368, 129] width 50 height 5
click at [15, 160] on div at bounding box center [14, 159] width 4 height 4
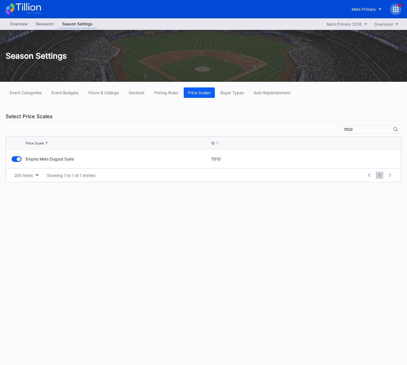
click at [366, 130] on input "7010" at bounding box center [368, 129] width 50 height 5
click at [21, 160] on div at bounding box center [17, 159] width 10 height 6
click at [368, 129] on input "7011" at bounding box center [368, 129] width 50 height 5
click at [19, 160] on div at bounding box center [17, 159] width 10 height 6
click at [364, 130] on input "7022" at bounding box center [368, 129] width 50 height 5
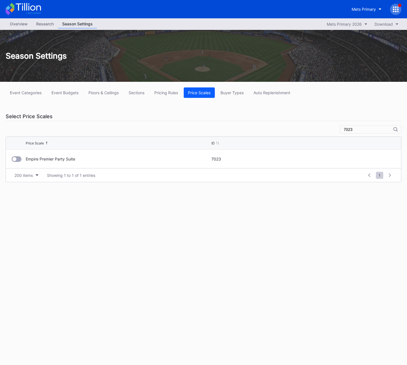
click at [14, 159] on div at bounding box center [14, 159] width 4 height 4
click at [356, 130] on input "7023" at bounding box center [368, 129] width 50 height 5
click at [18, 161] on div at bounding box center [17, 159] width 10 height 6
click at [366, 131] on input "5571" at bounding box center [368, 129] width 50 height 5
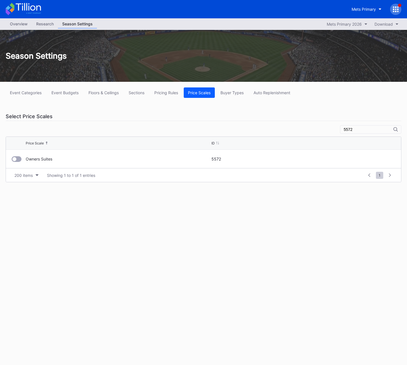
click at [16, 160] on div at bounding box center [17, 159] width 10 height 6
click at [363, 130] on input "5572" at bounding box center [368, 129] width 50 height 5
click at [15, 161] on div at bounding box center [14, 159] width 4 height 4
click at [364, 132] on div "5573" at bounding box center [370, 129] width 61 height 8
click at [368, 130] on input "5573" at bounding box center [368, 129] width 50 height 5
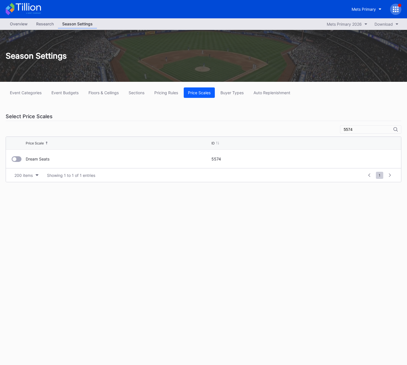
click at [17, 160] on div at bounding box center [17, 159] width 10 height 6
click at [360, 129] on input "5574" at bounding box center [368, 129] width 50 height 5
click at [16, 157] on div at bounding box center [17, 159] width 10 height 6
click at [369, 130] on input "5575" at bounding box center [368, 129] width 50 height 5
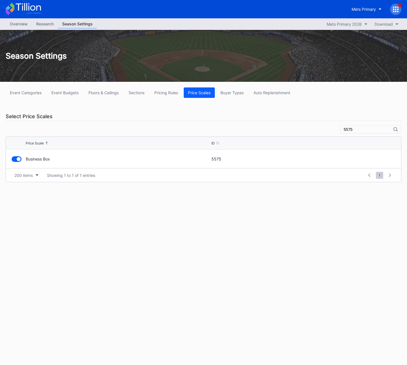
click at [369, 130] on input "5575" at bounding box center [368, 129] width 50 height 5
click at [15, 160] on div at bounding box center [14, 159] width 4 height 4
click at [369, 130] on input "5661" at bounding box center [368, 129] width 50 height 5
click at [15, 161] on div at bounding box center [17, 159] width 10 height 6
click at [370, 130] on input "5662" at bounding box center [368, 129] width 50 height 5
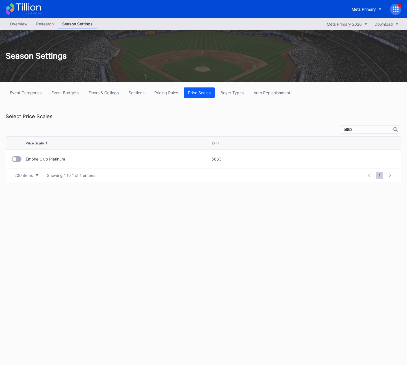
click at [370, 129] on input "5663" at bounding box center [368, 129] width 50 height 5
click at [19, 161] on div at bounding box center [17, 159] width 10 height 6
click at [372, 129] on input "5664" at bounding box center [368, 129] width 50 height 5
click at [17, 159] on div at bounding box center [17, 159] width 10 height 6
click at [369, 131] on input "5665" at bounding box center [368, 129] width 50 height 5
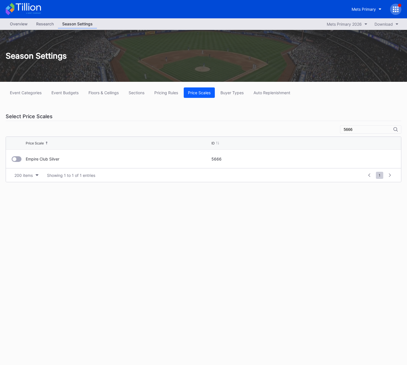
click at [16, 159] on div at bounding box center [14, 159] width 4 height 4
click at [358, 129] on input "5666" at bounding box center [368, 129] width 50 height 5
click at [17, 160] on div at bounding box center [17, 159] width 10 height 6
click at [356, 130] on input "7003" at bounding box center [368, 129] width 50 height 5
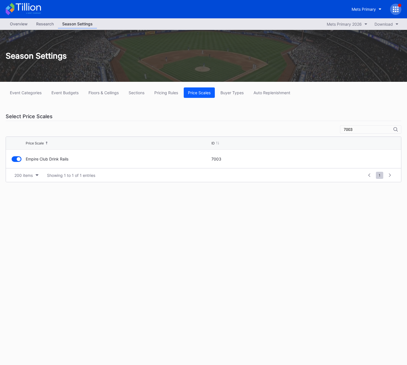
click at [356, 130] on input "7003" at bounding box center [368, 129] width 50 height 5
click at [356, 129] on input "5666" at bounding box center [368, 129] width 50 height 5
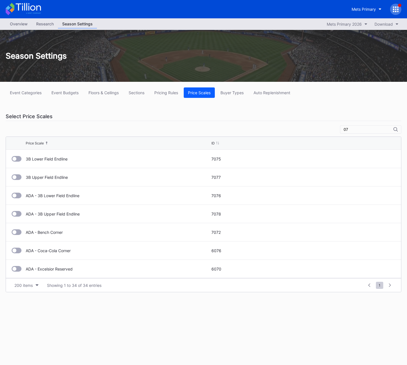
type input "0"
type input "7"
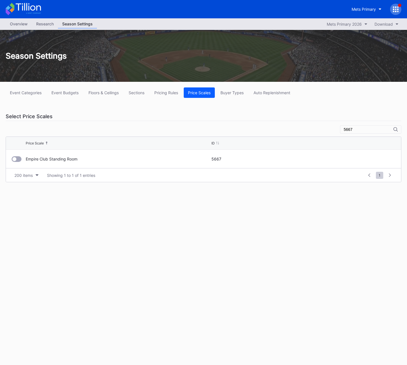
click at [16, 158] on div at bounding box center [17, 159] width 10 height 6
click at [366, 130] on input "5667" at bounding box center [368, 129] width 50 height 5
click at [368, 131] on input "5667" at bounding box center [368, 129] width 50 height 5
click at [18, 159] on div at bounding box center [17, 159] width 10 height 6
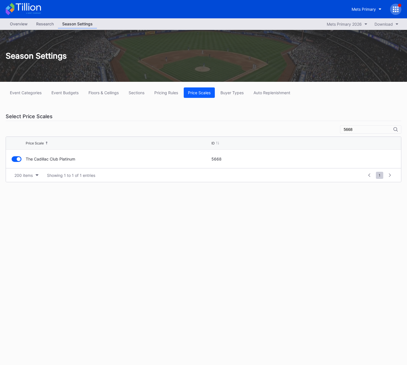
click at [372, 130] on input "5668" at bounding box center [368, 129] width 50 height 5
click at [18, 158] on div at bounding box center [17, 159] width 10 height 6
click at [359, 129] on input "5669" at bounding box center [368, 129] width 50 height 5
click at [16, 160] on div at bounding box center [17, 159] width 10 height 6
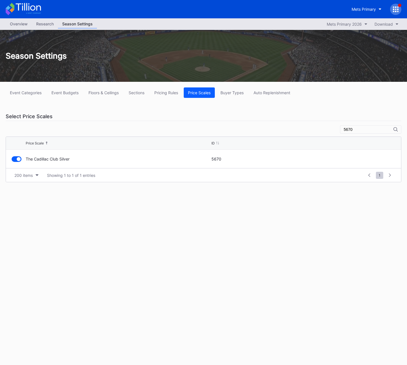
click at [352, 131] on input "5670" at bounding box center [368, 129] width 50 height 5
click at [19, 159] on div at bounding box center [17, 159] width 10 height 6
click at [365, 129] on input "7005" at bounding box center [368, 129] width 50 height 5
click at [16, 160] on div at bounding box center [17, 159] width 10 height 6
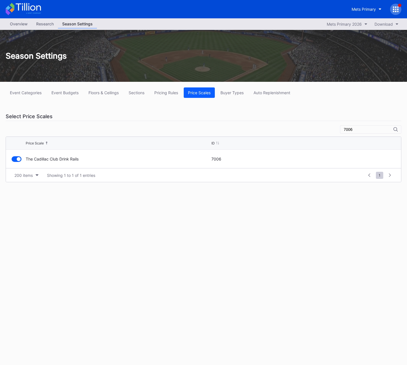
click at [363, 128] on input "7006" at bounding box center [368, 129] width 50 height 5
click at [14, 159] on div at bounding box center [14, 159] width 4 height 4
click at [354, 128] on input "7007" at bounding box center [368, 129] width 50 height 5
click at [16, 158] on div at bounding box center [14, 159] width 4 height 4
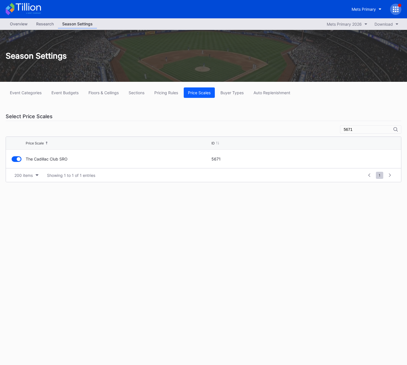
click at [365, 130] on input "5671" at bounding box center [368, 129] width 50 height 5
type input "5672"
click at [16, 160] on div at bounding box center [14, 159] width 4 height 4
click at [132, 206] on div "Overview Research Season Settings Mets Primary 2026 Download Season Settings Ev…" at bounding box center [203, 191] width 407 height 347
click at [131, 204] on div "Overview Research Season Settings Mets Primary 2026 Download Season Settings Ev…" at bounding box center [203, 191] width 407 height 347
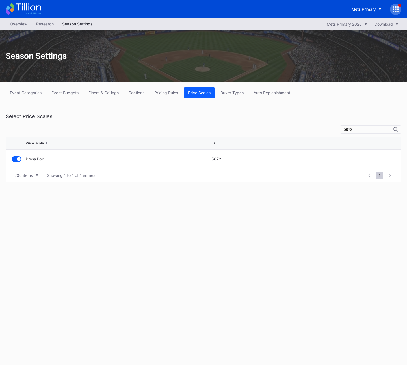
click at [126, 207] on div "Overview Research Season Settings Mets Primary 2026 Download Season Settings Ev…" at bounding box center [203, 191] width 407 height 347
drag, startPoint x: 361, startPoint y: 130, endPoint x: 313, endPoint y: 130, distance: 48.6
click at [313, 130] on div "Event Categories Event Budgets Floors & Ceilings Sections Pricing Rules Price S…" at bounding box center [203, 135] width 407 height 106
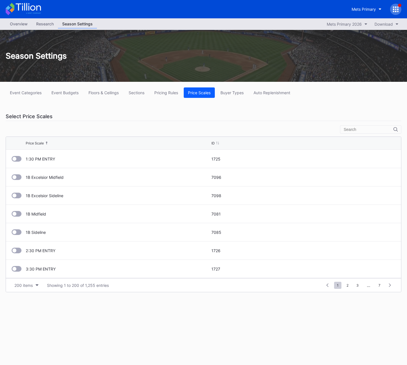
click at [176, 122] on div "Event Categories Event Budgets Floors & Ceilings Sections Pricing Rules Price S…" at bounding box center [203, 190] width 407 height 216
click at [118, 57] on div "Season Settings" at bounding box center [203, 56] width 407 height 10
click at [169, 91] on div "Pricing Rules" at bounding box center [166, 92] width 24 height 5
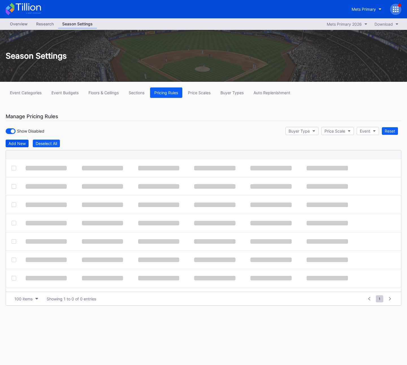
click at [10, 143] on div "Add New" at bounding box center [16, 143] width 17 height 5
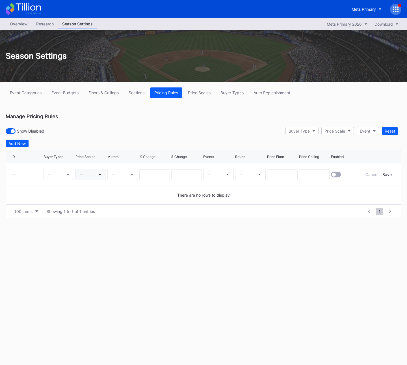
click at [87, 170] on button "--" at bounding box center [90, 174] width 30 height 11
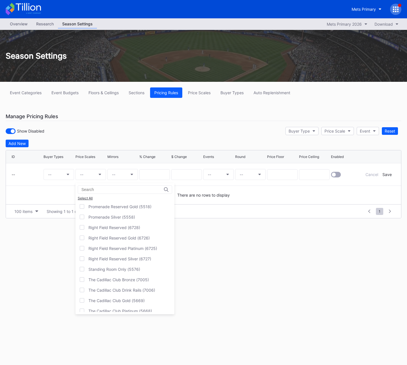
scroll to position [1228, 0]
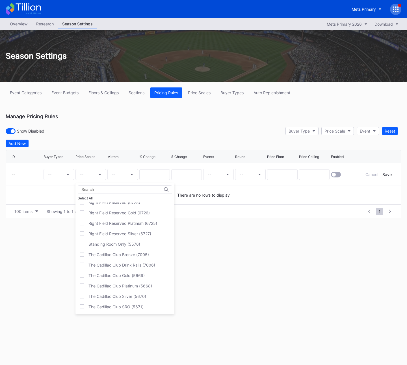
click at [104, 191] on input at bounding box center [105, 190] width 49 height 5
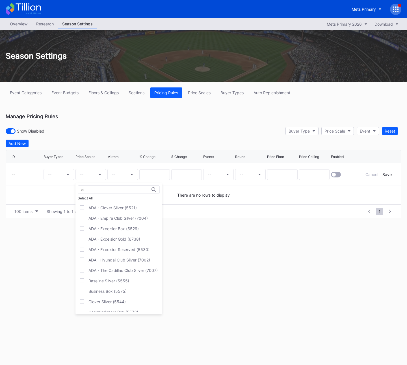
type input "s"
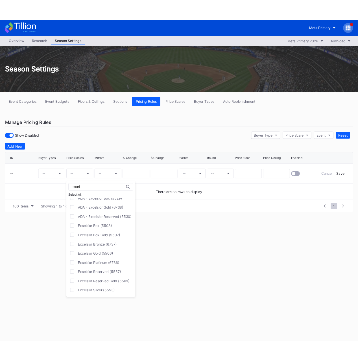
scroll to position [5, 0]
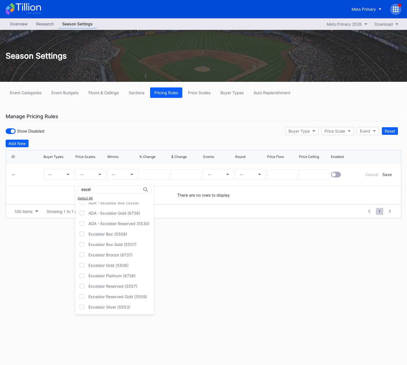
type input "excel"
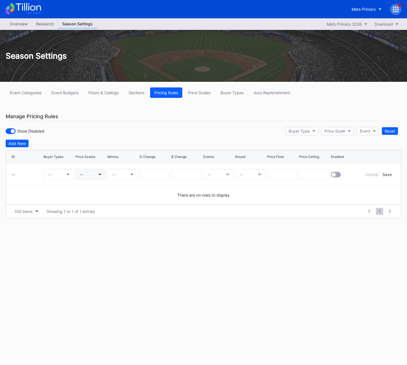
click at [92, 175] on button "--" at bounding box center [90, 174] width 30 height 11
type input "empire club"
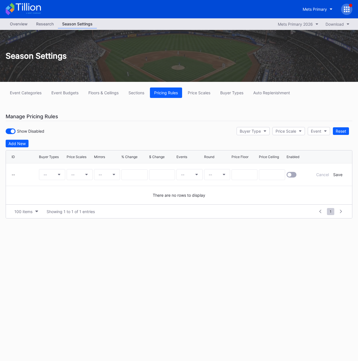
click at [128, 114] on div "Manage Pricing Rules" at bounding box center [179, 116] width 347 height 9
click at [194, 91] on div "Price Scales" at bounding box center [199, 92] width 23 height 5
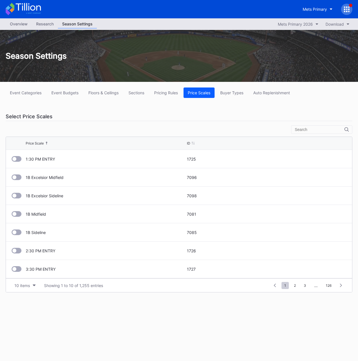
click at [101, 122] on div "Event Categories Event Budgets Floors & Ceilings Sections Pricing Rules Price S…" at bounding box center [179, 190] width 358 height 216
click at [314, 132] on input "text" at bounding box center [320, 129] width 50 height 5
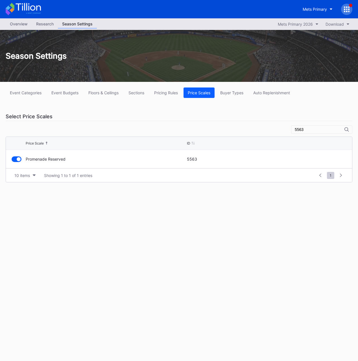
click at [311, 130] on input "5563" at bounding box center [320, 129] width 50 height 5
click at [15, 160] on div at bounding box center [14, 159] width 4 height 4
click at [308, 130] on input "5804" at bounding box center [320, 129] width 50 height 5
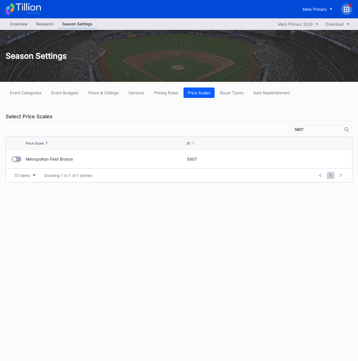
click at [18, 159] on div at bounding box center [17, 159] width 10 height 6
click at [305, 131] on input "5807" at bounding box center [320, 129] width 50 height 5
click at [307, 130] on input "5563" at bounding box center [320, 129] width 50 height 5
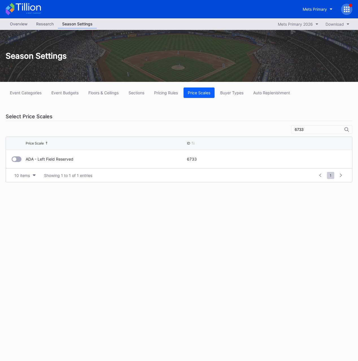
click at [14, 160] on div at bounding box center [14, 159] width 4 height 4
click at [307, 130] on input "6733" at bounding box center [320, 129] width 50 height 5
click at [17, 158] on div at bounding box center [17, 159] width 10 height 6
click at [304, 131] on input "6989" at bounding box center [320, 129] width 50 height 5
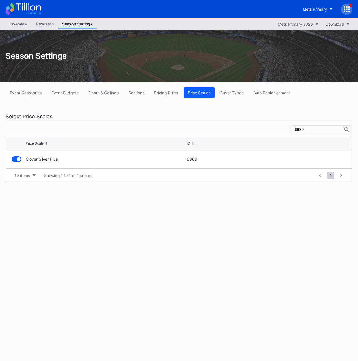
click at [304, 131] on input "6989" at bounding box center [320, 129] width 50 height 5
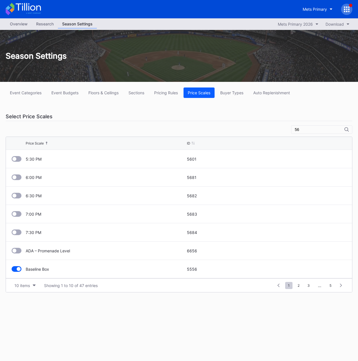
type input "5"
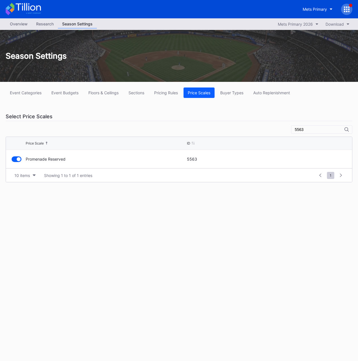
click at [304, 130] on input "5563" at bounding box center [320, 129] width 50 height 5
type input "5663"
click at [17, 159] on div at bounding box center [17, 159] width 10 height 6
click at [158, 114] on div "Select Price Scales" at bounding box center [179, 116] width 347 height 9
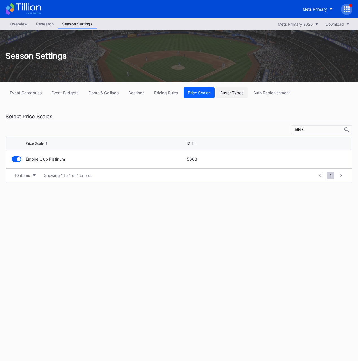
click at [228, 94] on div "Buyer Types" at bounding box center [231, 92] width 23 height 5
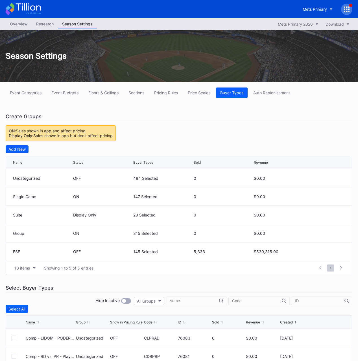
click at [131, 137] on div "Event Categories Event Budgets Floors & Ceilings Sections Pricing Rules Price S…" at bounding box center [179, 279] width 358 height 395
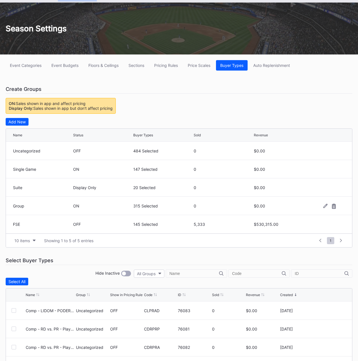
scroll to position [31, 0]
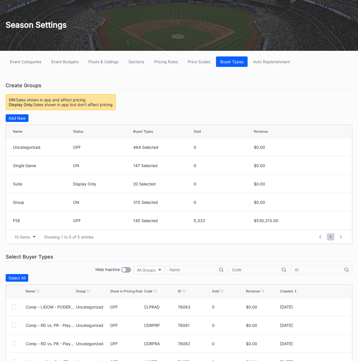
click at [140, 251] on div "Event Categories Event Budgets Floors & Ceilings Sections Pricing Rules Price S…" at bounding box center [179, 248] width 358 height 395
click at [38, 65] on button "Event Categories" at bounding box center [26, 61] width 40 height 10
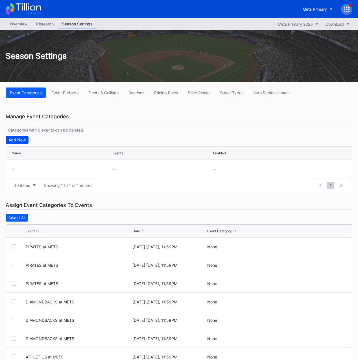
click at [12, 138] on div "Add New" at bounding box center [16, 140] width 17 height 5
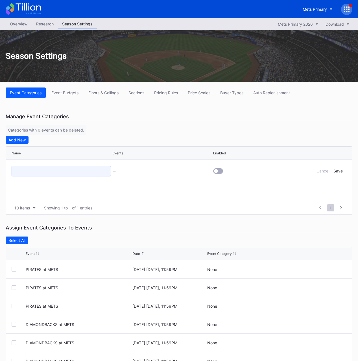
click at [35, 170] on input at bounding box center [61, 171] width 99 height 11
type input "Tier 1"
click at [220, 171] on div at bounding box center [218, 171] width 10 height 6
click at [337, 172] on div "Save" at bounding box center [338, 171] width 9 height 5
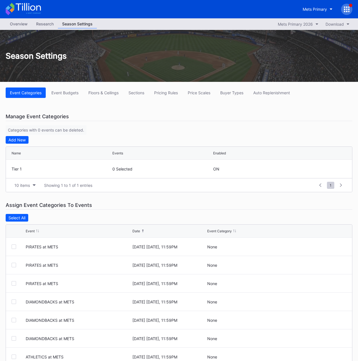
click at [29, 140] on div "Add New" at bounding box center [179, 140] width 347 height 8
click at [17, 141] on div "Add New" at bounding box center [16, 140] width 17 height 5
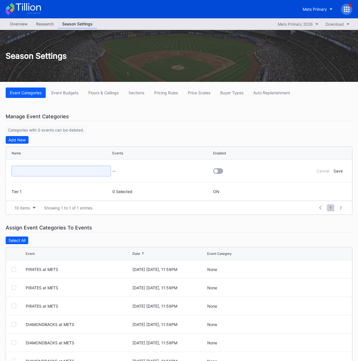
click at [24, 173] on input at bounding box center [61, 171] width 99 height 11
type input "Tier 2"
click at [223, 173] on div at bounding box center [262, 171] width 99 height 22
click at [220, 173] on div at bounding box center [218, 171] width 10 height 6
click at [337, 170] on div "Save" at bounding box center [338, 171] width 9 height 5
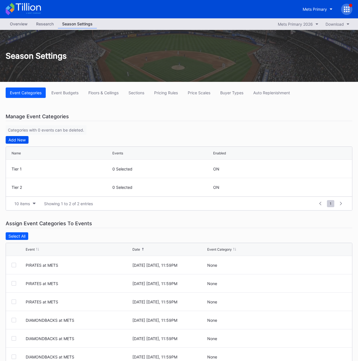
click at [19, 140] on div "Add New" at bounding box center [16, 140] width 17 height 5
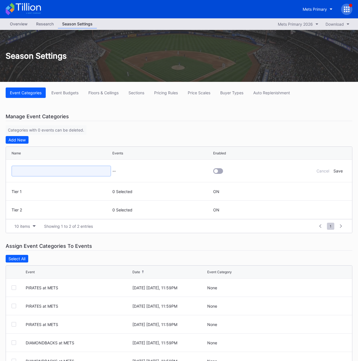
click at [33, 173] on input at bounding box center [61, 171] width 99 height 11
type input "Tier 3"
click at [241, 129] on div "Manage Event Categories Categories with 0 events can be deleted. Add New Name E…" at bounding box center [179, 172] width 347 height 121
click at [339, 171] on div "Save" at bounding box center [338, 171] width 9 height 5
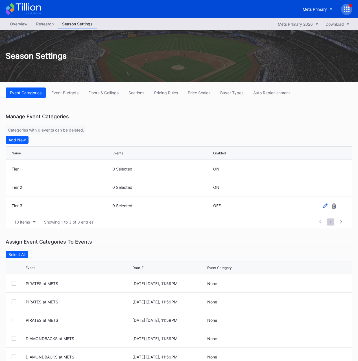
click at [327, 204] on icon at bounding box center [325, 206] width 4 height 4
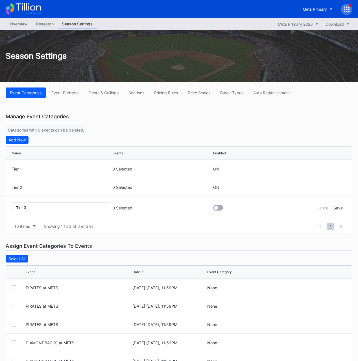
click at [221, 209] on div at bounding box center [218, 208] width 10 height 6
click at [336, 208] on div "Save" at bounding box center [338, 208] width 9 height 5
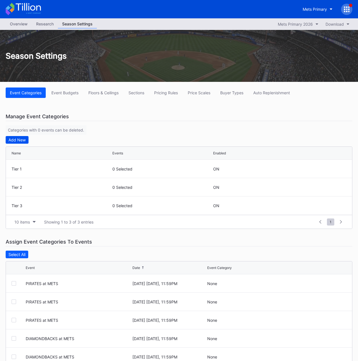
click at [16, 140] on div "Add New" at bounding box center [16, 140] width 17 height 5
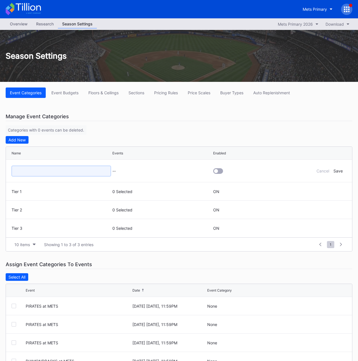
click at [39, 170] on input at bounding box center [61, 171] width 99 height 11
type input "Tier 4"
click at [215, 170] on div at bounding box center [216, 171] width 4 height 4
click at [338, 171] on div "Save" at bounding box center [338, 171] width 9 height 5
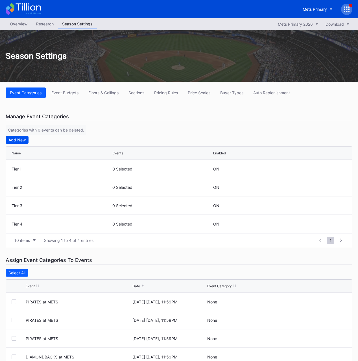
click at [16, 140] on div "Add New" at bounding box center [16, 140] width 17 height 5
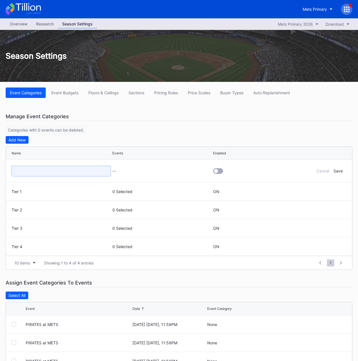
click at [26, 169] on input at bounding box center [61, 171] width 99 height 11
type input "Tier 5"
click at [216, 170] on div at bounding box center [216, 171] width 4 height 4
click at [339, 171] on div "Save" at bounding box center [338, 171] width 9 height 5
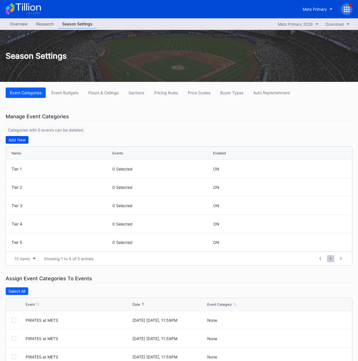
click at [21, 140] on div "Add New" at bounding box center [16, 140] width 17 height 5
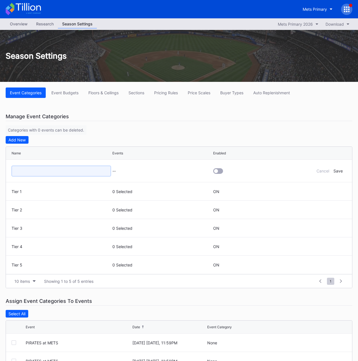
click at [36, 172] on input at bounding box center [61, 171] width 99 height 11
type input "Tier 6"
click at [220, 170] on div at bounding box center [218, 171] width 10 height 6
click at [338, 173] on div "Save" at bounding box center [338, 171] width 9 height 5
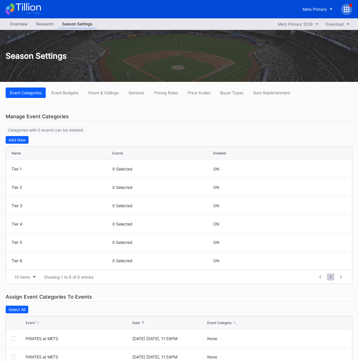
click at [124, 130] on div "Manage Event Categories Categories with 0 events can be deleted. Add New Name E…" at bounding box center [179, 198] width 347 height 172
click at [91, 140] on div "Add New" at bounding box center [179, 140] width 347 height 8
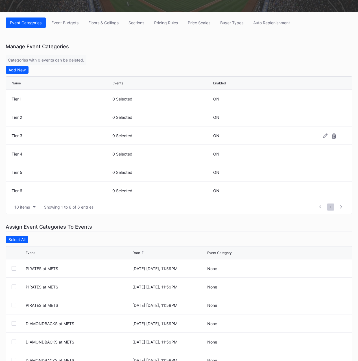
scroll to position [95, 0]
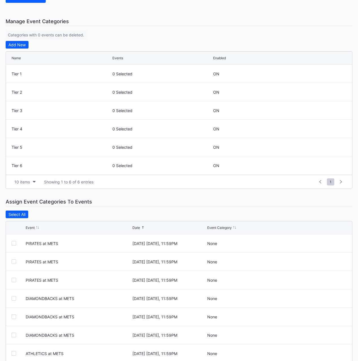
click at [68, 214] on div "Select All" at bounding box center [179, 215] width 347 height 8
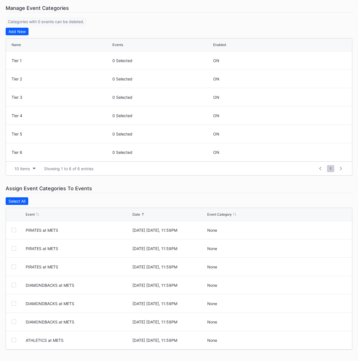
click at [223, 191] on div "Assign Event Categories To Events" at bounding box center [179, 188] width 347 height 9
click at [13, 230] on div at bounding box center [14, 230] width 5 height 5
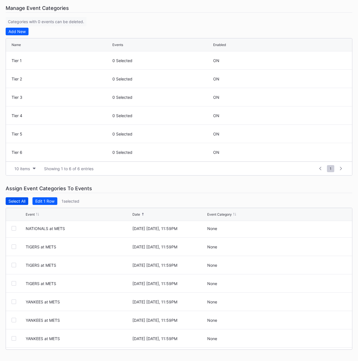
scroll to position [322, 0]
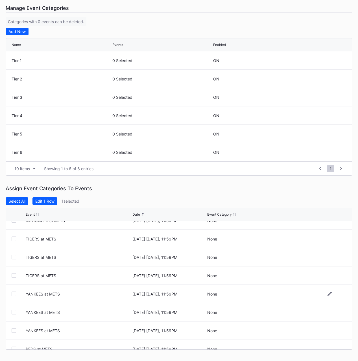
click at [14, 294] on div at bounding box center [14, 294] width 5 height 5
click at [14, 313] on div at bounding box center [14, 312] width 5 height 5
click at [12, 330] on div at bounding box center [14, 330] width 5 height 5
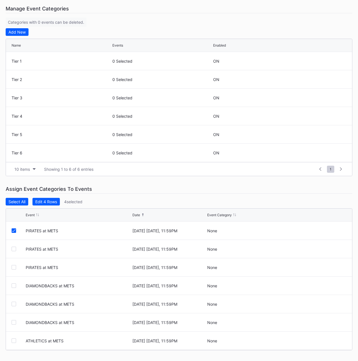
scroll to position [108, 0]
click at [47, 202] on div "Edit 4 Rows" at bounding box center [46, 201] width 22 height 5
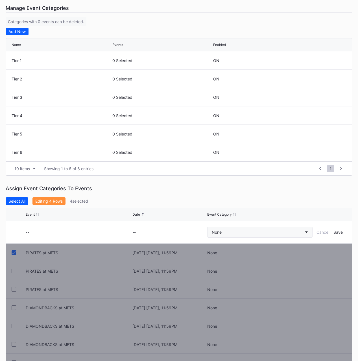
click at [228, 236] on button "None" at bounding box center [259, 232] width 105 height 11
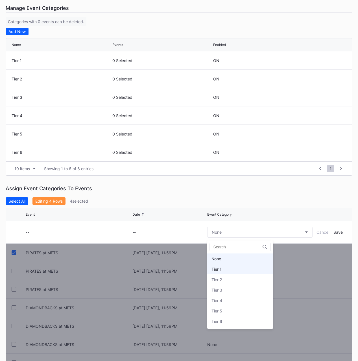
click at [230, 269] on div "Tier 1" at bounding box center [240, 269] width 66 height 10
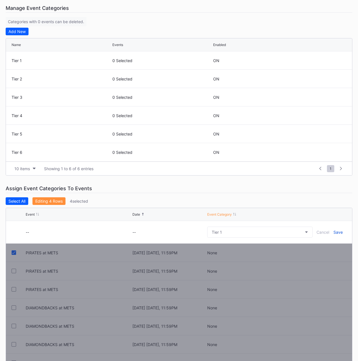
click at [338, 233] on div "Save" at bounding box center [338, 232] width 9 height 5
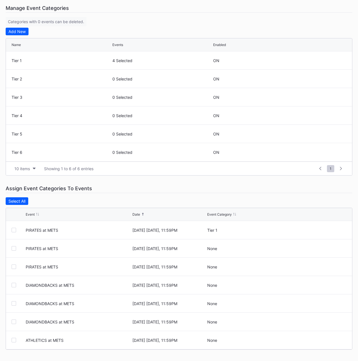
click at [146, 195] on div "Assign Event Categories To Events Select All Event Date Event Category PIRATES …" at bounding box center [179, 267] width 347 height 166
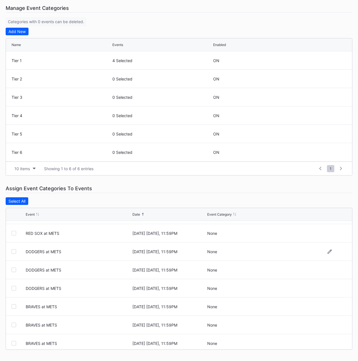
click at [14, 253] on div at bounding box center [14, 251] width 5 height 5
click at [13, 269] on div at bounding box center [14, 270] width 5 height 5
click at [14, 289] on div at bounding box center [14, 288] width 5 height 5
click at [51, 204] on button "Edit 3 Rows" at bounding box center [45, 201] width 27 height 8
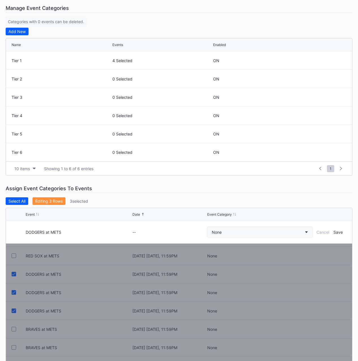
click at [256, 233] on button "None" at bounding box center [259, 232] width 105 height 11
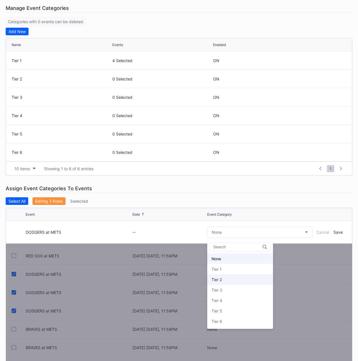
click at [237, 278] on div "Tier 2" at bounding box center [240, 279] width 66 height 10
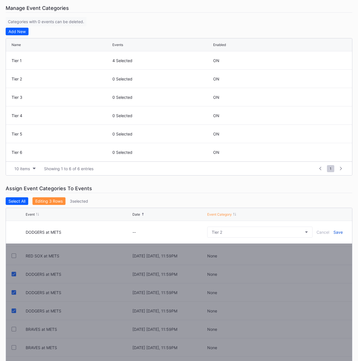
click at [338, 232] on div "Save" at bounding box center [338, 232] width 9 height 5
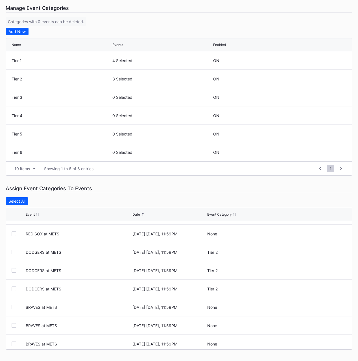
scroll to position [1009, 0]
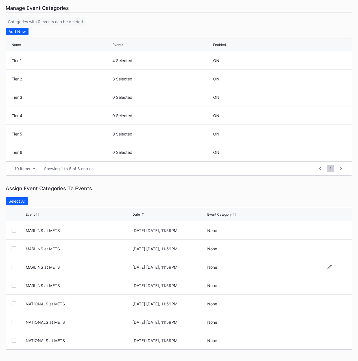
click at [15, 268] on div at bounding box center [14, 267] width 5 height 5
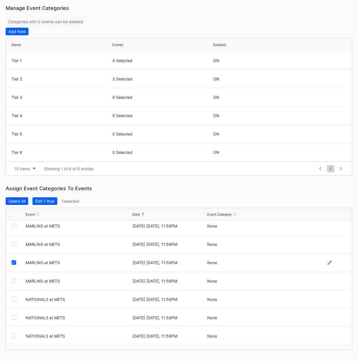
scroll to position [1041, 0]
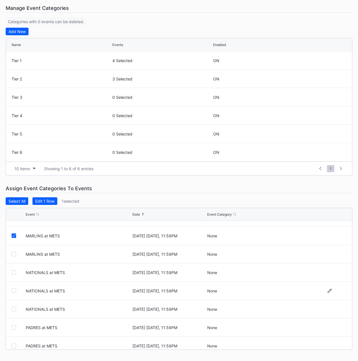
click at [13, 291] on div at bounding box center [14, 291] width 5 height 5
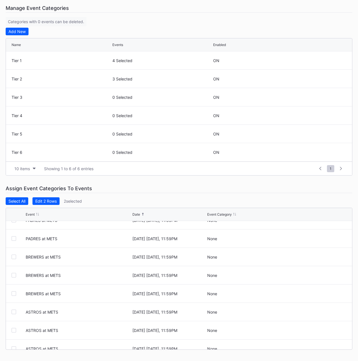
scroll to position [1191, 0]
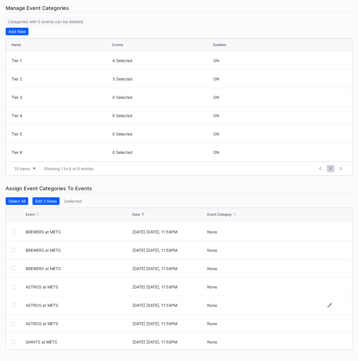
click at [14, 305] on div at bounding box center [14, 305] width 5 height 5
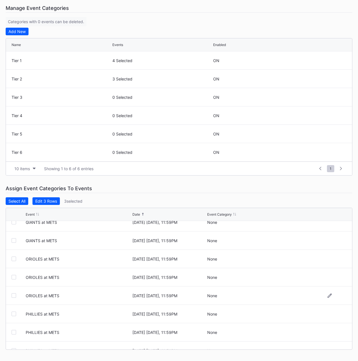
scroll to position [1358, 0]
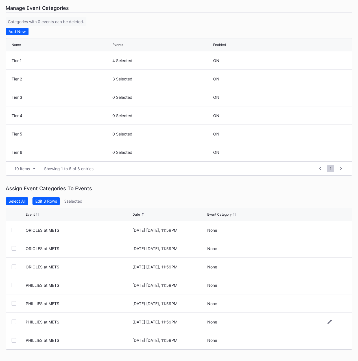
click at [14, 322] on div at bounding box center [14, 322] width 5 height 5
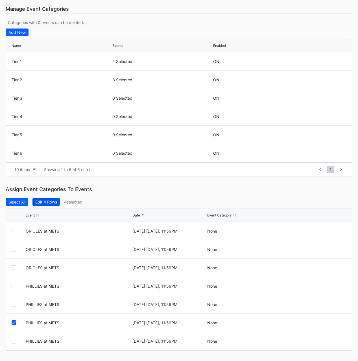
click at [44, 202] on div "Edit 4 Rows" at bounding box center [46, 202] width 22 height 5
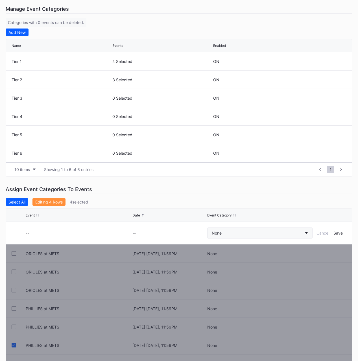
click at [238, 232] on button "None" at bounding box center [259, 233] width 105 height 11
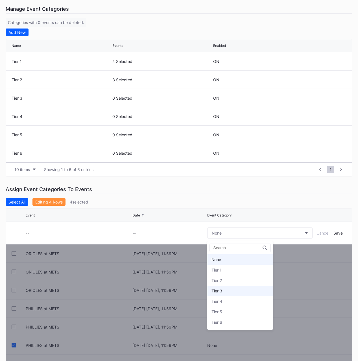
click at [228, 290] on div "Tier 3" at bounding box center [240, 291] width 66 height 10
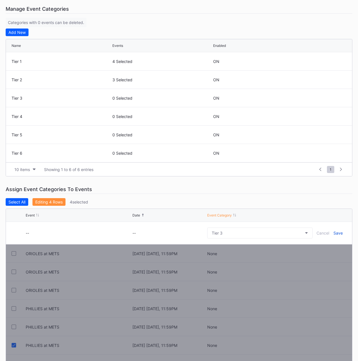
click at [339, 232] on div "Save" at bounding box center [338, 233] width 9 height 5
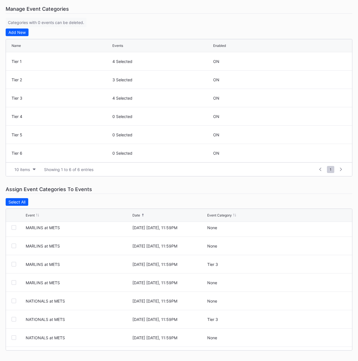
scroll to position [1016, 0]
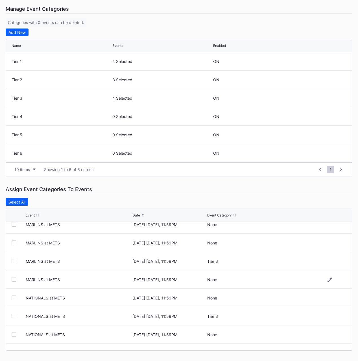
click at [14, 280] on div at bounding box center [14, 279] width 5 height 5
click at [14, 298] on div at bounding box center [14, 297] width 5 height 5
click at [12, 333] on div at bounding box center [14, 334] width 5 height 5
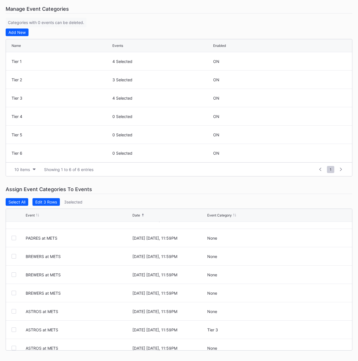
scroll to position [1171, 0]
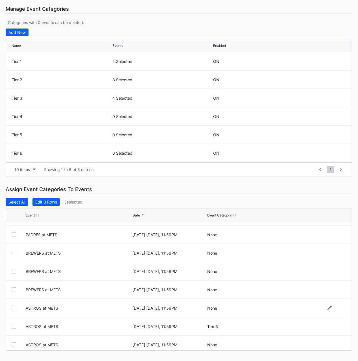
click at [13, 309] on div at bounding box center [14, 308] width 5 height 5
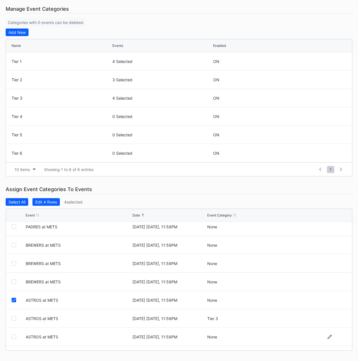
click at [13, 335] on div at bounding box center [14, 337] width 5 height 5
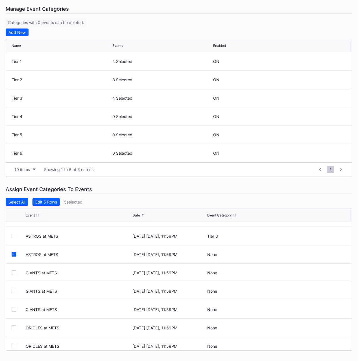
scroll to position [1277, 0]
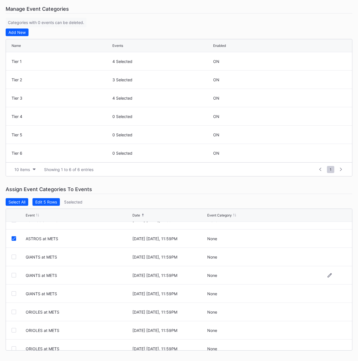
click at [15, 276] on div at bounding box center [14, 275] width 5 height 5
click at [14, 295] on div at bounding box center [14, 293] width 5 height 5
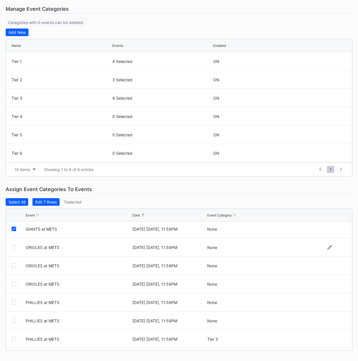
scroll to position [1341, 0]
click at [15, 322] on div at bounding box center [14, 321] width 5 height 5
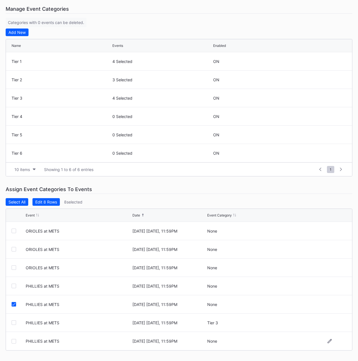
click at [12, 341] on div at bounding box center [14, 341] width 5 height 5
click at [41, 204] on div "Edit 9 Rows" at bounding box center [46, 202] width 22 height 5
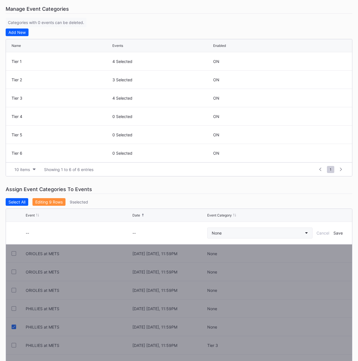
click at [227, 233] on button "None" at bounding box center [259, 233] width 105 height 11
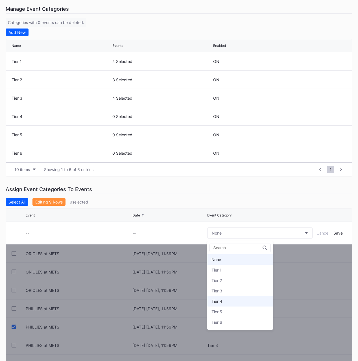
click at [232, 298] on div "Tier 4" at bounding box center [240, 301] width 66 height 10
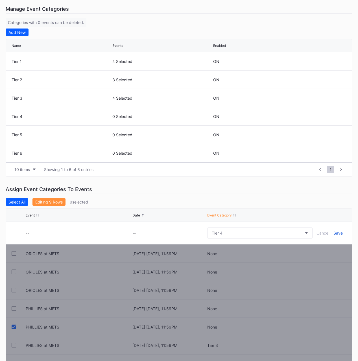
click at [337, 232] on div "Save" at bounding box center [338, 233] width 9 height 5
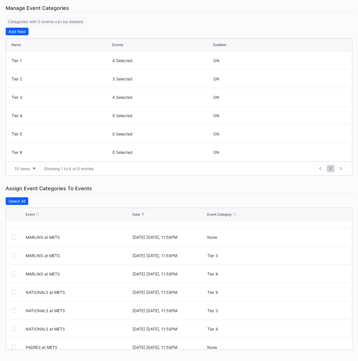
scroll to position [1071, 0]
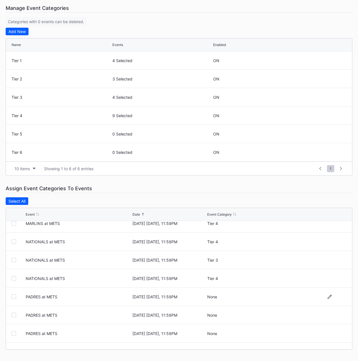
click at [14, 297] on div at bounding box center [14, 297] width 5 height 5
click at [13, 315] on div at bounding box center [14, 315] width 5 height 5
click at [14, 335] on div at bounding box center [14, 333] width 5 height 5
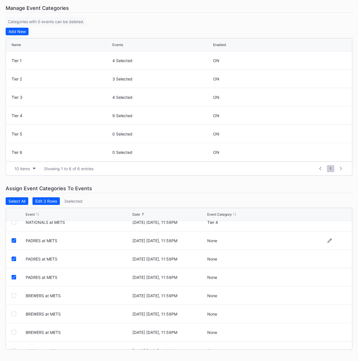
scroll to position [1149, 0]
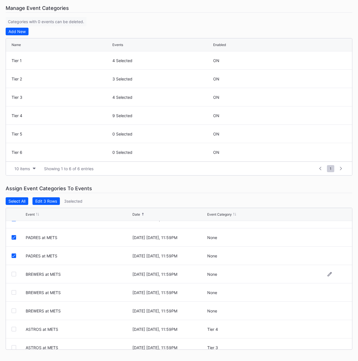
click at [14, 274] on div at bounding box center [14, 274] width 5 height 5
click at [14, 293] on div at bounding box center [14, 292] width 5 height 5
click at [13, 311] on div at bounding box center [14, 311] width 5 height 5
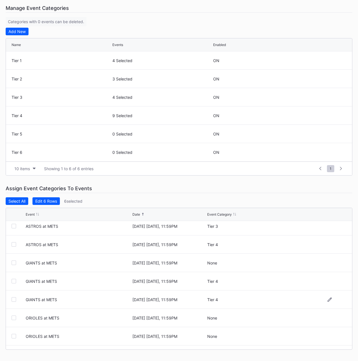
scroll to position [1256, 0]
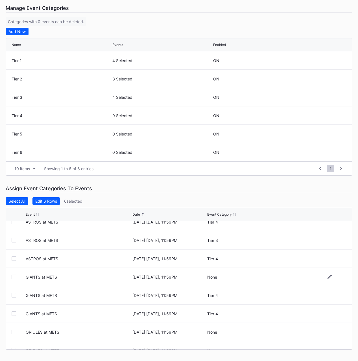
click at [14, 277] on div at bounding box center [14, 277] width 5 height 5
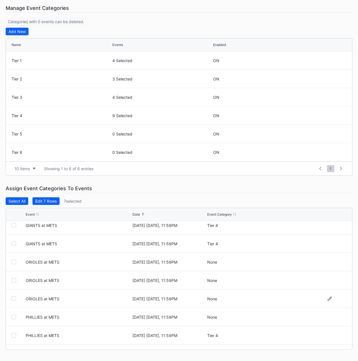
scroll to position [1328, 0]
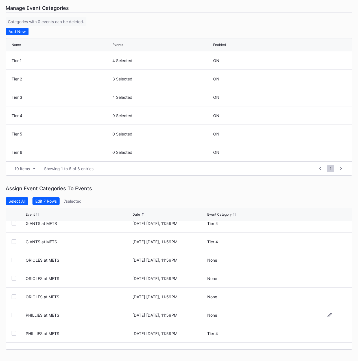
click at [14, 316] on div at bounding box center [14, 315] width 5 height 5
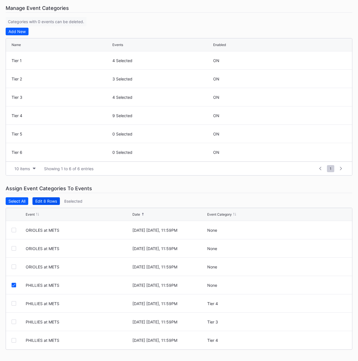
click at [46, 198] on button "Edit 8 Rows" at bounding box center [45, 201] width 27 height 8
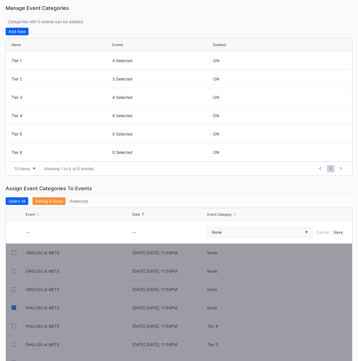
click at [243, 231] on button "None" at bounding box center [259, 232] width 105 height 11
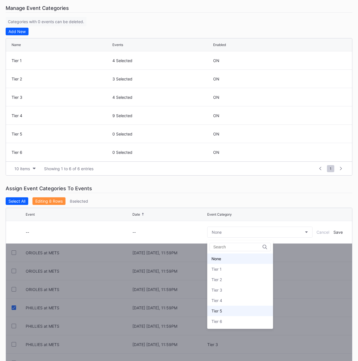
click at [234, 309] on div "Tier 5" at bounding box center [240, 311] width 66 height 10
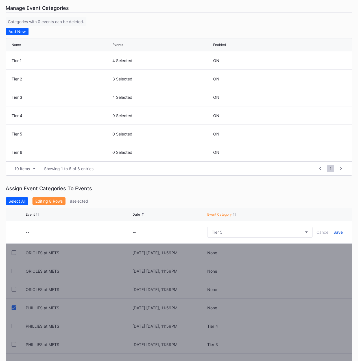
click at [337, 232] on div "Save" at bounding box center [338, 232] width 9 height 5
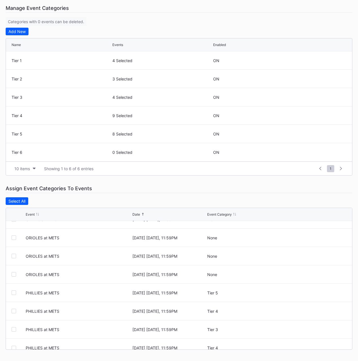
scroll to position [1341, 0]
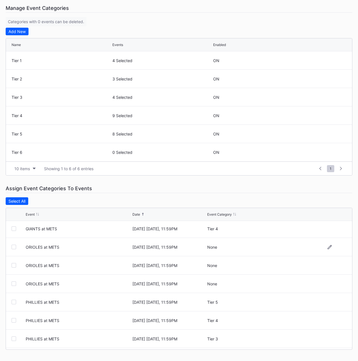
click at [14, 248] on div at bounding box center [14, 247] width 5 height 5
click at [14, 265] on div at bounding box center [14, 265] width 5 height 5
click at [14, 284] on div at bounding box center [14, 284] width 5 height 5
click at [48, 200] on div "Edit 3 Rows" at bounding box center [46, 201] width 22 height 5
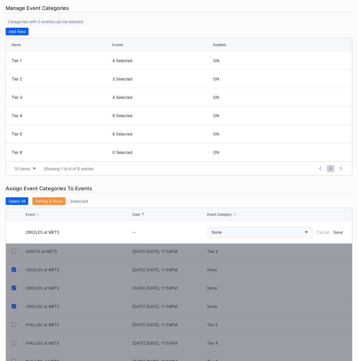
click at [222, 232] on button "None" at bounding box center [259, 232] width 105 height 11
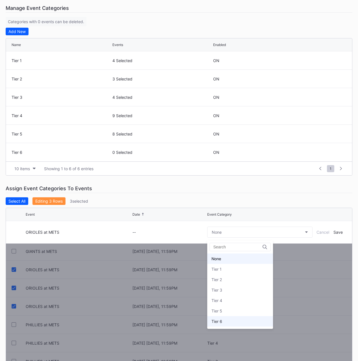
click at [231, 321] on div "Tier 6" at bounding box center [240, 321] width 66 height 10
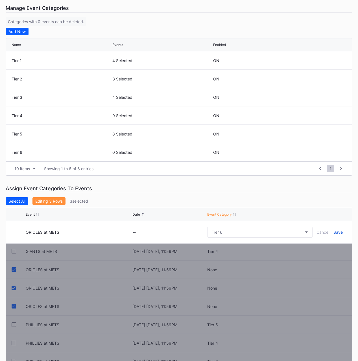
click at [339, 234] on div "Save" at bounding box center [338, 232] width 9 height 5
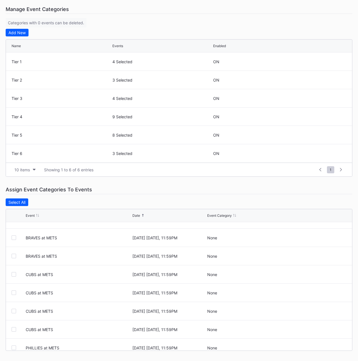
scroll to position [604, 0]
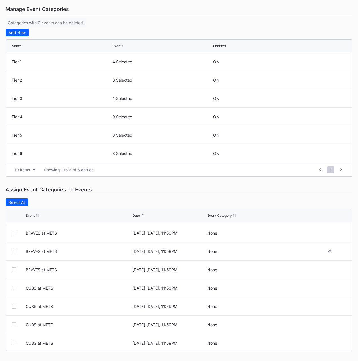
click at [16, 253] on div at bounding box center [14, 251] width 5 height 5
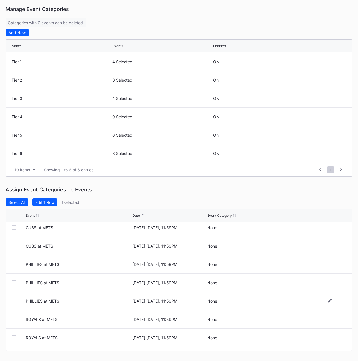
scroll to position [702, 0]
click at [13, 281] on div at bounding box center [14, 282] width 5 height 5
click at [13, 299] on div at bounding box center [14, 300] width 5 height 5
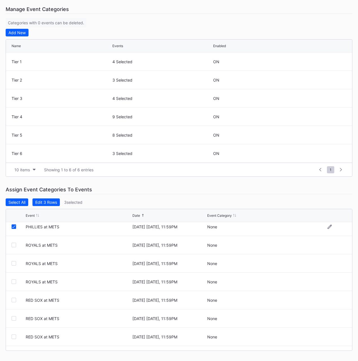
scroll to position [784, 0]
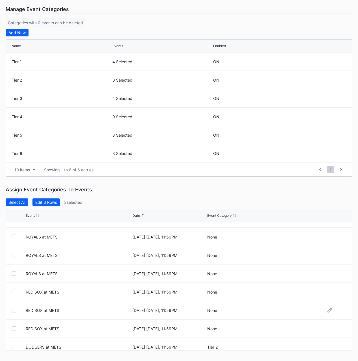
click at [13, 310] on div at bounding box center [14, 310] width 5 height 5
click at [14, 328] on div at bounding box center [14, 328] width 5 height 5
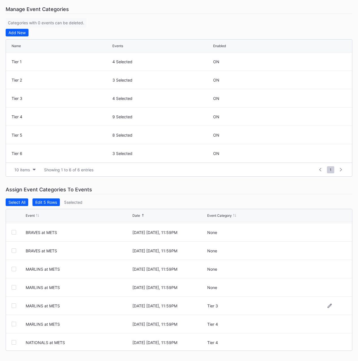
click at [12, 306] on div at bounding box center [14, 306] width 5 height 5
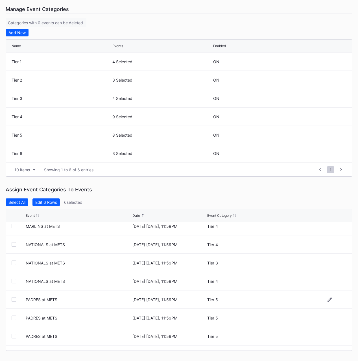
scroll to position [1067, 0]
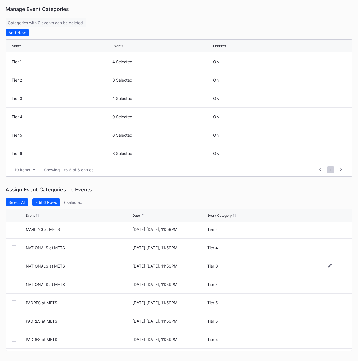
click at [14, 266] on div at bounding box center [14, 266] width 5 height 5
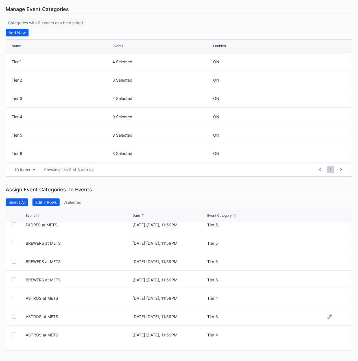
click at [15, 318] on div at bounding box center [14, 316] width 5 height 5
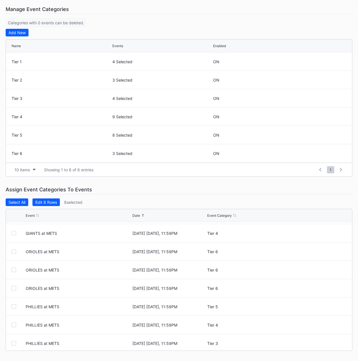
scroll to position [1358, 0]
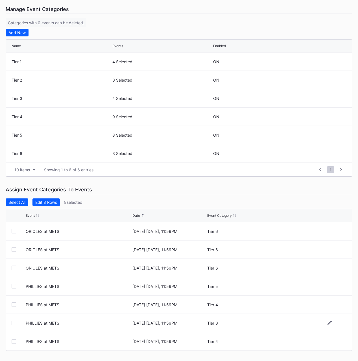
click at [15, 324] on div at bounding box center [14, 323] width 5 height 5
click at [46, 204] on div "Edit 9 Rows" at bounding box center [46, 202] width 22 height 5
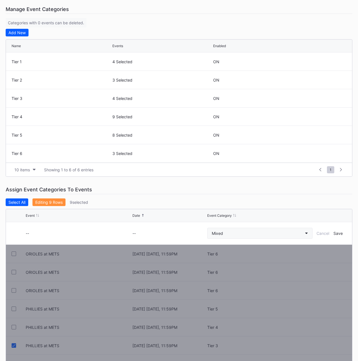
click at [256, 235] on button "Mixed" at bounding box center [259, 233] width 105 height 11
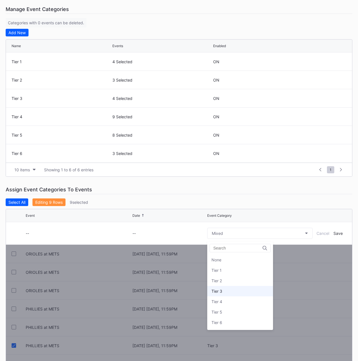
click at [232, 290] on div "Tier 3" at bounding box center [240, 291] width 66 height 10
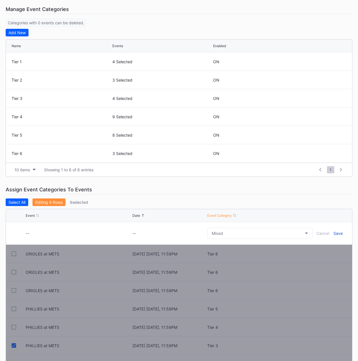
click at [337, 233] on div "Save" at bounding box center [338, 233] width 9 height 5
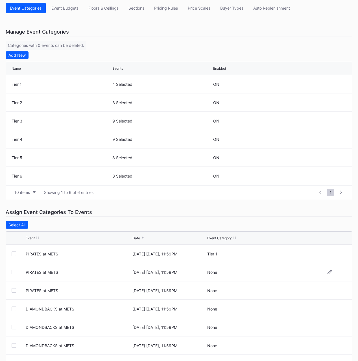
scroll to position [84, 0]
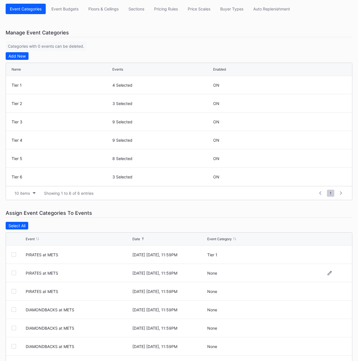
click at [14, 273] on div at bounding box center [14, 273] width 5 height 5
click at [14, 290] on div at bounding box center [14, 291] width 5 height 5
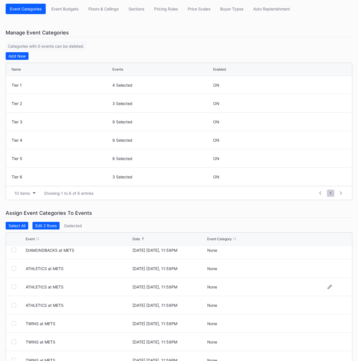
scroll to position [96, 0]
click at [13, 288] on div at bounding box center [14, 287] width 5 height 5
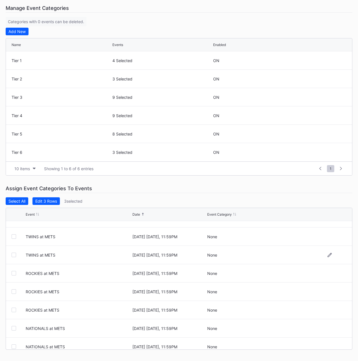
scroll to position [204, 0]
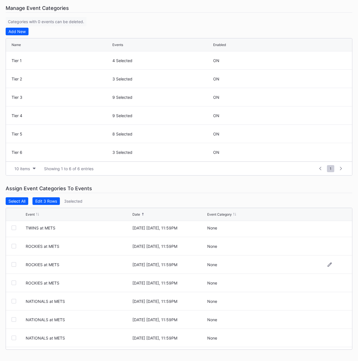
click at [13, 264] on div at bounding box center [14, 264] width 5 height 5
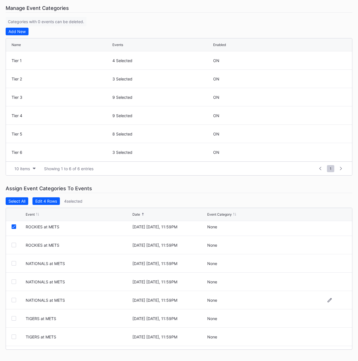
click at [16, 301] on div at bounding box center [14, 300] width 5 height 5
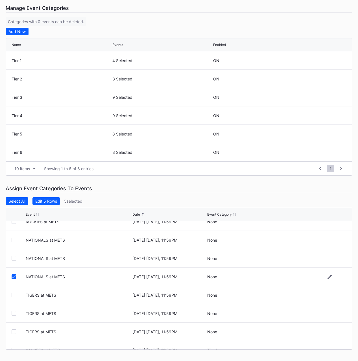
scroll to position [267, 0]
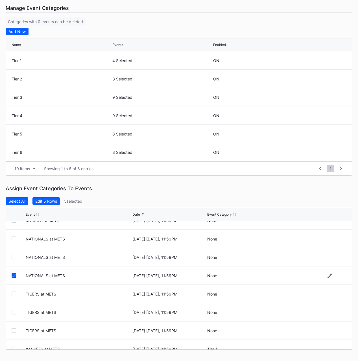
click at [13, 275] on icon at bounding box center [13, 275] width 3 height 3
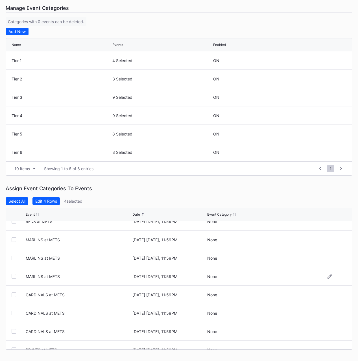
scroll to position [481, 0]
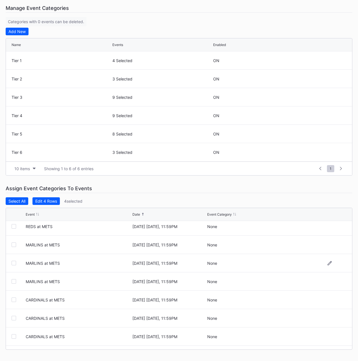
click at [13, 263] on div at bounding box center [14, 263] width 5 height 5
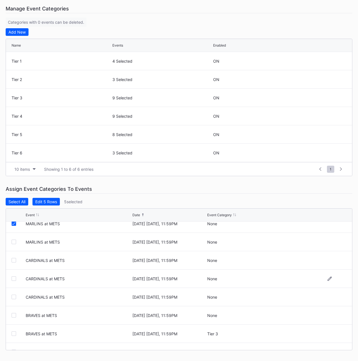
scroll to position [528, 0]
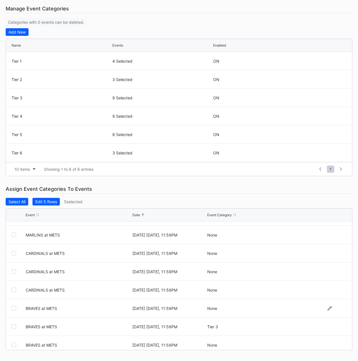
click at [14, 309] on div at bounding box center [14, 308] width 5 height 5
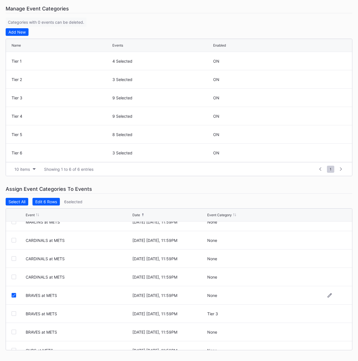
scroll to position [544, 0]
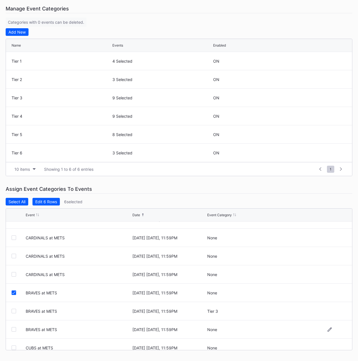
click at [13, 331] on div at bounding box center [14, 329] width 5 height 5
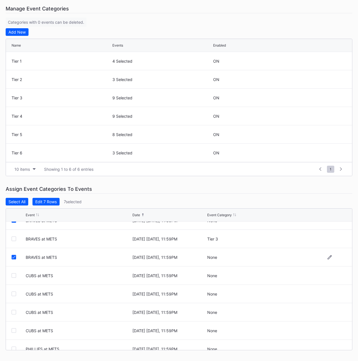
scroll to position [612, 0]
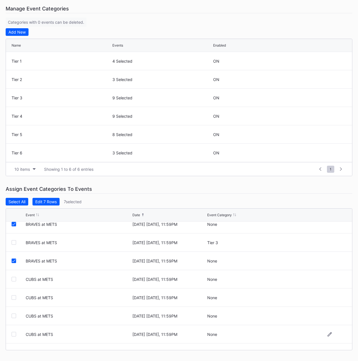
click at [15, 335] on div at bounding box center [14, 334] width 5 height 5
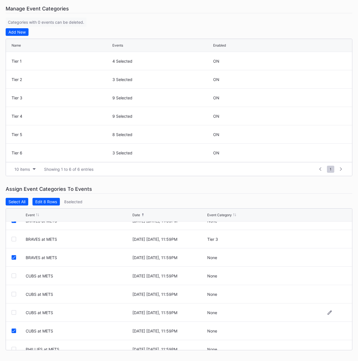
scroll to position [631, 0]
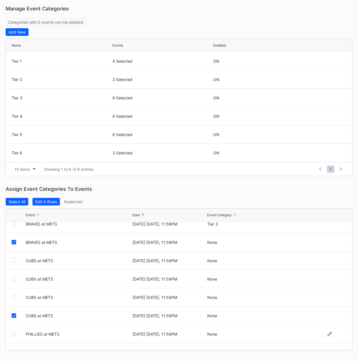
click at [14, 335] on div at bounding box center [14, 334] width 5 height 5
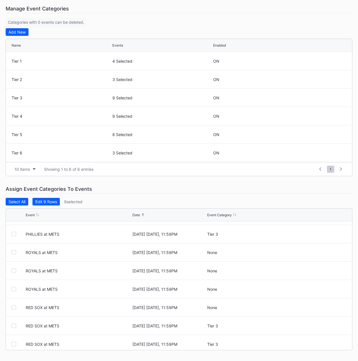
scroll to position [795, 0]
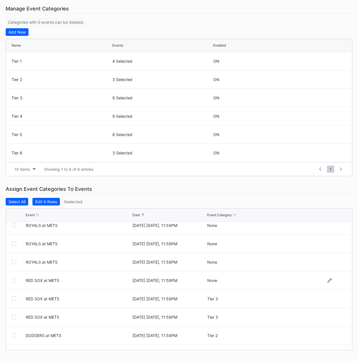
click at [14, 281] on div at bounding box center [14, 280] width 5 height 5
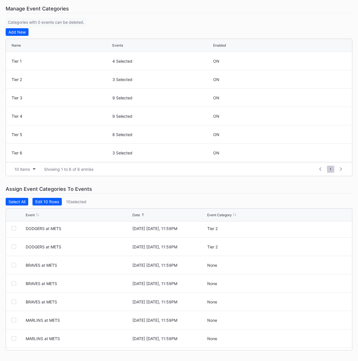
scroll to position [925, 0]
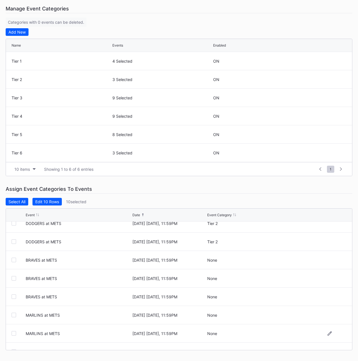
click at [14, 333] on div at bounding box center [14, 333] width 5 height 5
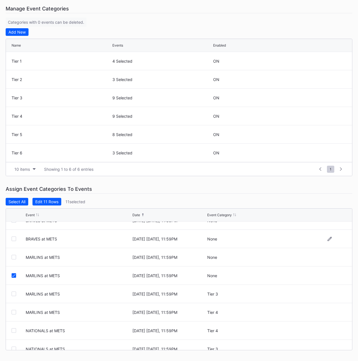
scroll to position [984, 0]
click at [13, 311] on div at bounding box center [14, 312] width 5 height 5
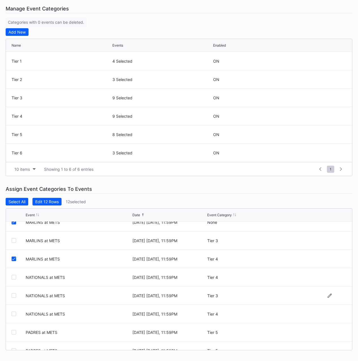
scroll to position [1036, 0]
click at [14, 278] on div at bounding box center [14, 278] width 5 height 5
click at [12, 314] on div at bounding box center [14, 314] width 5 height 5
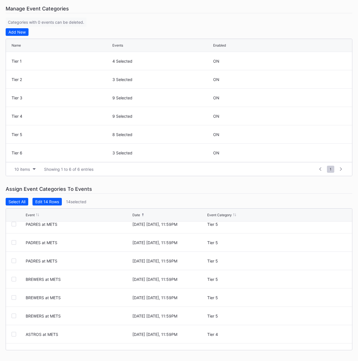
scroll to position [1172, 0]
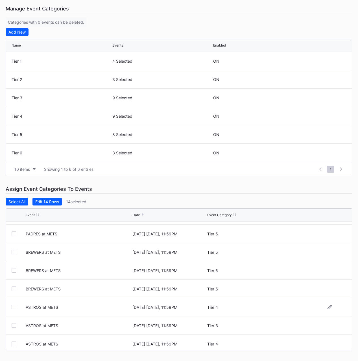
click at [14, 307] on div at bounding box center [14, 307] width 5 height 5
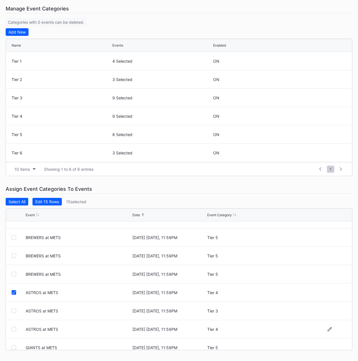
scroll to position [1186, 0]
click at [12, 331] on div at bounding box center [14, 330] width 5 height 5
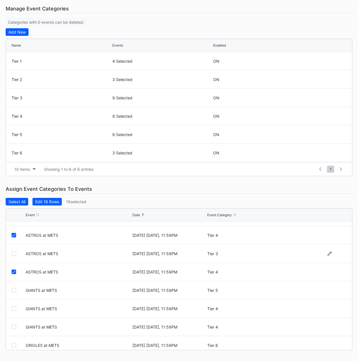
scroll to position [1246, 0]
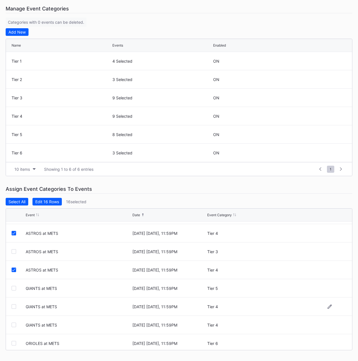
click at [13, 308] on div at bounding box center [14, 306] width 5 height 5
click at [12, 324] on div at bounding box center [14, 325] width 5 height 5
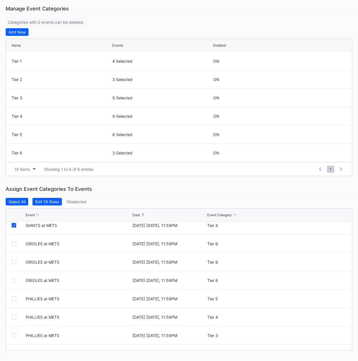
scroll to position [1349, 0]
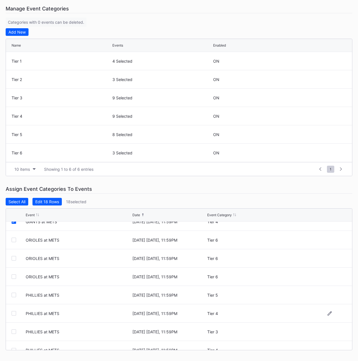
click at [12, 315] on div at bounding box center [14, 313] width 5 height 5
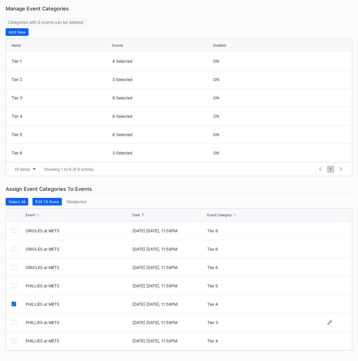
scroll to position [1357, 0]
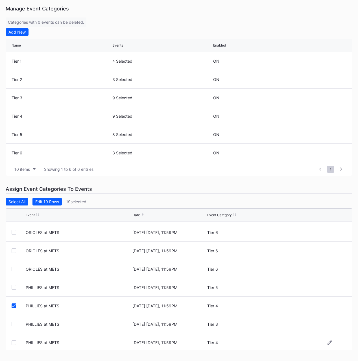
click at [16, 343] on div at bounding box center [14, 343] width 5 height 5
click at [50, 202] on div "Edit 20 Rows" at bounding box center [47, 201] width 24 height 5
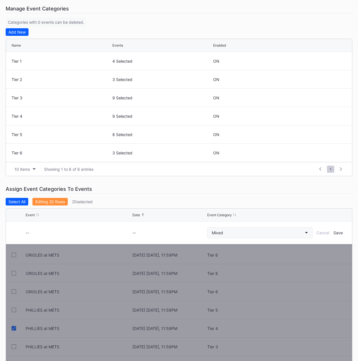
click at [231, 233] on button "Mixed" at bounding box center [259, 232] width 105 height 11
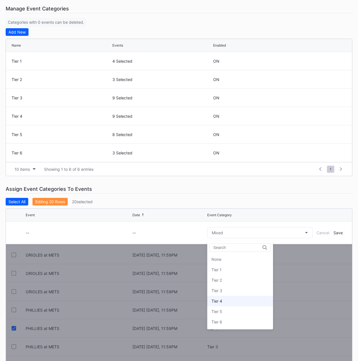
click at [227, 298] on div "Tier 4" at bounding box center [240, 301] width 66 height 10
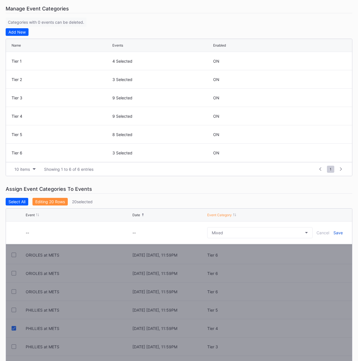
click at [337, 232] on div "Save" at bounding box center [338, 232] width 9 height 5
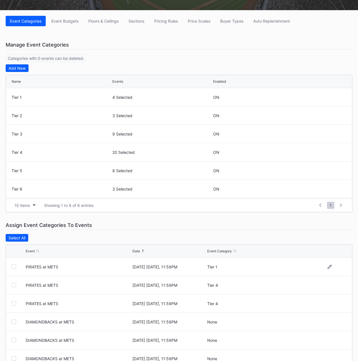
scroll to position [105, 0]
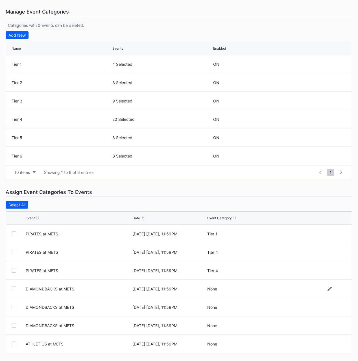
click at [13, 289] on div at bounding box center [14, 289] width 5 height 5
click at [13, 308] on div at bounding box center [14, 307] width 5 height 5
click at [13, 327] on div at bounding box center [14, 325] width 5 height 5
click at [13, 346] on div at bounding box center [14, 344] width 5 height 5
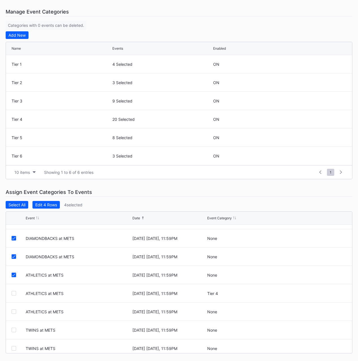
scroll to position [86, 0]
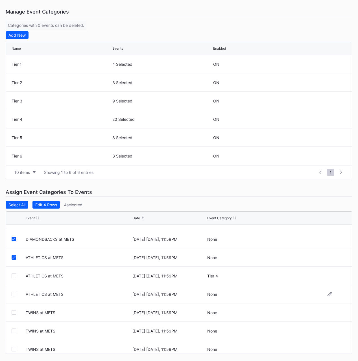
click at [14, 295] on div at bounding box center [14, 294] width 5 height 5
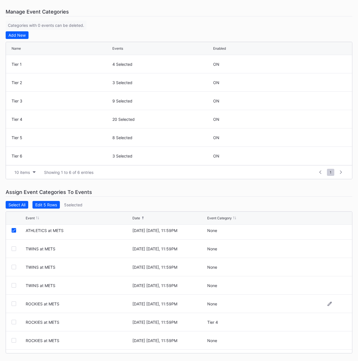
click at [14, 305] on div at bounding box center [14, 304] width 5 height 5
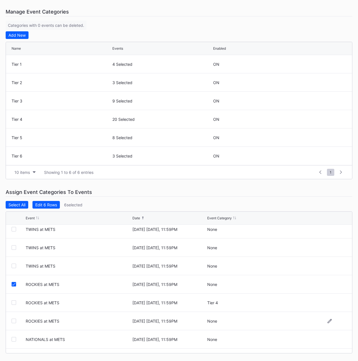
click at [12, 321] on div at bounding box center [14, 321] width 5 height 5
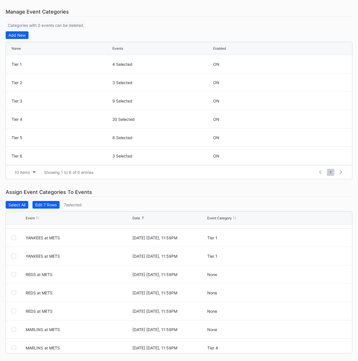
scroll to position [402, 0]
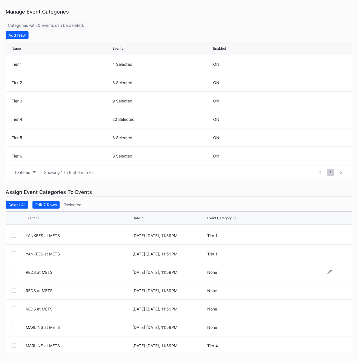
click at [14, 273] on div at bounding box center [14, 272] width 5 height 5
click at [13, 289] on div at bounding box center [14, 290] width 5 height 5
click at [14, 308] on div at bounding box center [14, 309] width 5 height 5
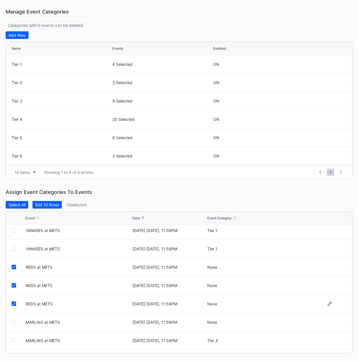
scroll to position [428, 0]
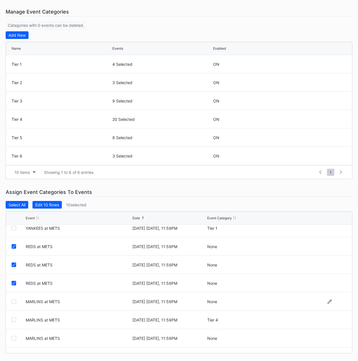
click at [14, 302] on div at bounding box center [14, 301] width 5 height 5
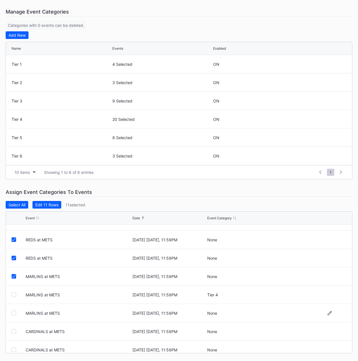
scroll to position [453, 0]
click at [14, 312] on div at bounding box center [14, 313] width 5 height 5
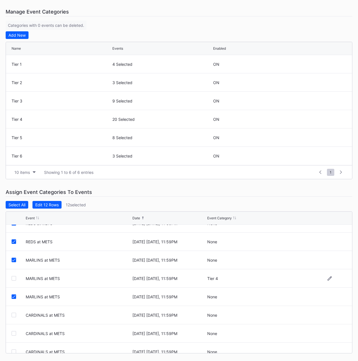
scroll to position [492, 0]
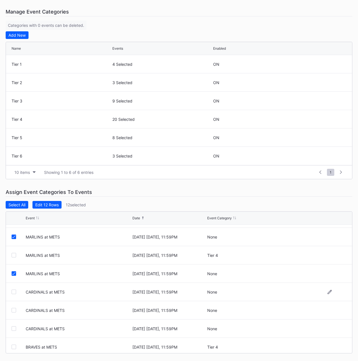
click at [15, 292] on div at bounding box center [14, 292] width 5 height 5
click at [13, 309] on div at bounding box center [14, 310] width 5 height 5
click at [13, 330] on div at bounding box center [14, 328] width 5 height 5
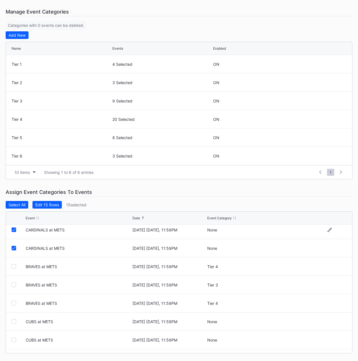
scroll to position [629, 0]
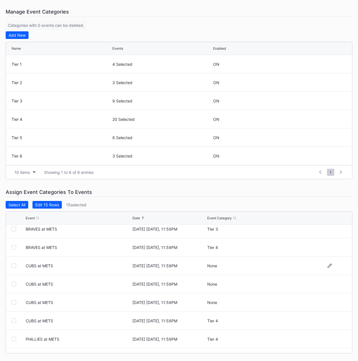
click at [13, 265] on div at bounding box center [14, 265] width 5 height 5
click at [13, 282] on div at bounding box center [14, 284] width 5 height 5
click at [14, 301] on div at bounding box center [14, 302] width 5 height 5
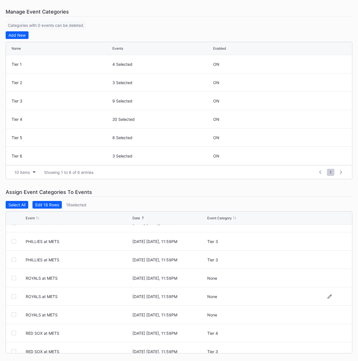
scroll to position [746, 0]
click at [12, 313] on div at bounding box center [14, 314] width 5 height 5
click at [14, 277] on div at bounding box center [14, 277] width 5 height 5
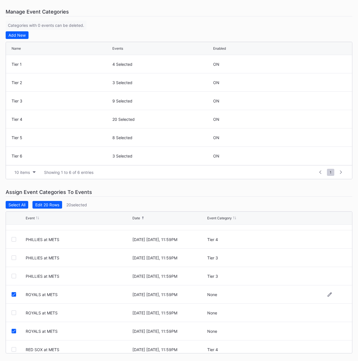
scroll to position [752, 0]
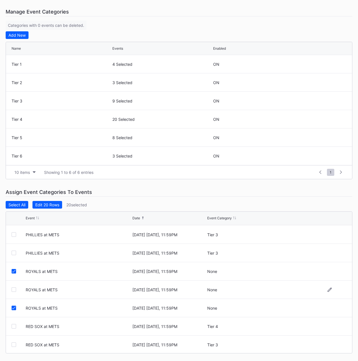
click at [14, 290] on div at bounding box center [14, 289] width 5 height 5
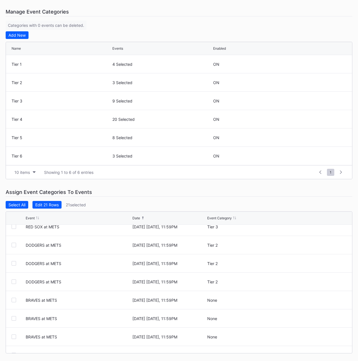
scroll to position [889, 0]
click at [13, 300] on div at bounding box center [14, 299] width 5 height 5
click at [13, 319] on div at bounding box center [14, 318] width 5 height 5
click at [12, 336] on div at bounding box center [14, 336] width 5 height 5
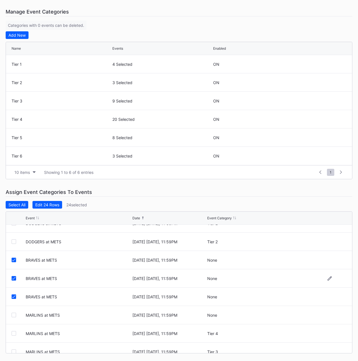
scroll to position [930, 0]
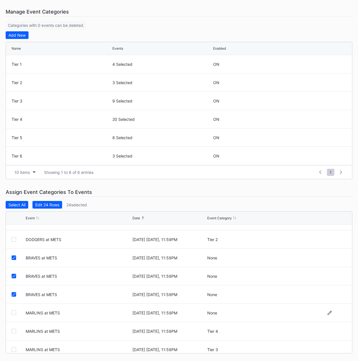
click at [14, 313] on div at bounding box center [14, 313] width 5 height 5
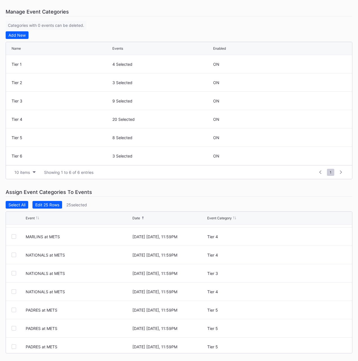
scroll to position [1065, 0]
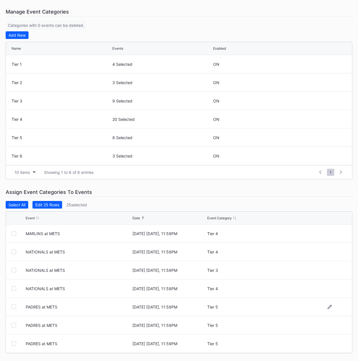
click at [14, 308] on div at bounding box center [14, 307] width 5 height 5
click at [13, 325] on div at bounding box center [14, 325] width 5 height 5
click at [13, 344] on div at bounding box center [14, 343] width 5 height 5
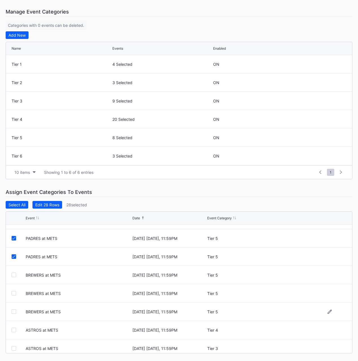
scroll to position [1153, 0]
click at [14, 274] on div at bounding box center [14, 274] width 5 height 5
click at [13, 293] on div at bounding box center [14, 292] width 5 height 5
click at [13, 311] on div at bounding box center [14, 311] width 5 height 5
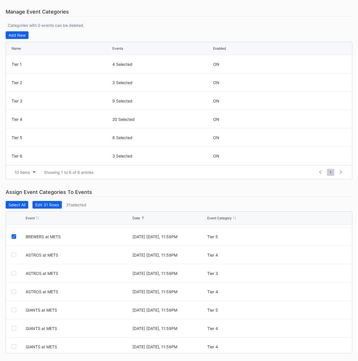
scroll to position [1270, 0]
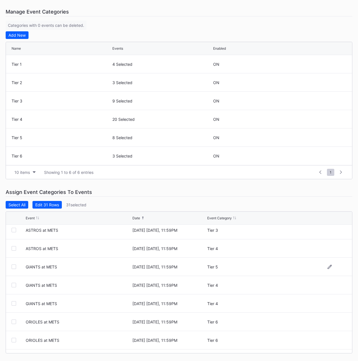
click at [14, 267] on div at bounding box center [14, 267] width 5 height 5
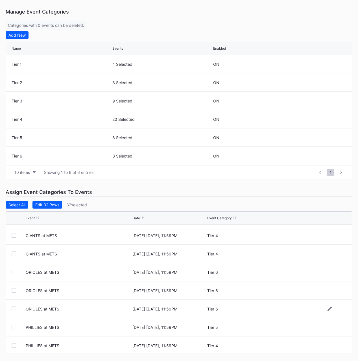
scroll to position [1320, 0]
click at [14, 327] on div at bounding box center [14, 327] width 5 height 5
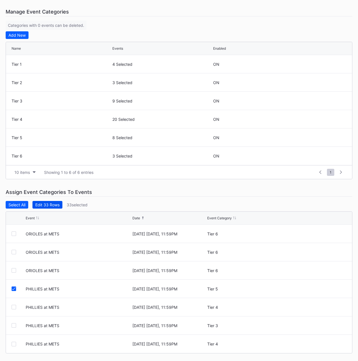
click at [44, 205] on div "Edit 33 Rows" at bounding box center [47, 204] width 24 height 5
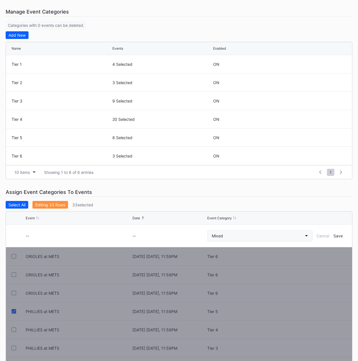
click at [227, 234] on button "Mixed" at bounding box center [259, 235] width 105 height 11
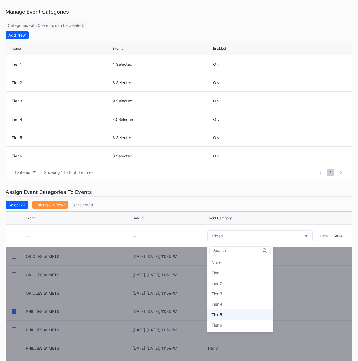
click at [235, 314] on div "Tier 5" at bounding box center [240, 315] width 66 height 10
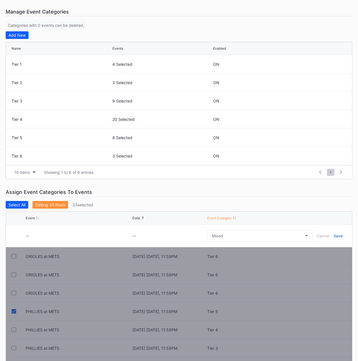
click at [334, 235] on div "Save" at bounding box center [338, 236] width 9 height 5
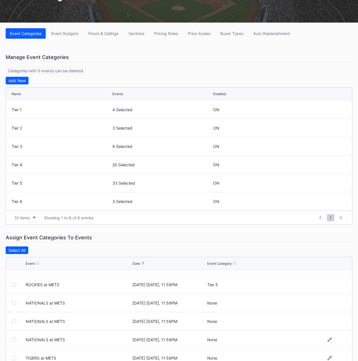
scroll to position [333, 0]
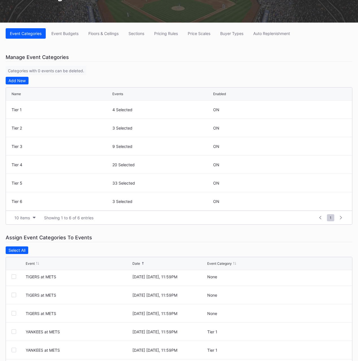
click at [119, 246] on div "Assign Event Categories To Events Select All Event Date Event Category PIRATES …" at bounding box center [179, 316] width 347 height 166
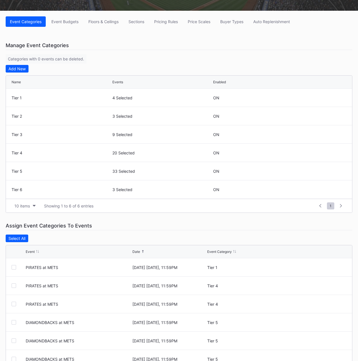
scroll to position [108, 0]
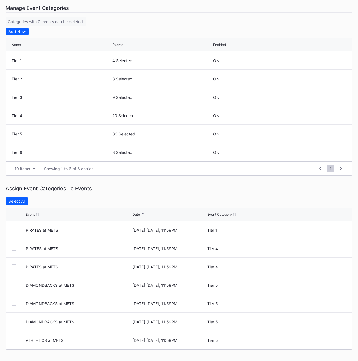
click at [134, 195] on div "Assign Event Categories To Events Select All Event Date Event Category PIRATES …" at bounding box center [179, 267] width 347 height 166
click at [154, 184] on div "Assign Event Categories To Events" at bounding box center [179, 188] width 347 height 9
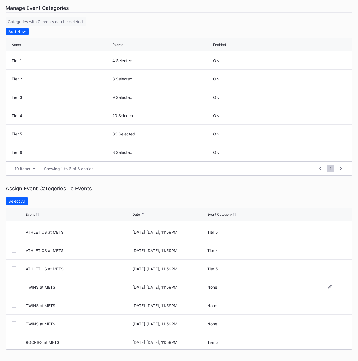
scroll to position [107, 0]
click at [14, 289] on div at bounding box center [14, 288] width 5 height 5
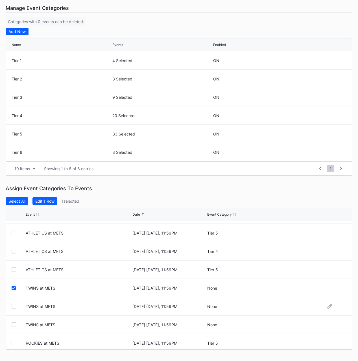
click at [14, 307] on div at bounding box center [14, 306] width 5 height 5
click at [13, 325] on div at bounding box center [14, 324] width 5 height 5
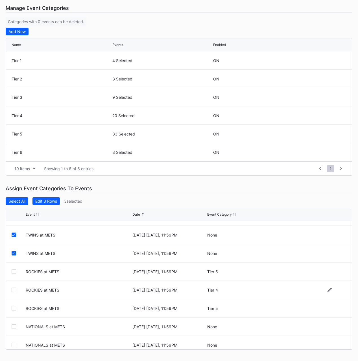
scroll to position [208, 0]
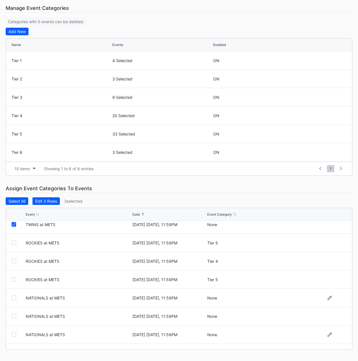
click at [13, 298] on div at bounding box center [14, 298] width 5 height 5
click at [14, 315] on div at bounding box center [14, 316] width 5 height 5
click at [13, 334] on div at bounding box center [14, 334] width 5 height 5
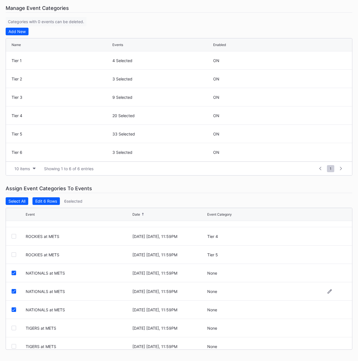
scroll to position [261, 0]
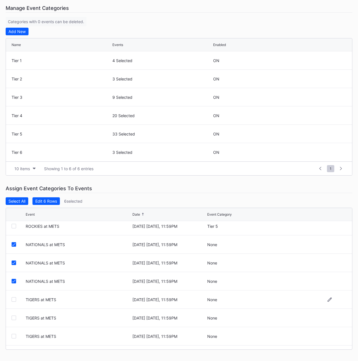
click at [15, 301] on div at bounding box center [14, 299] width 5 height 5
click at [15, 319] on div at bounding box center [14, 318] width 5 height 5
click at [14, 335] on div at bounding box center [14, 336] width 5 height 5
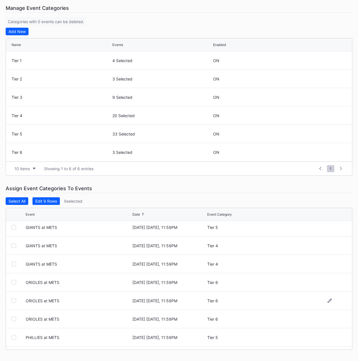
scroll to position [1307, 0]
click at [14, 282] on div at bounding box center [14, 282] width 5 height 5
click at [13, 300] on div at bounding box center [14, 300] width 5 height 5
click at [14, 319] on div at bounding box center [14, 318] width 5 height 5
click at [51, 200] on div "Edit 12 Rows" at bounding box center [46, 201] width 23 height 5
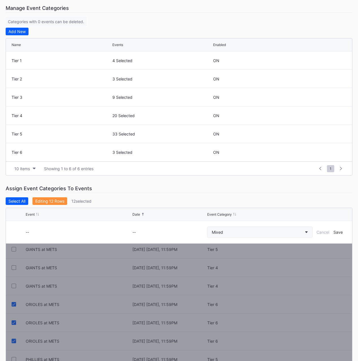
click at [221, 230] on div "Mixed" at bounding box center [217, 232] width 11 height 5
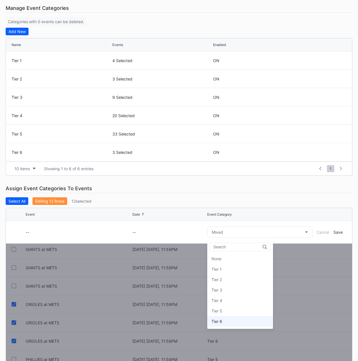
click at [221, 324] on div "Tier 6" at bounding box center [217, 321] width 11 height 5
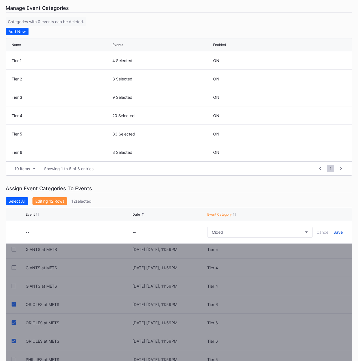
click at [341, 232] on div "Save" at bounding box center [338, 232] width 9 height 5
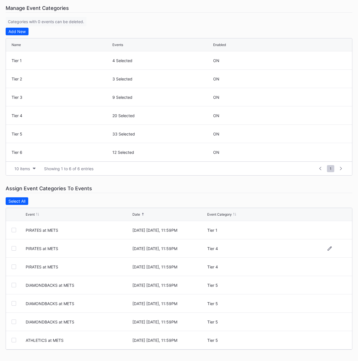
scroll to position [0, 0]
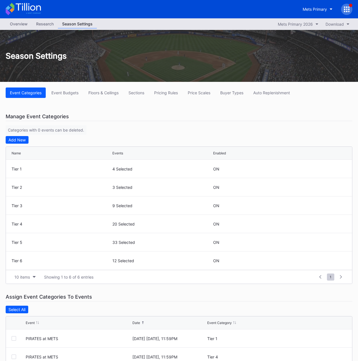
click at [128, 287] on div "Event Categories Event Budgets Floors & Ceilings Sections Pricing Rules Price S…" at bounding box center [179, 276] width 358 height 388
click at [176, 294] on div "Assign Event Categories To Events" at bounding box center [179, 297] width 347 height 9
click at [121, 131] on div "Manage Event Categories Categories with 0 events can be deleted. Add New Name E…" at bounding box center [179, 198] width 347 height 172
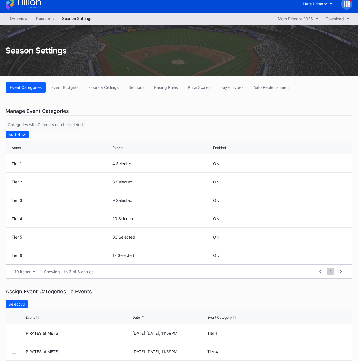
scroll to position [2, 0]
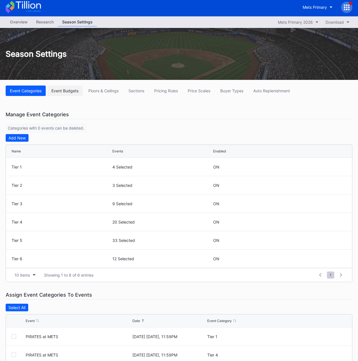
click at [82, 94] on button "Event Budgets" at bounding box center [65, 91] width 36 height 10
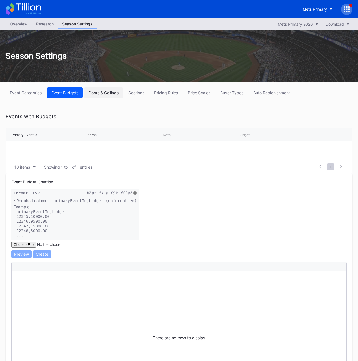
click at [112, 91] on div "Floors & Ceilings" at bounding box center [103, 92] width 30 height 5
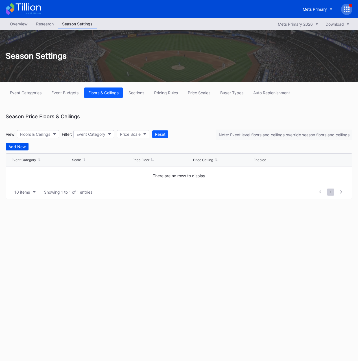
click at [22, 147] on div "Add New" at bounding box center [16, 146] width 17 height 5
click at [80, 179] on div "--" at bounding box center [78, 177] width 3 height 5
click at [322, 179] on div "Cancel" at bounding box center [323, 177] width 13 height 5
click at [346, 11] on icon at bounding box center [347, 9] width 6 height 6
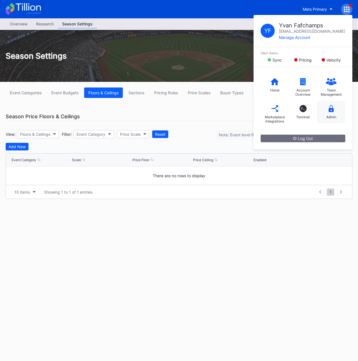
click at [332, 108] on icon at bounding box center [331, 108] width 5 height 7
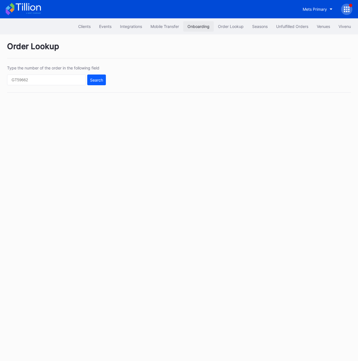
click at [197, 28] on div "Onboarding" at bounding box center [199, 26] width 22 height 5
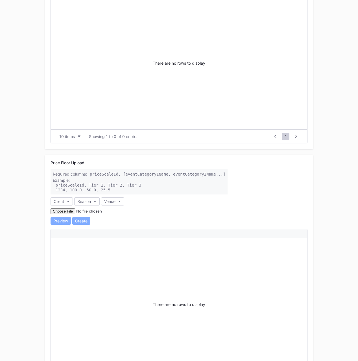
scroll to position [580, 0]
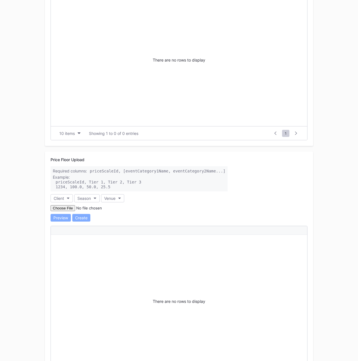
click at [46, 178] on div "Price Floor Upload Required columns: priceScaleId, [eventCategory1Name, eventCa…" at bounding box center [179, 270] width 268 height 236
click at [67, 199] on button "Client" at bounding box center [62, 198] width 22 height 8
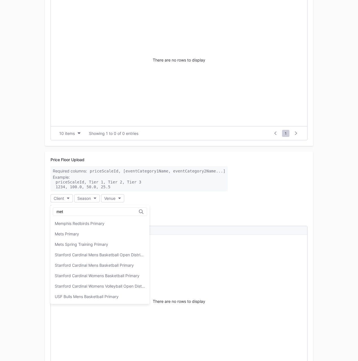
type input "mets"
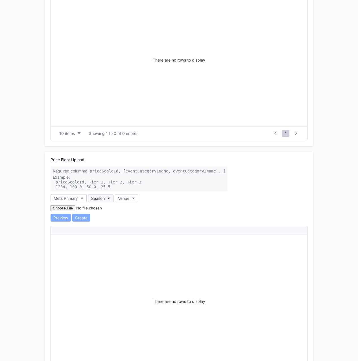
click at [105, 198] on div "Season" at bounding box center [98, 198] width 14 height 5
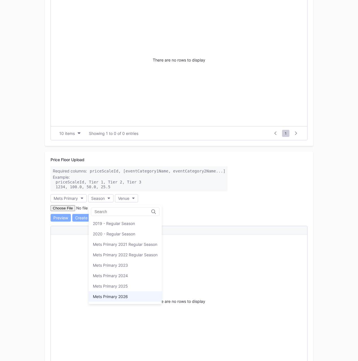
click at [125, 299] on div "Mets Primary 2026" at bounding box center [110, 296] width 35 height 5
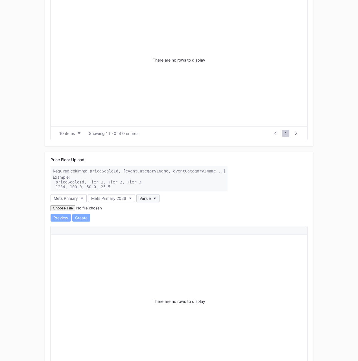
click at [151, 198] on div "Venue" at bounding box center [145, 198] width 11 height 5
click at [159, 223] on div "Citi Field" at bounding box center [170, 223] width 66 height 10
click at [176, 202] on div "Price Floor Upload Required columns: priceScaleId, [eventCategory1Name, eventCa…" at bounding box center [179, 270] width 268 height 236
click at [60, 208] on input "file" at bounding box center [89, 208] width 77 height 6
type input "C:\fakepath\mets2026_priceFloorUpload_20251010.csv"
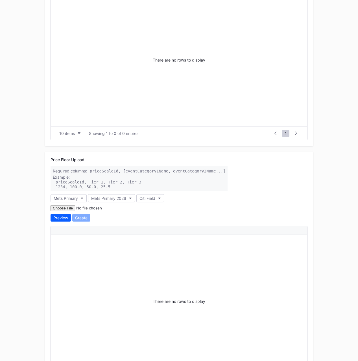
click at [66, 209] on input "file" at bounding box center [89, 208] width 77 height 6
click at [70, 208] on input "file" at bounding box center [89, 208] width 77 height 6
type input "C:\fakepath\mets2026_priceFloorUpload_20251010.csv"
click at [58, 219] on div "Preview" at bounding box center [60, 217] width 15 height 5
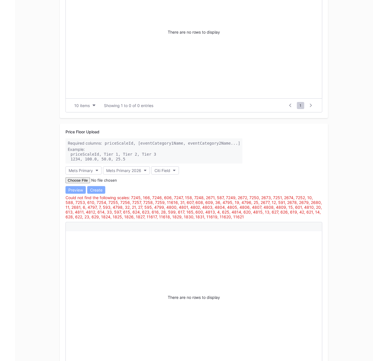
scroll to position [639, 0]
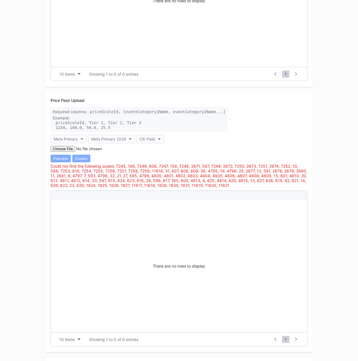
drag, startPoint x: 32, startPoint y: 148, endPoint x: 66, endPoint y: 147, distance: 34.2
click at [67, 149] on input "file" at bounding box center [89, 149] width 77 height 6
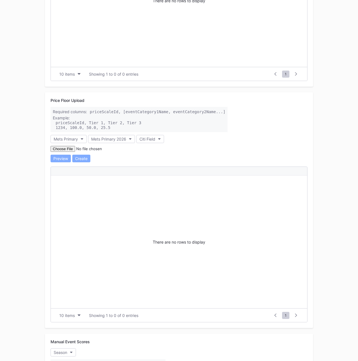
click at [64, 149] on input "file" at bounding box center [89, 149] width 77 height 6
type input "C:\fakepath\mets2026_priceFloorUpload_20251010.csv"
click at [58, 161] on button "Preview" at bounding box center [61, 159] width 20 height 8
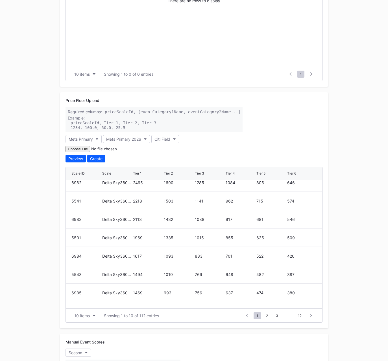
scroll to position [55, 0]
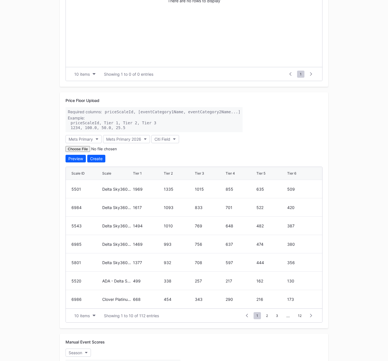
click at [308, 318] on div at bounding box center [311, 315] width 9 height 8
click at [301, 316] on span "12" at bounding box center [299, 315] width 9 height 7
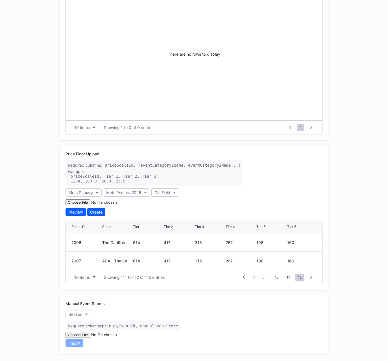
scroll to position [586, 0]
click at [290, 277] on span "11" at bounding box center [288, 277] width 9 height 7
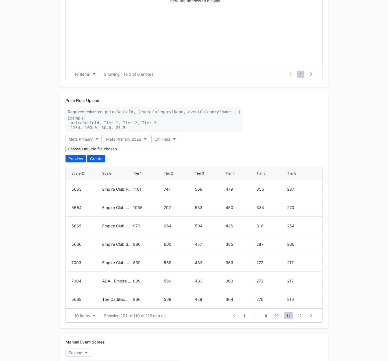
click at [277, 315] on span "10" at bounding box center [277, 315] width 10 height 7
click at [267, 315] on span "9" at bounding box center [266, 315] width 8 height 7
click at [253, 315] on span "8" at bounding box center [256, 315] width 8 height 7
click at [276, 317] on span "10" at bounding box center [276, 315] width 10 height 7
click at [286, 317] on span "11" at bounding box center [288, 315] width 9 height 7
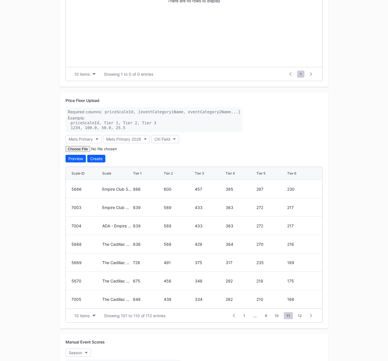
scroll to position [0, 0]
click at [277, 314] on span "10" at bounding box center [277, 315] width 10 height 7
click at [100, 160] on div "Create" at bounding box center [96, 158] width 12 height 5
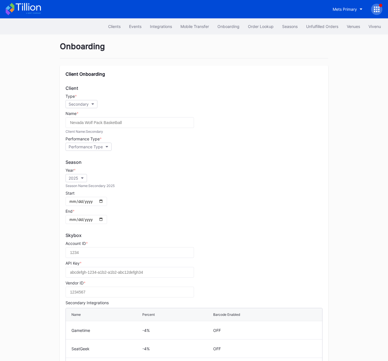
click at [376, 12] on div at bounding box center [376, 9] width 11 height 11
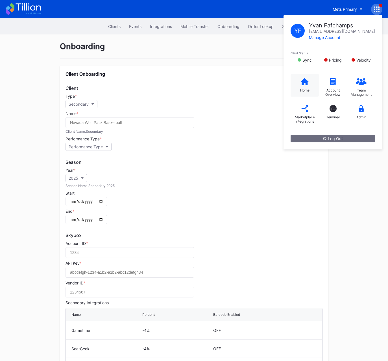
click at [304, 89] on div "Home" at bounding box center [304, 90] width 9 height 4
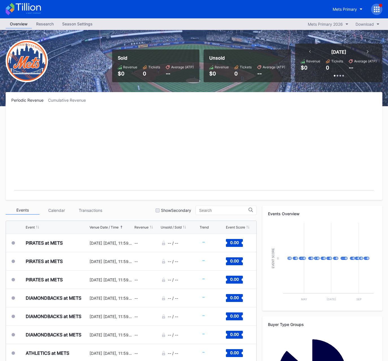
click at [76, 22] on div "Season Settings" at bounding box center [77, 24] width 39 height 8
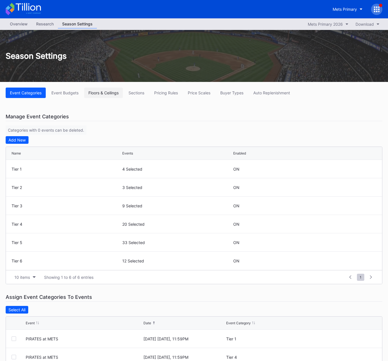
click at [103, 92] on div "Floors & Ceilings" at bounding box center [103, 92] width 30 height 5
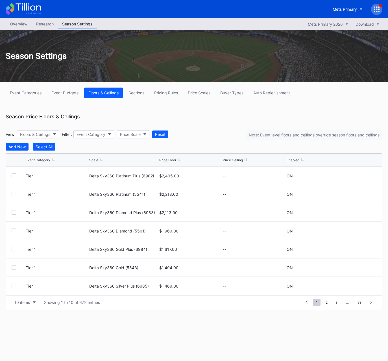
click at [211, 132] on div "View: Floors & Ceilings Filter: Event Category Price Scale Reset Note: Event le…" at bounding box center [194, 134] width 377 height 18
click at [47, 135] on div "Floors & Ceilings" at bounding box center [35, 134] width 30 height 5
click at [36, 162] on div "Floors" at bounding box center [36, 159] width 39 height 10
